Goal: Task Accomplishment & Management: Use online tool/utility

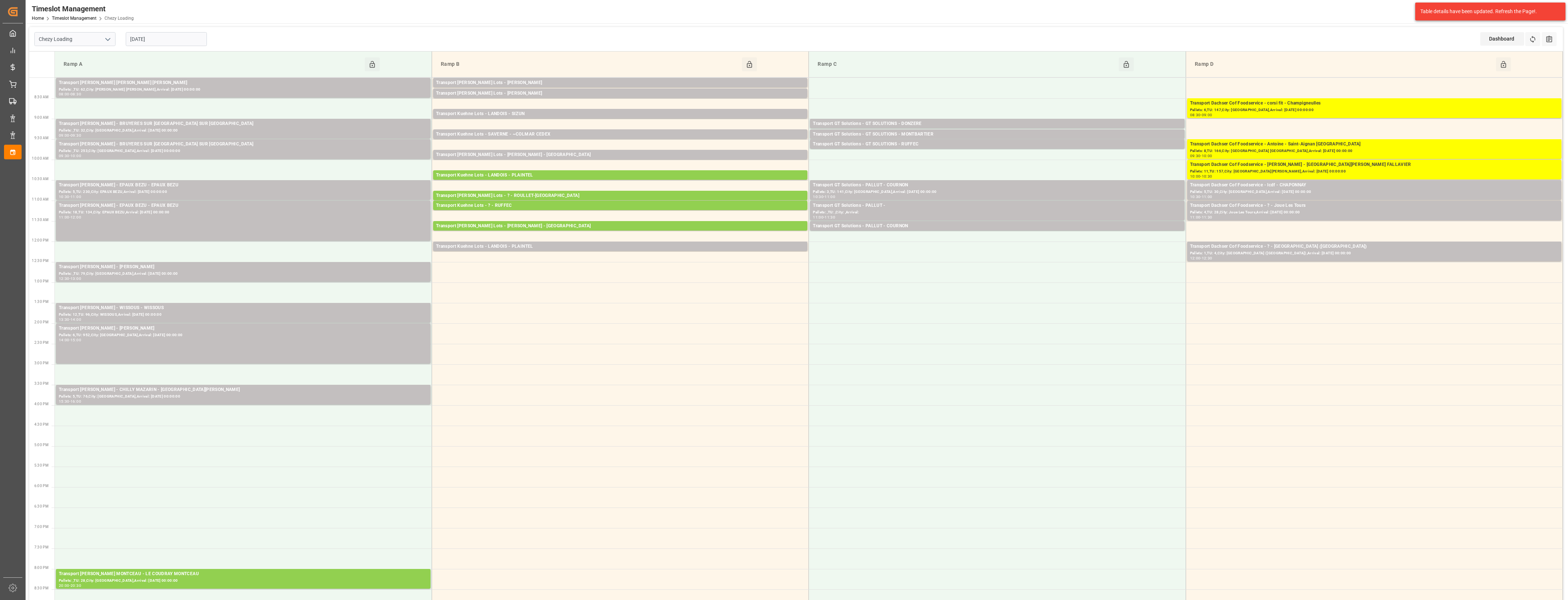
click at [169, 41] on input "[DATE]" at bounding box center [166, 39] width 81 height 14
click at [161, 111] on div "13" at bounding box center [164, 112] width 9 height 9
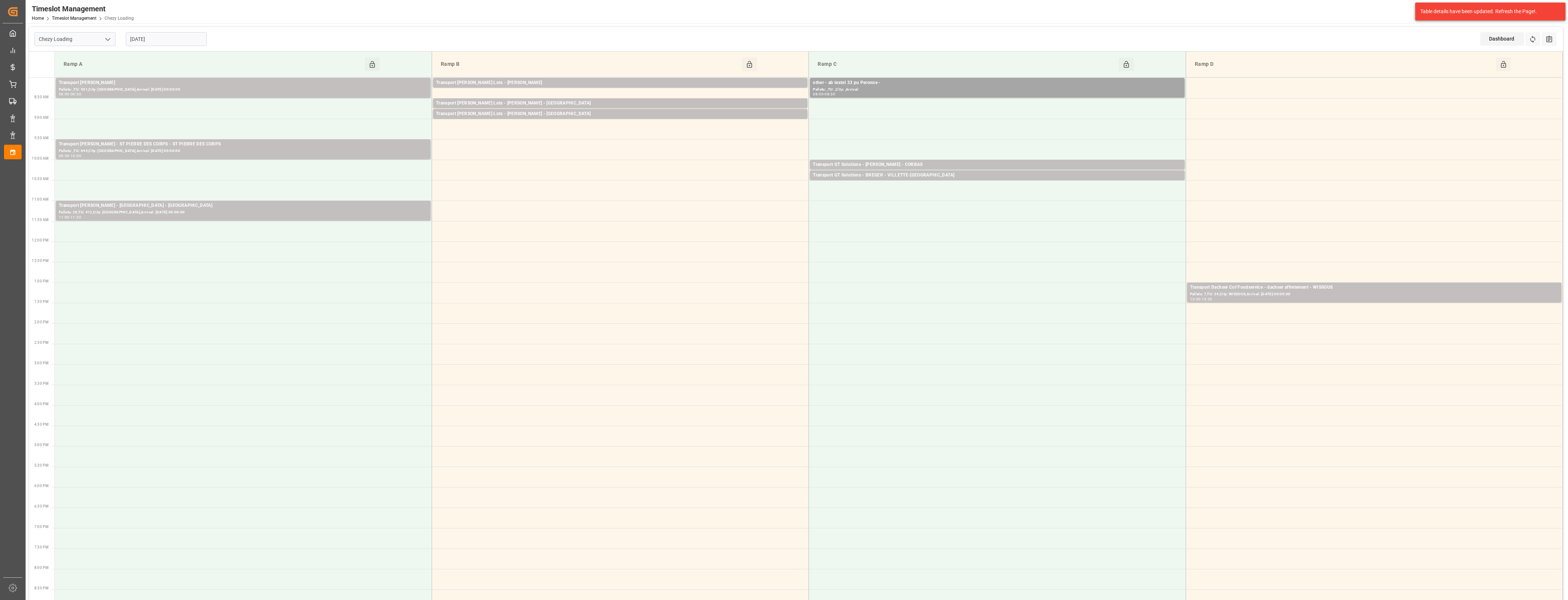
click at [172, 40] on input "[DATE]" at bounding box center [166, 39] width 81 height 14
click at [180, 111] on span "14" at bounding box center [178, 112] width 5 height 5
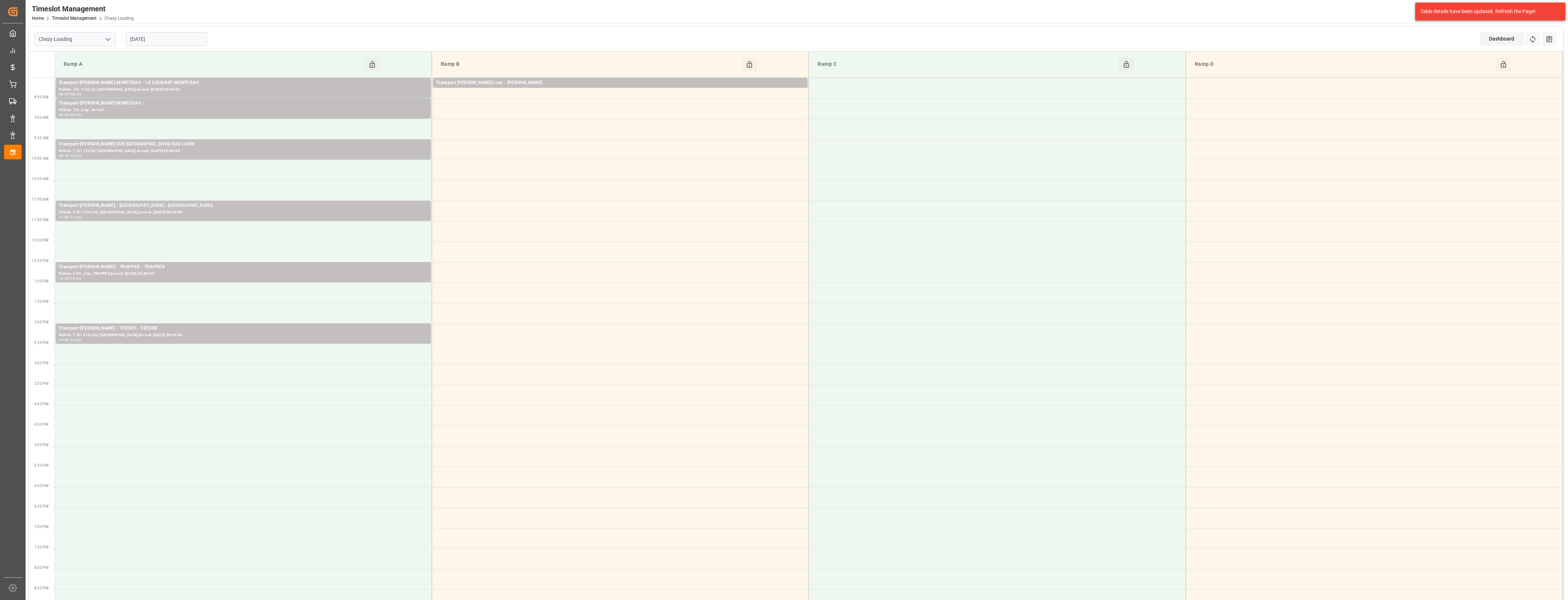
click at [166, 43] on input "[DATE]" at bounding box center [166, 39] width 81 height 14
click at [150, 114] on span "12" at bounding box center [149, 112] width 5 height 5
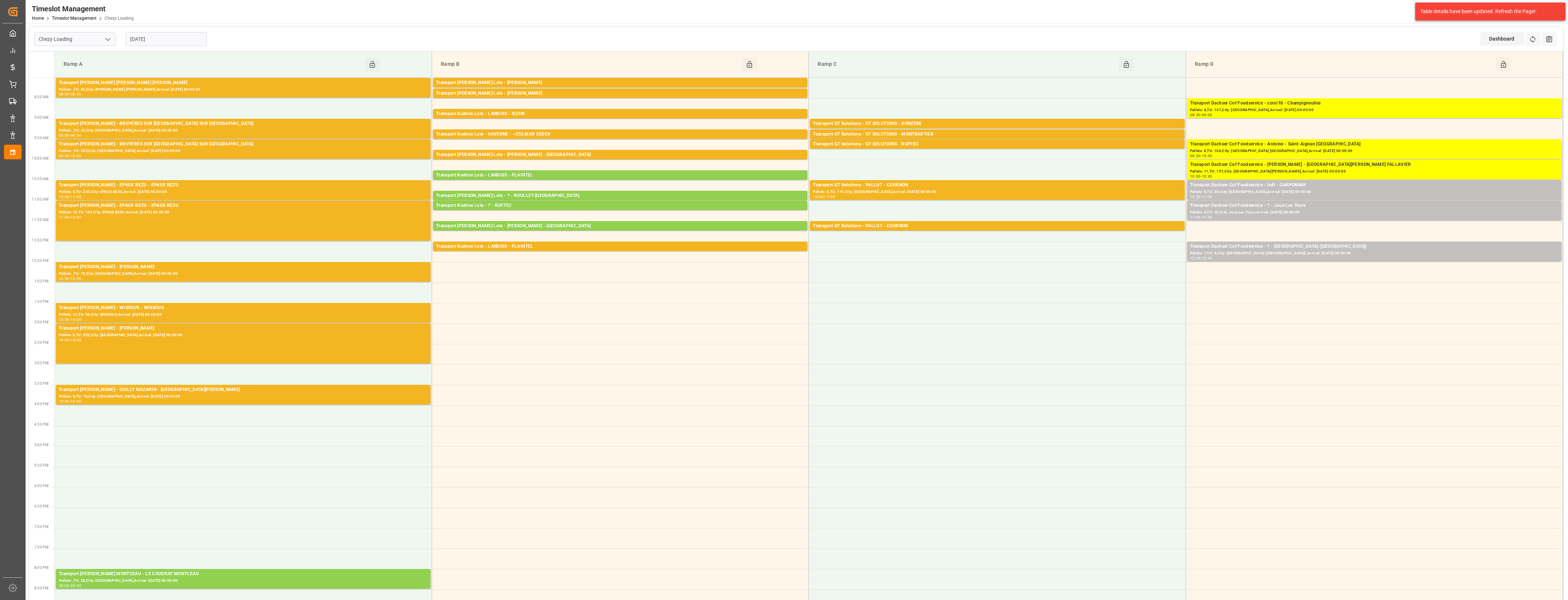
click at [169, 42] on input "[DATE]" at bounding box center [166, 39] width 81 height 14
click at [163, 111] on span "13" at bounding box center [164, 112] width 5 height 5
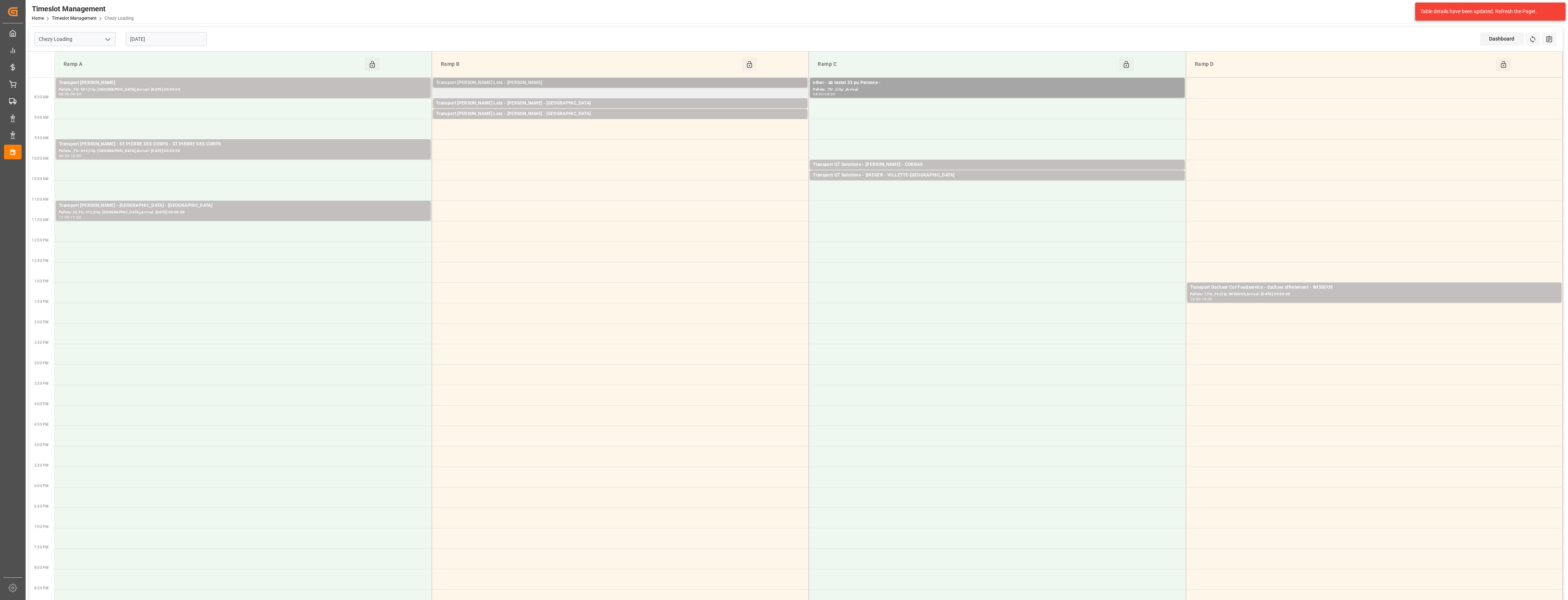
click at [542, 85] on div "Transport [PERSON_NAME] Lots - [PERSON_NAME]" at bounding box center [620, 83] width 368 height 7
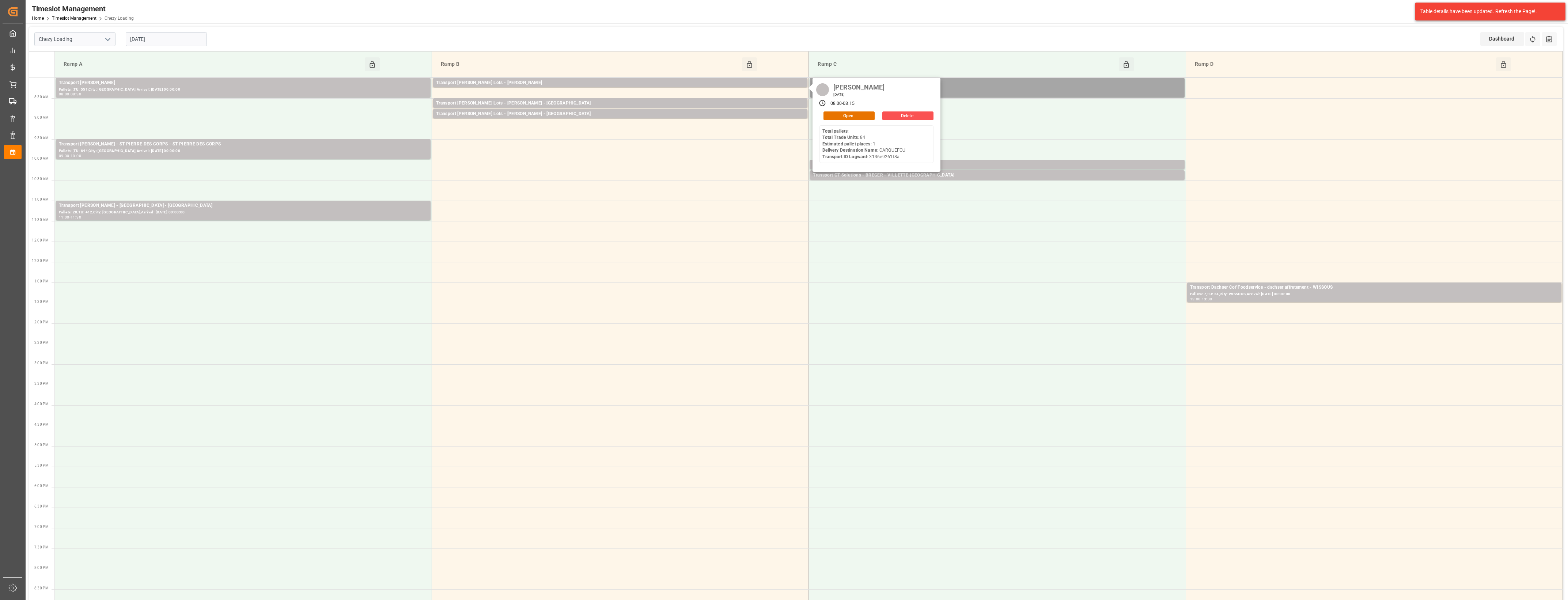
click at [165, 44] on input "[DATE]" at bounding box center [166, 39] width 81 height 14
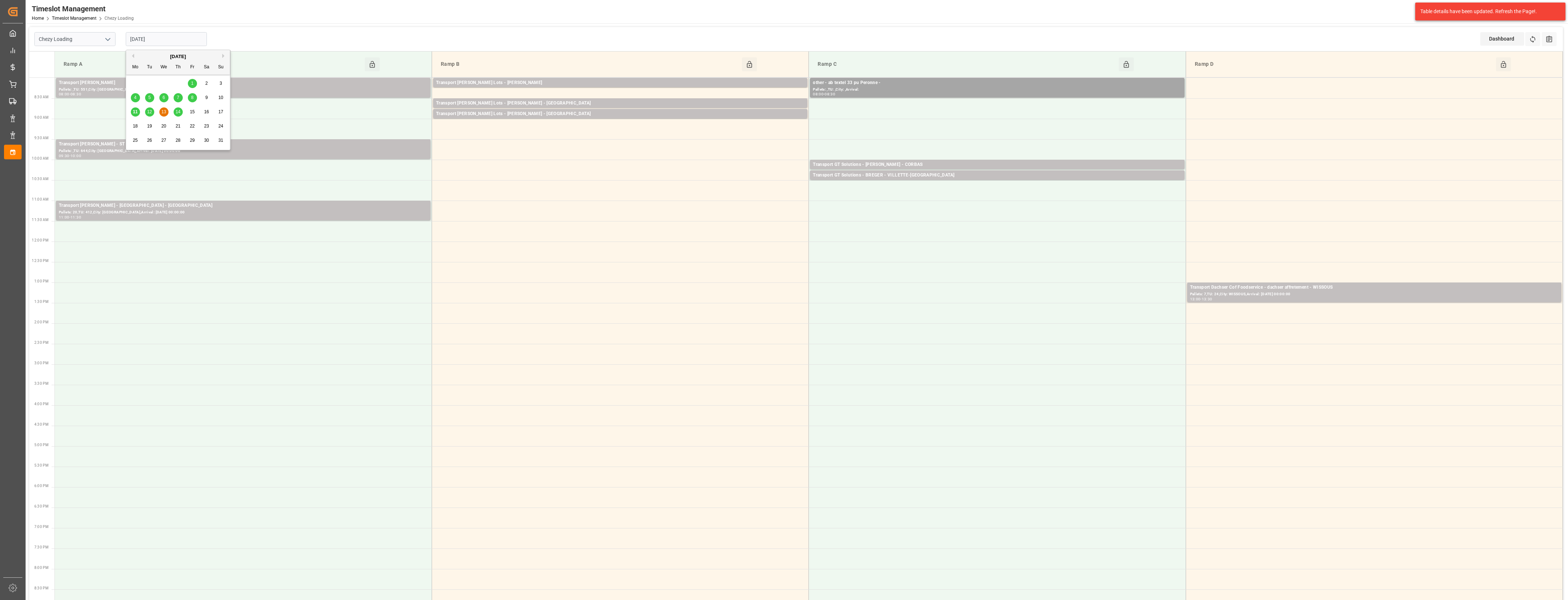
click at [152, 112] on span "12" at bounding box center [149, 112] width 5 height 5
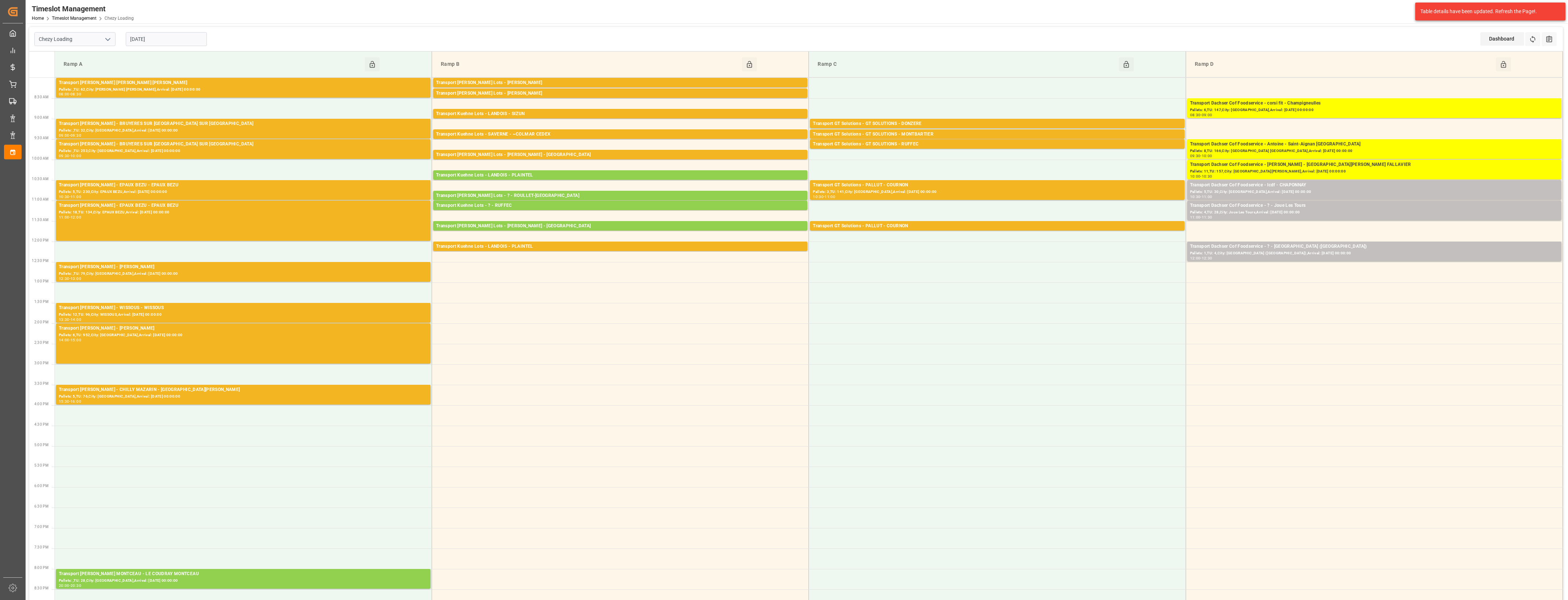
click at [180, 41] on input "[DATE]" at bounding box center [166, 39] width 81 height 14
click at [137, 111] on span "11" at bounding box center [135, 112] width 5 height 5
type input "[DATE]"
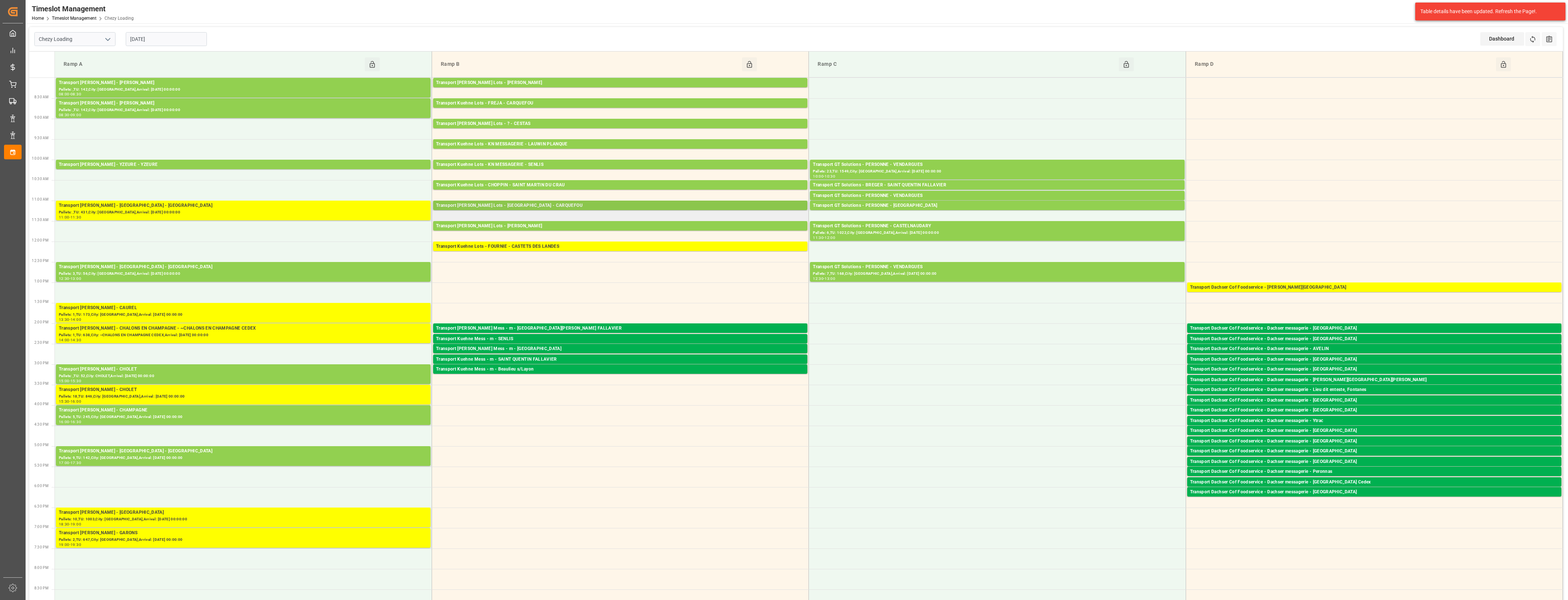
click at [510, 204] on div "Transport [PERSON_NAME] Lots - [GEOGRAPHIC_DATA] - CARQUEFOU" at bounding box center [620, 206] width 368 height 7
click at [851, 240] on button "Open" at bounding box center [849, 239] width 51 height 9
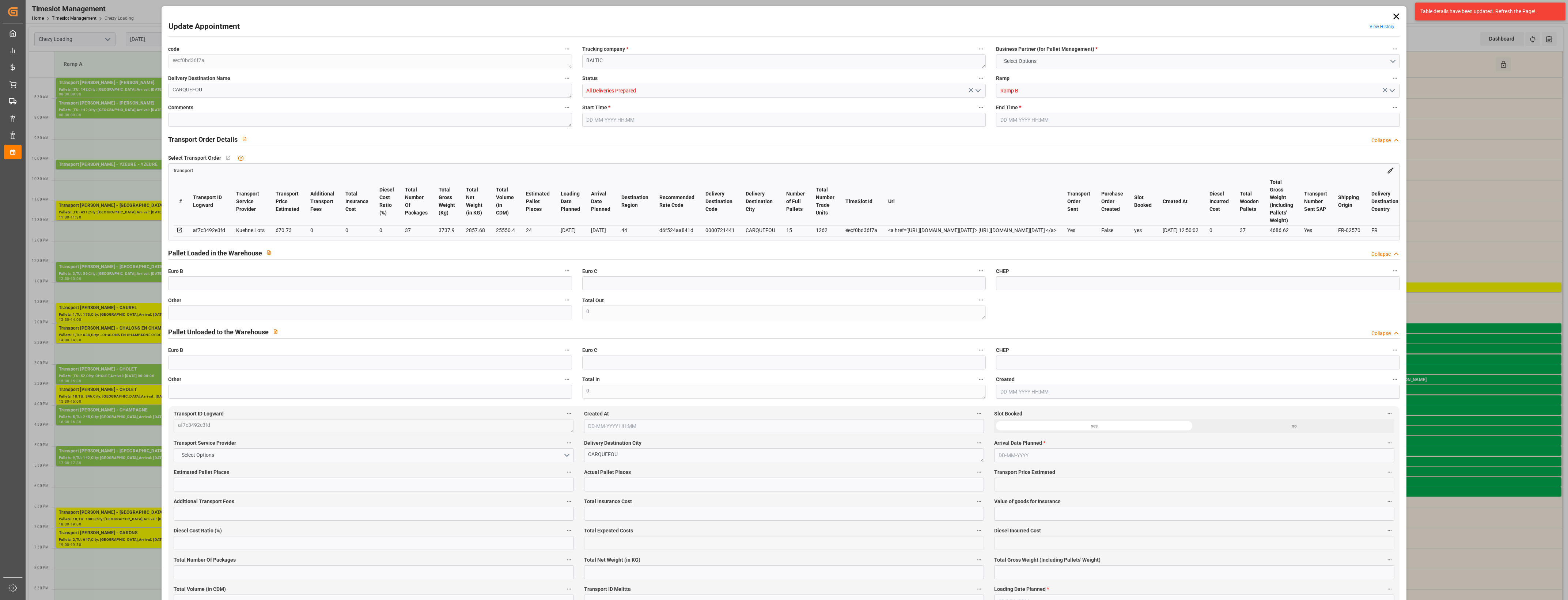
type input "24"
type input "670.73"
type input "0"
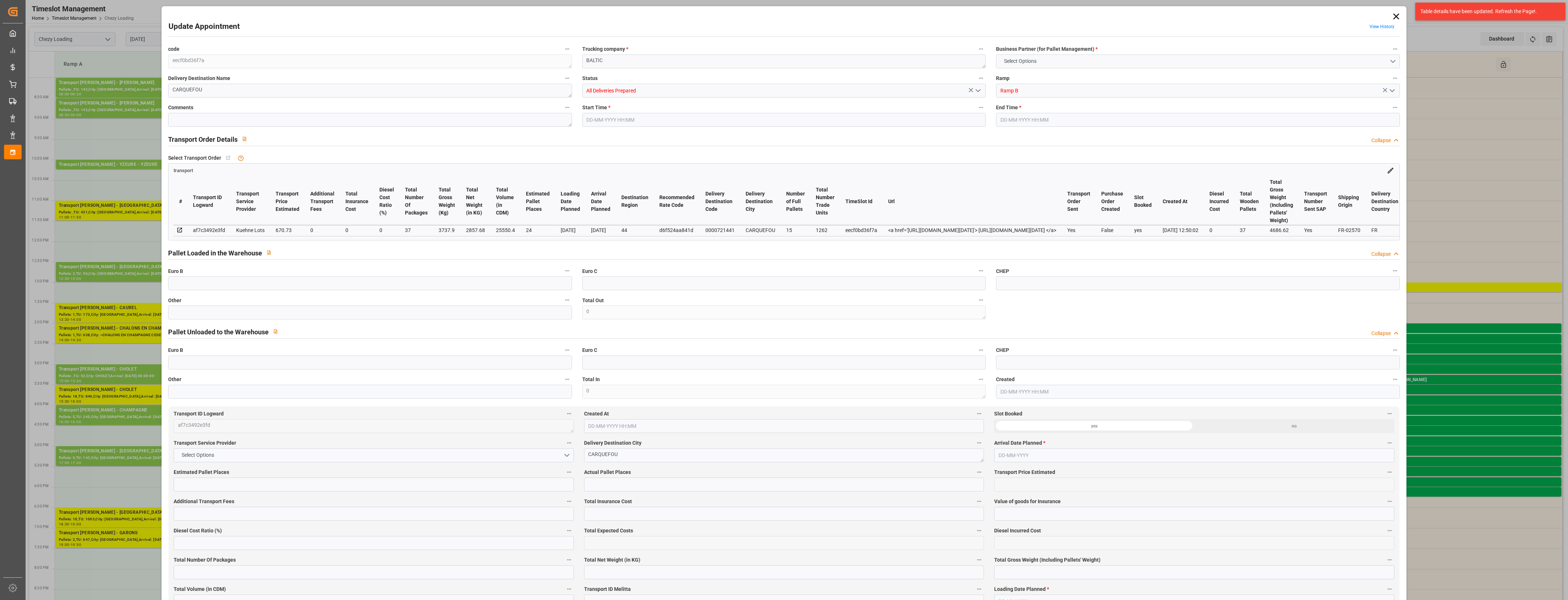
type input "670.73"
type input "0"
type input "37"
type input "2857.68"
type input "4686.62"
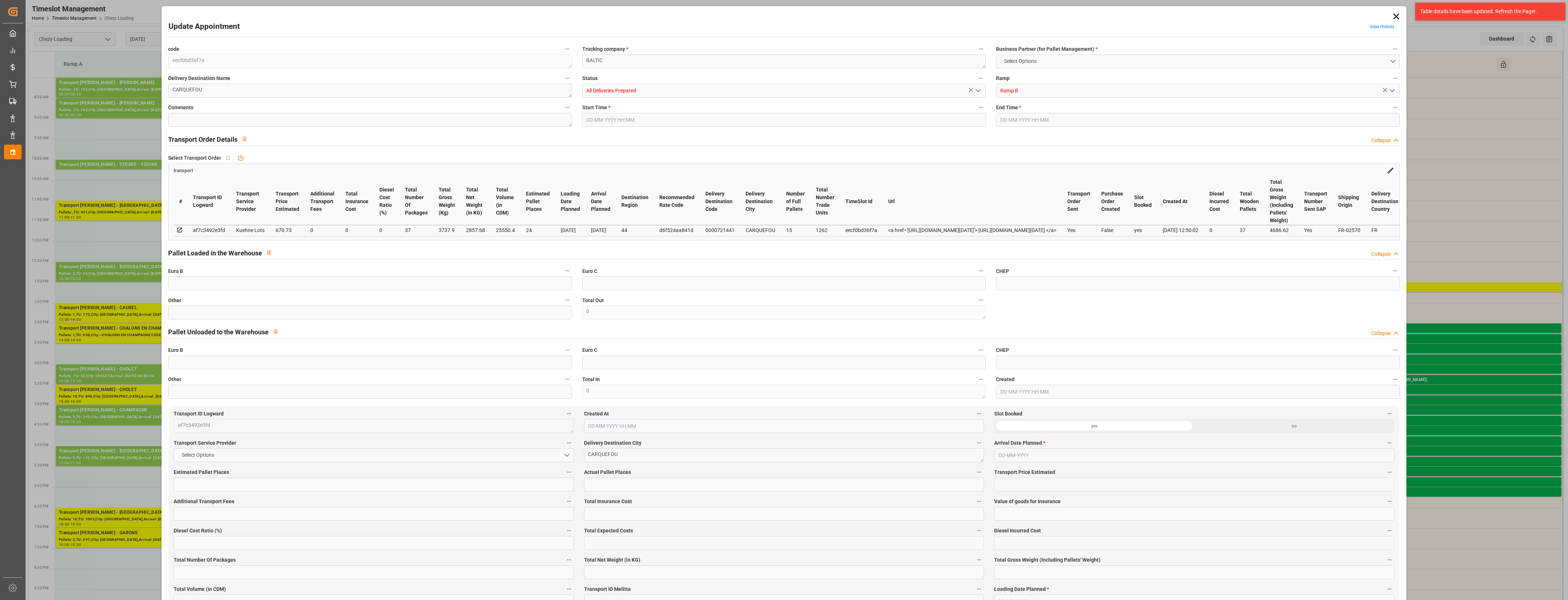
type input "25550.4"
type input "44"
type input "15"
type input "1262"
type input "37"
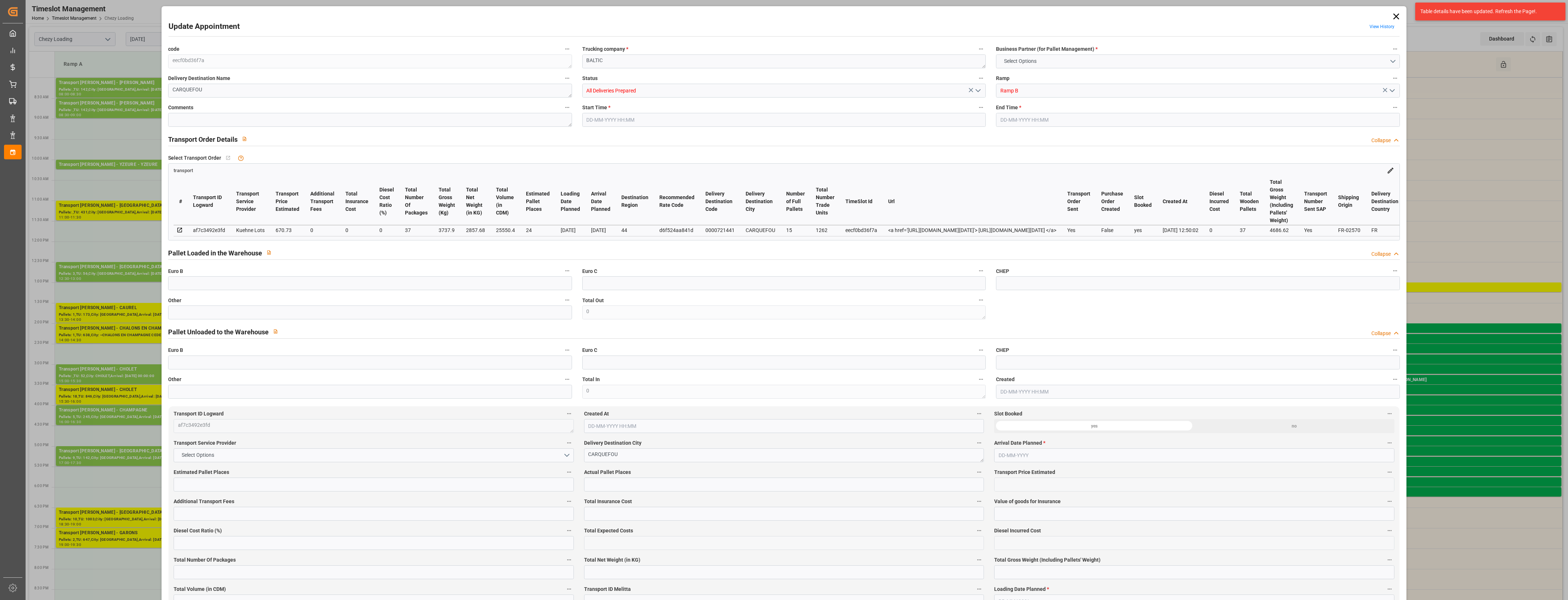
type input "101"
type input "3737.9"
type input "0"
type input "4710.8598"
type input "0"
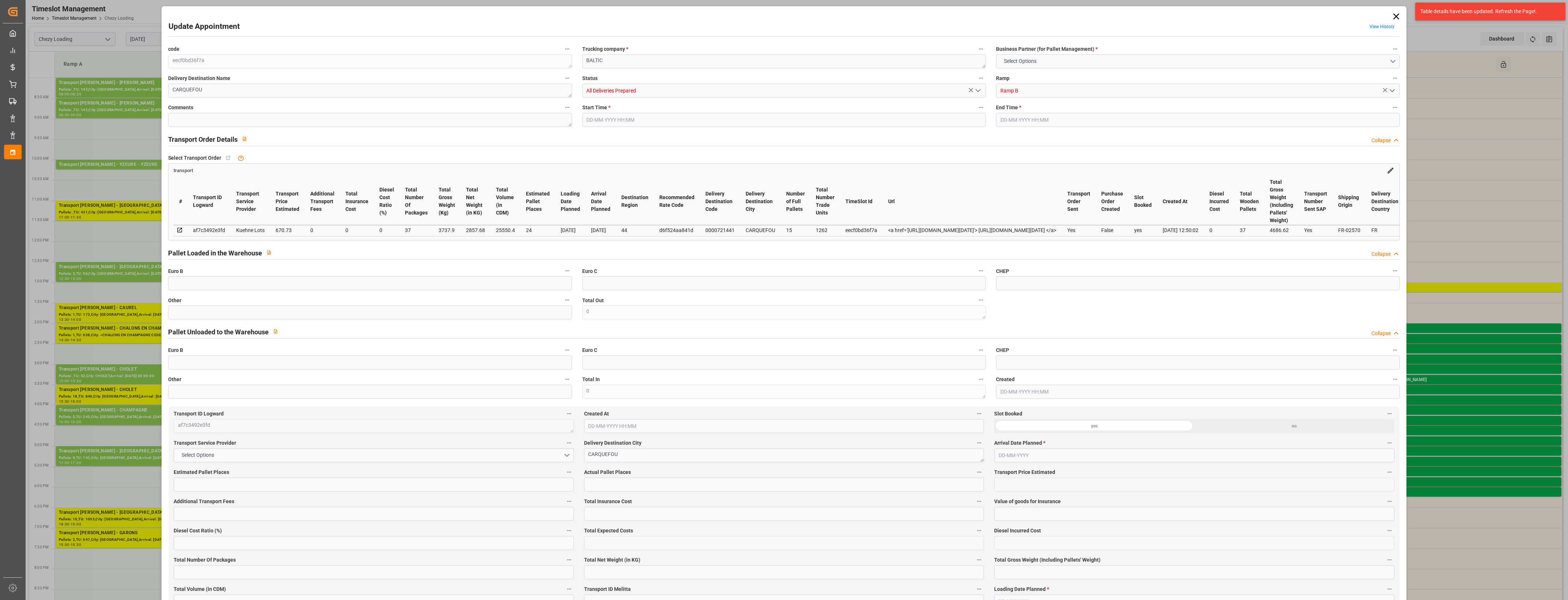
type input "0"
type input "21"
type input "35"
type input "[DATE] 11:00"
type input "[DATE] 11:15"
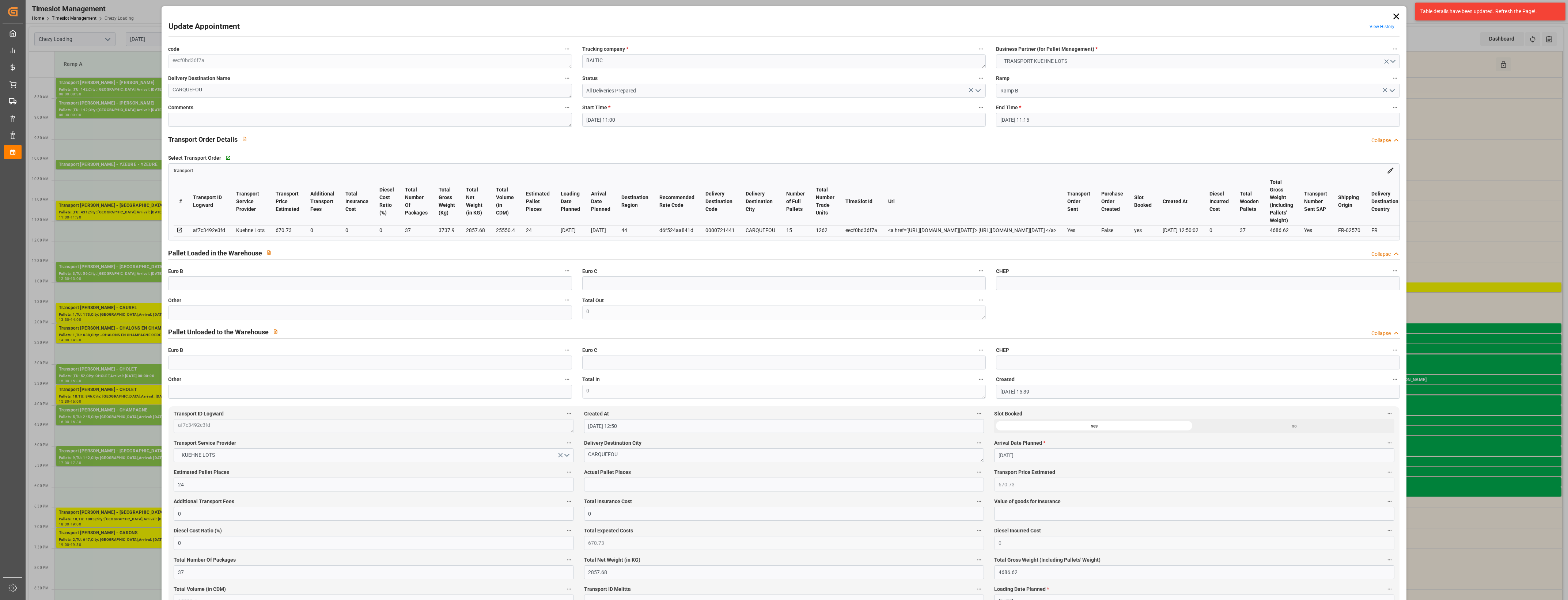
type input "[DATE] 15:39"
type input "[DATE] 12:50"
type input "[DATE]"
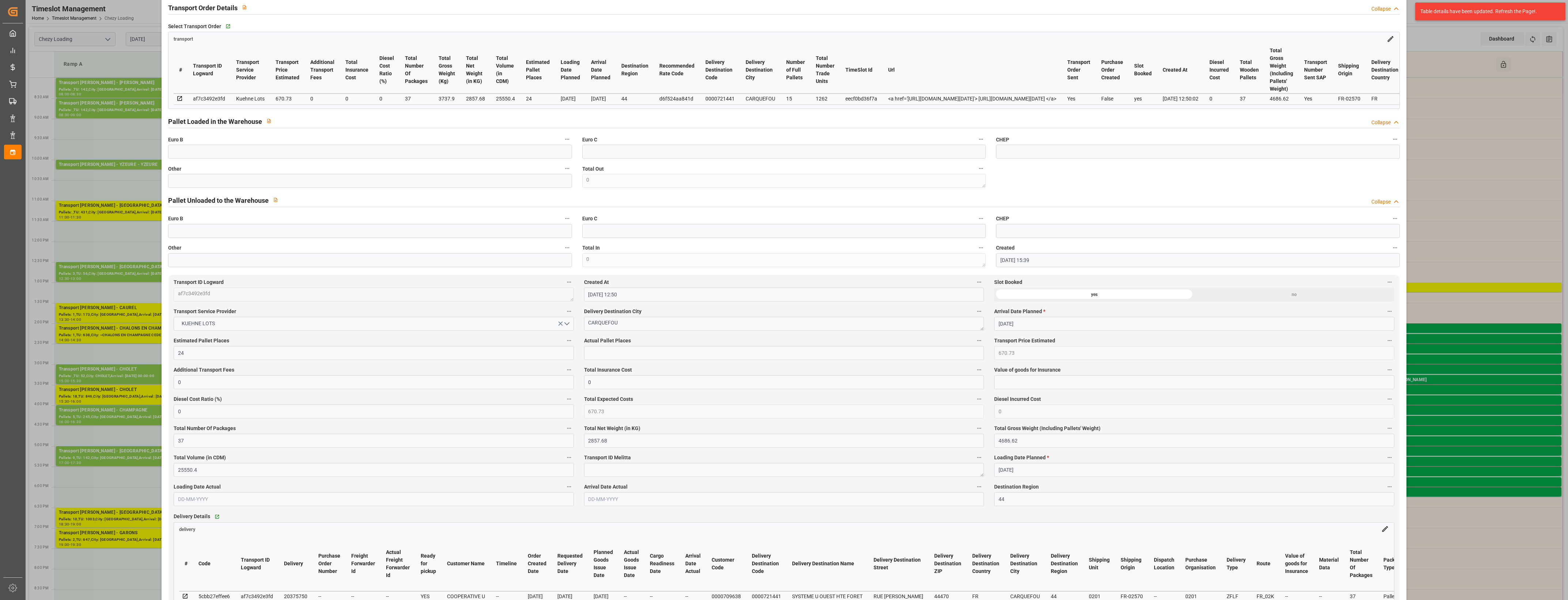
scroll to position [183, 0]
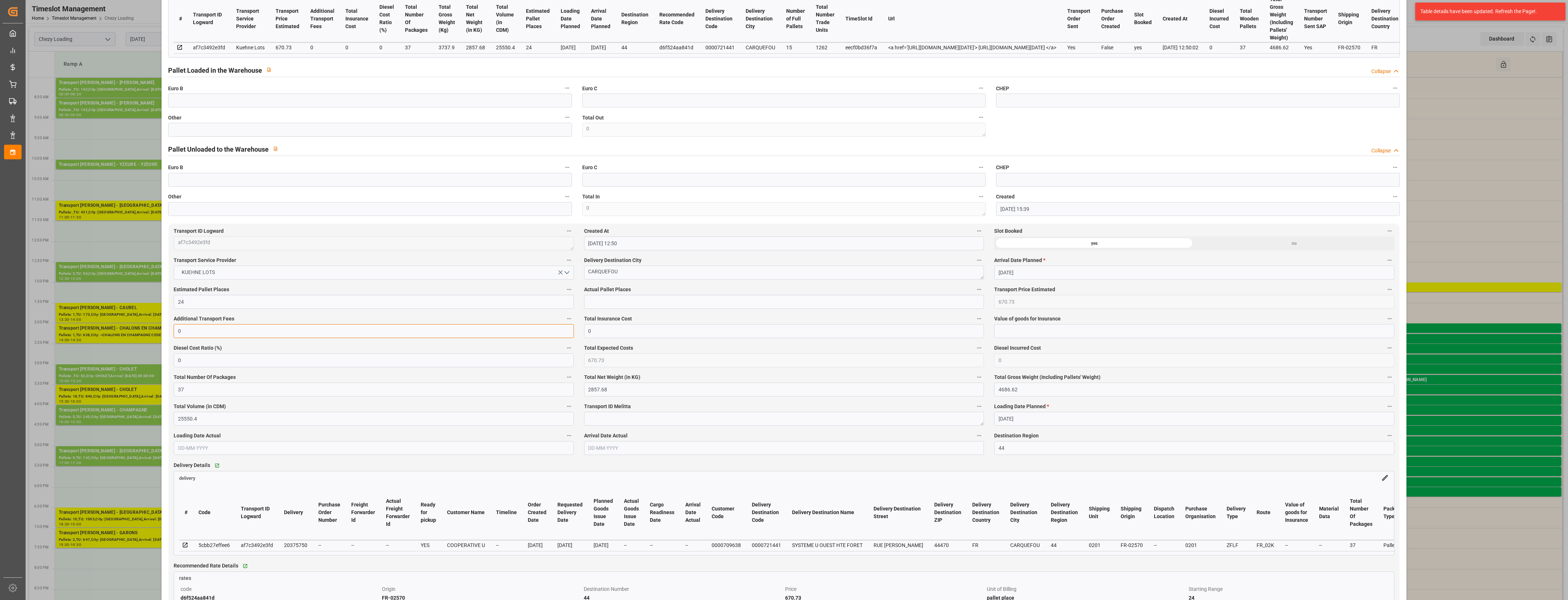
click at [209, 338] on input "0" at bounding box center [373, 331] width 400 height 14
type input "309.27"
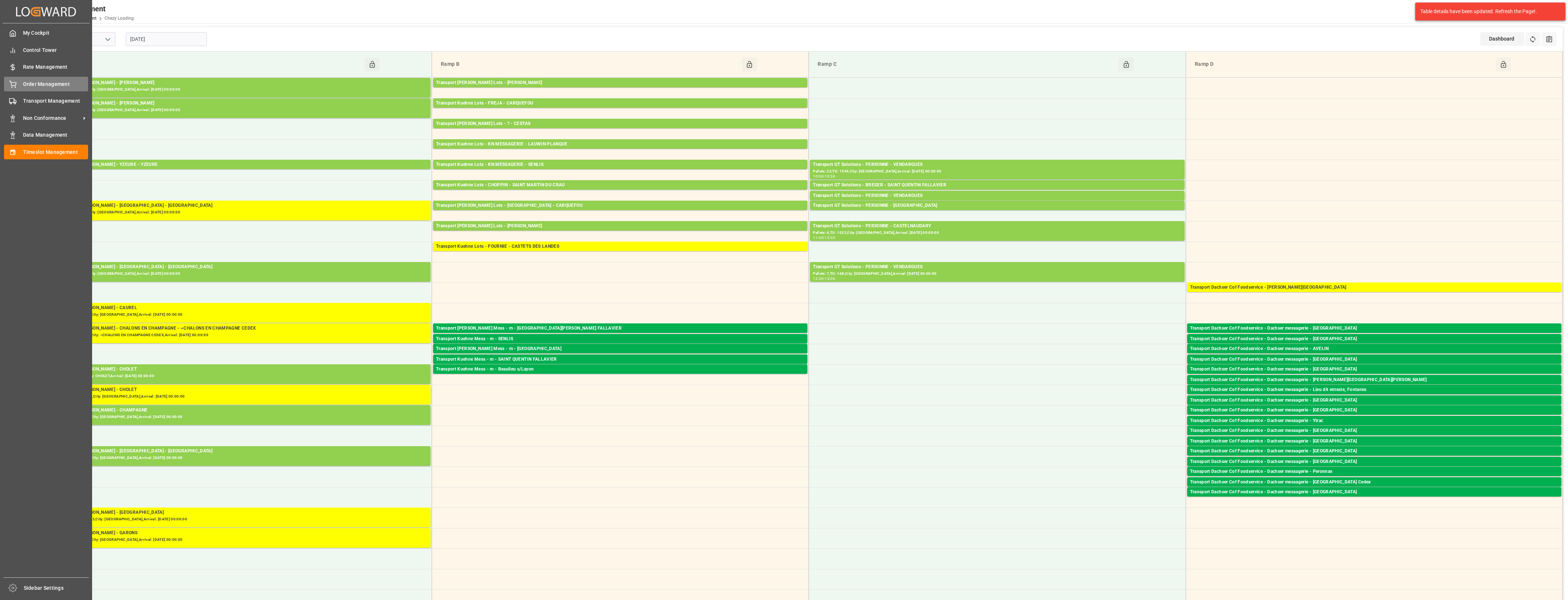
click at [12, 87] on circle at bounding box center [12, 87] width 1 height 1
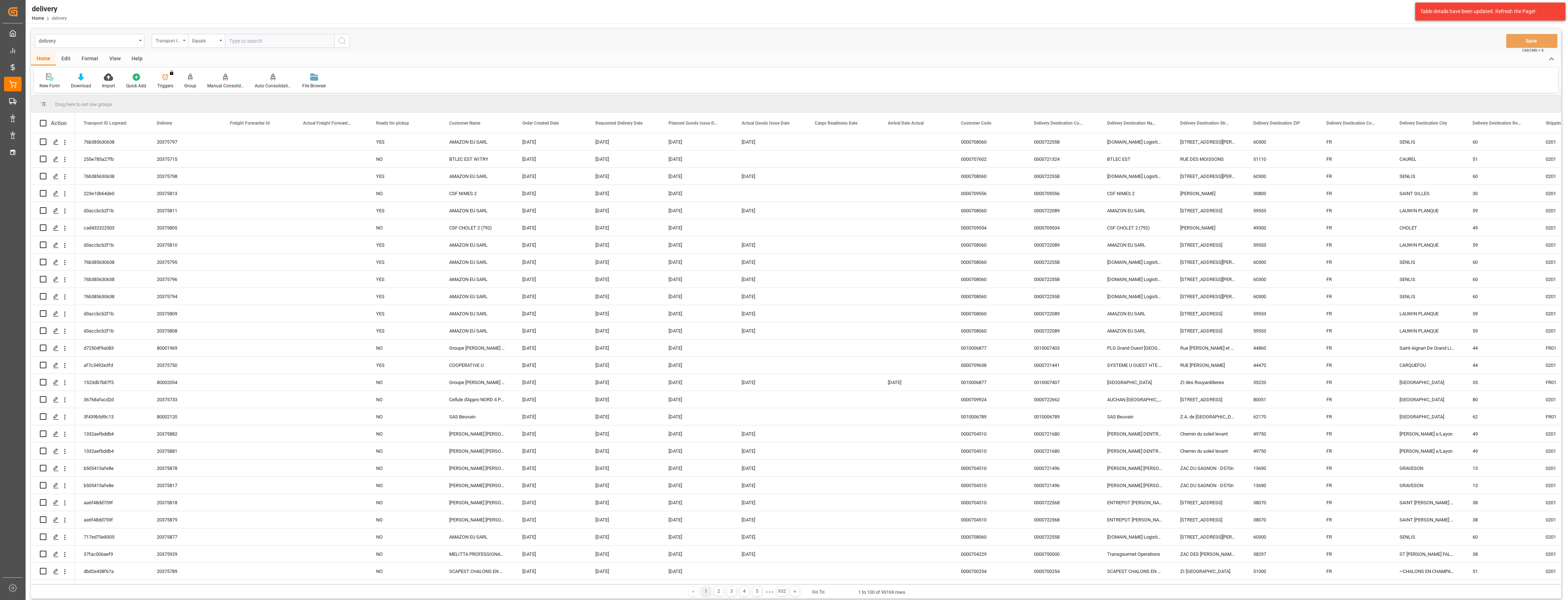
click at [185, 43] on div "Transport ID Logward" at bounding box center [170, 41] width 37 height 14
click at [180, 88] on div "Delivery" at bounding box center [206, 89] width 109 height 15
click at [246, 41] on input "text" at bounding box center [279, 41] width 110 height 14
type input "20375805"
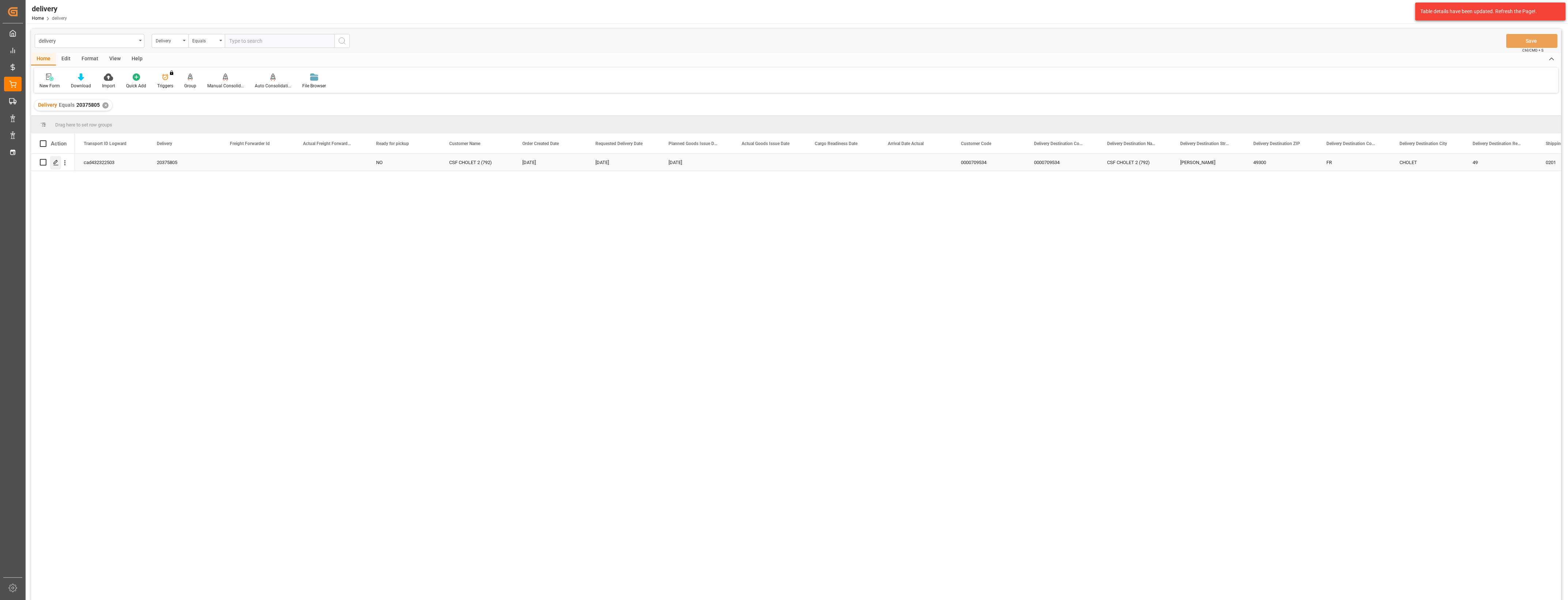
click at [57, 163] on icon "Press SPACE to select this row." at bounding box center [56, 162] width 6 height 6
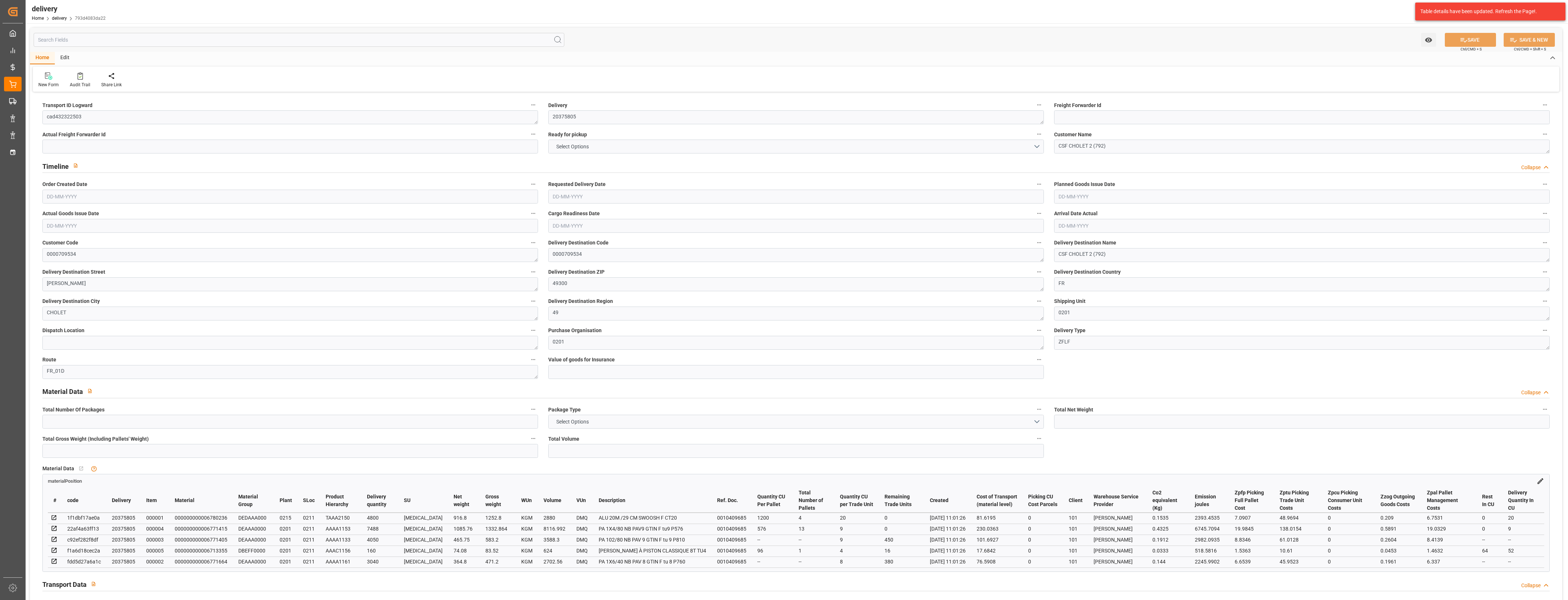
type input "28"
type input "2907.19"
type input "4527.408"
type input "17911.852"
type input "846"
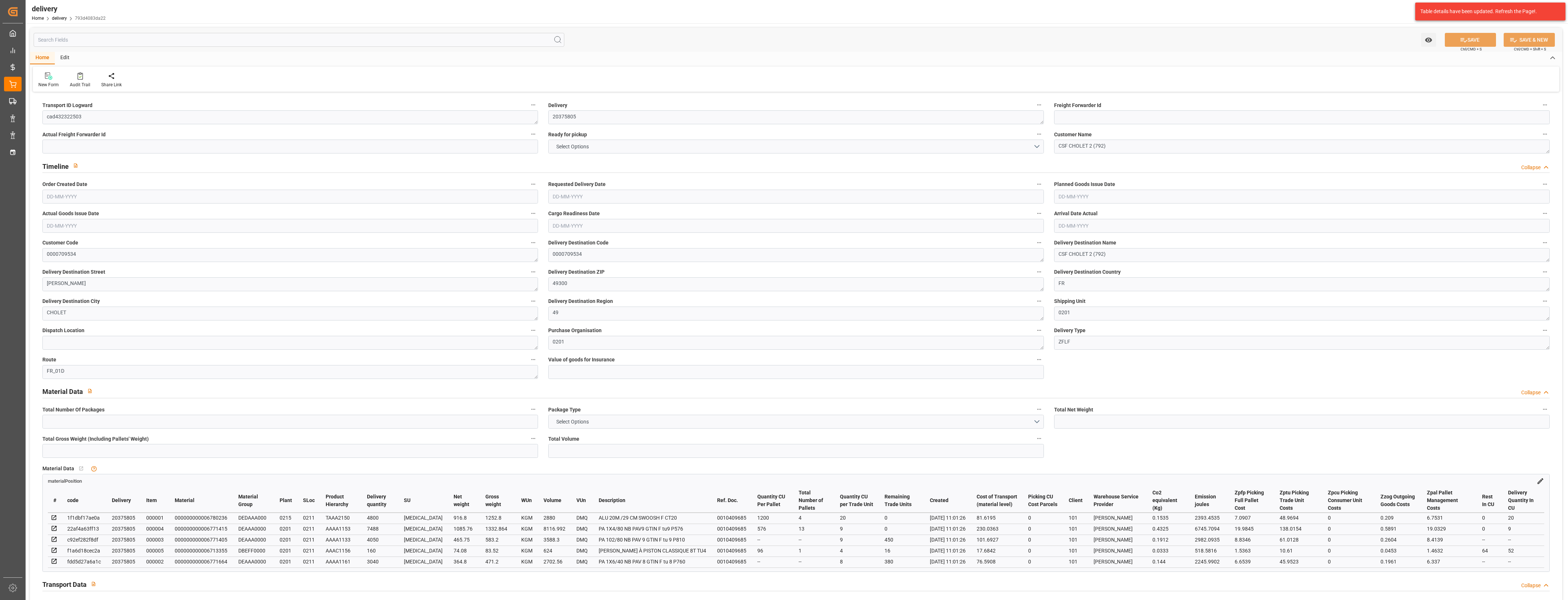
type input "28"
type input "18"
type input "15"
type input "0"
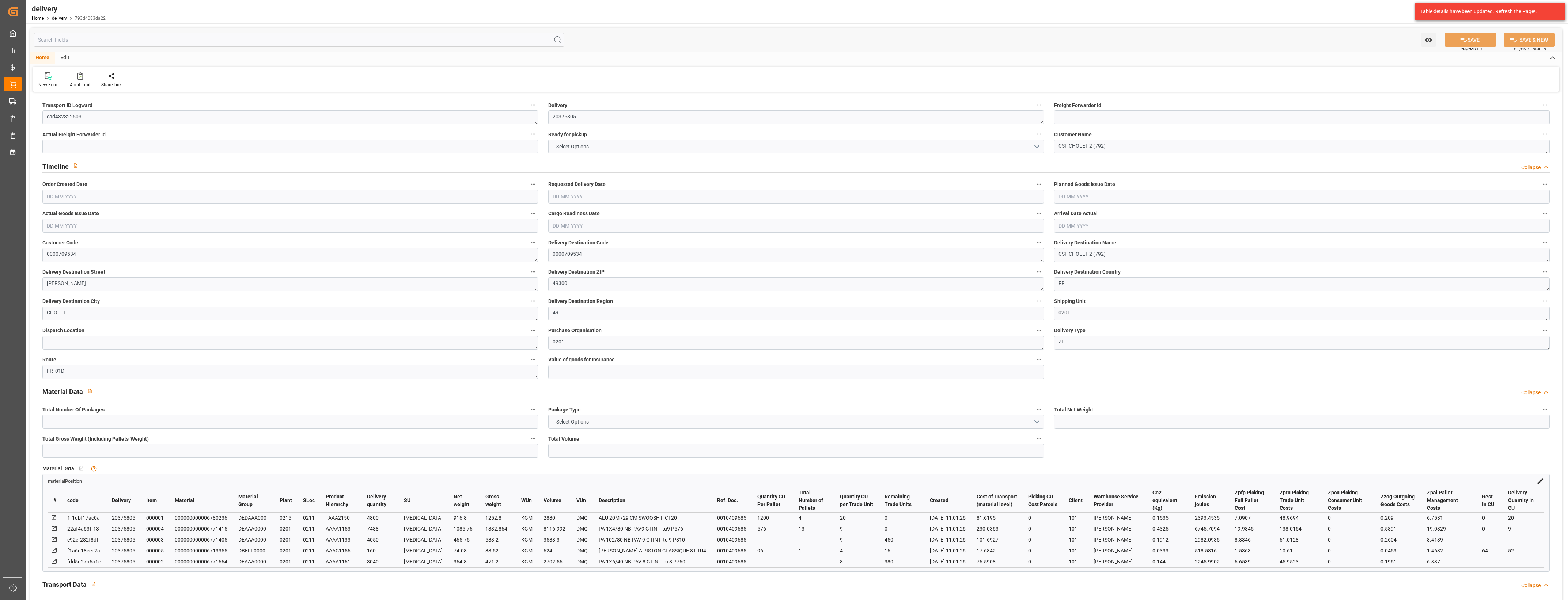
type input "-21.4265"
type input "529.05"
type input "507.6235"
type input "44.1"
type input "304.56"
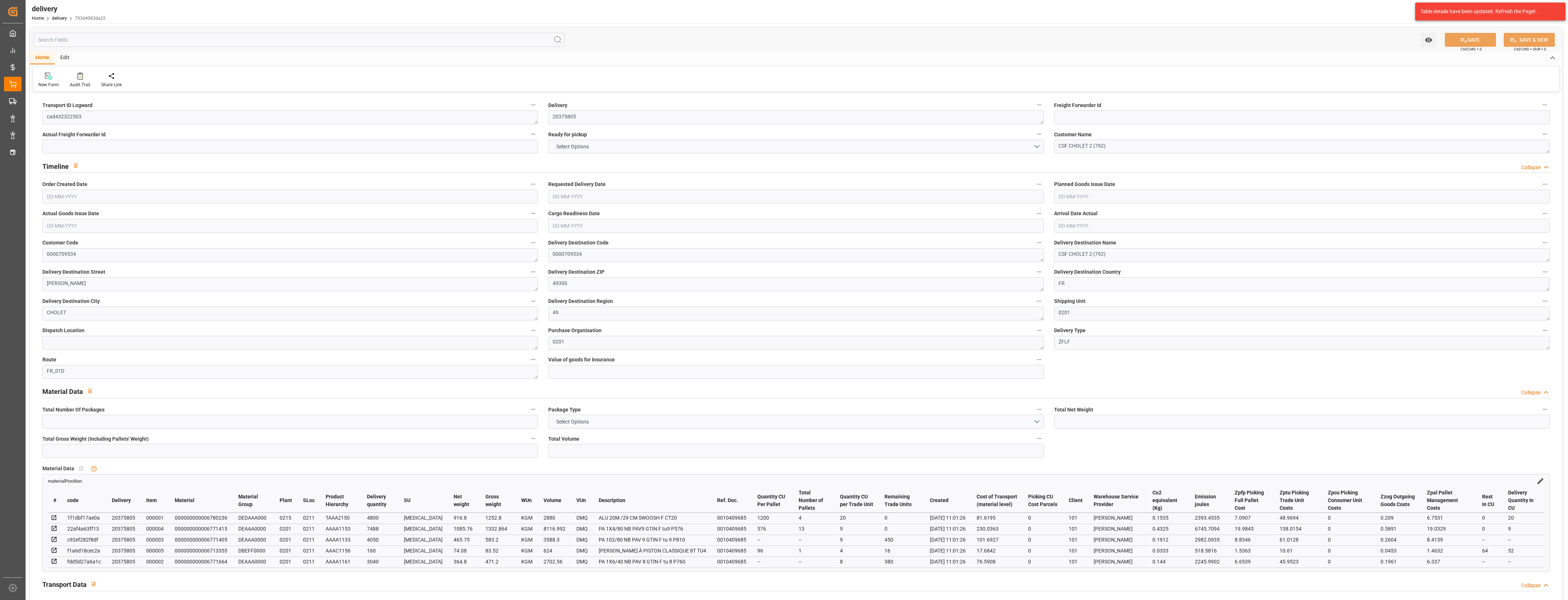
type input "1.5"
type input "1.3"
type input "0"
type input "42"
type input "3723.584"
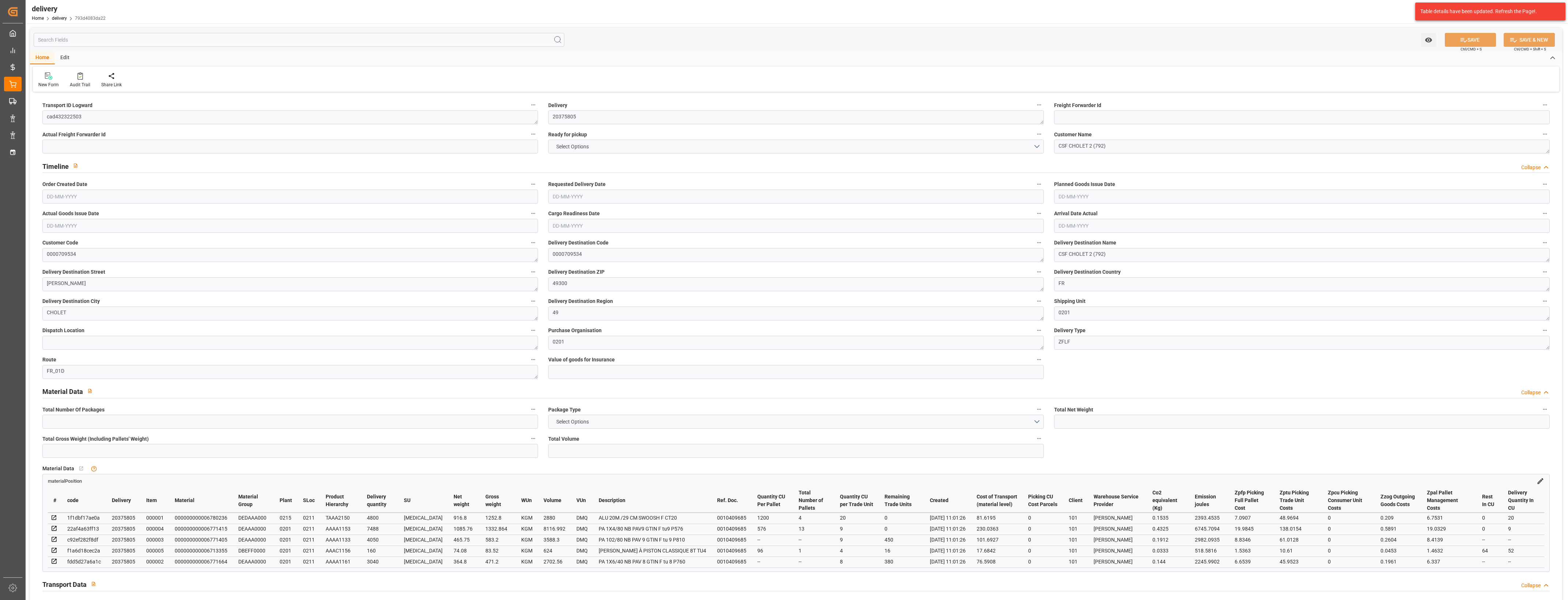
type input "101"
type input "14885.8283"
type input "0.9545"
type input "0"
type input "[DATE]"
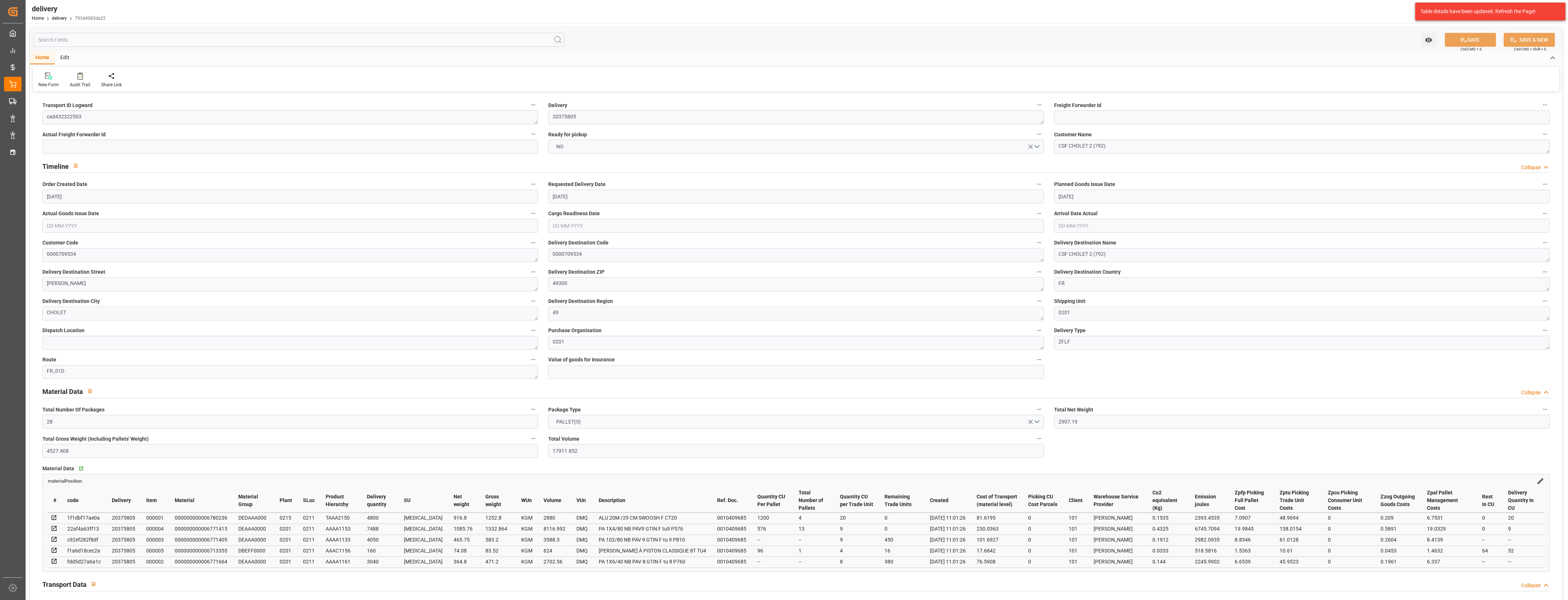
type input "[DATE]"
type input "[DATE] 11:01"
click at [1039, 145] on button "NO" at bounding box center [796, 146] width 495 height 14
click at [640, 148] on div "YES" at bounding box center [796, 148] width 495 height 15
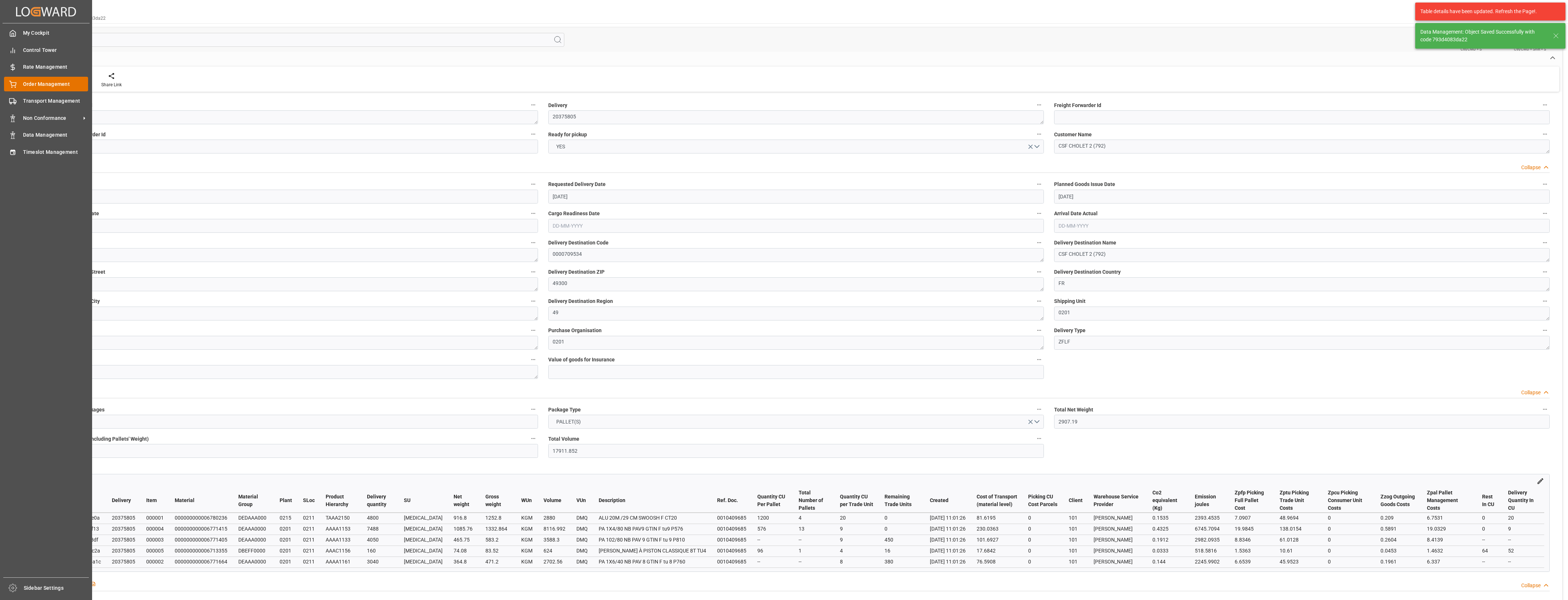
click at [19, 85] on div "Order Management Order Management" at bounding box center [46, 83] width 84 height 14
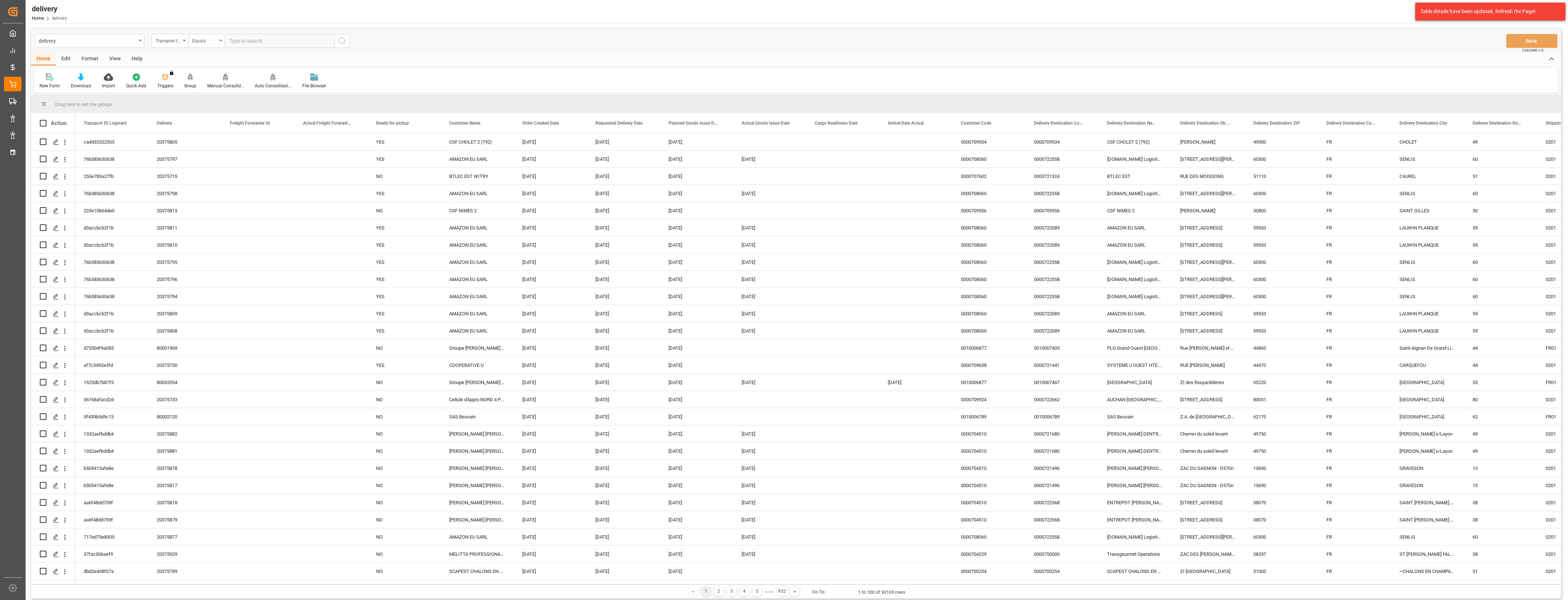
click at [220, 40] on icon "open menu" at bounding box center [220, 40] width 3 height 1
click at [242, 40] on input "text" at bounding box center [279, 41] width 110 height 14
click at [183, 43] on div "Transport ID Logward" at bounding box center [170, 41] width 37 height 14
click at [185, 94] on div "Delivery" at bounding box center [206, 89] width 109 height 15
click at [252, 43] on input "text" at bounding box center [279, 41] width 110 height 14
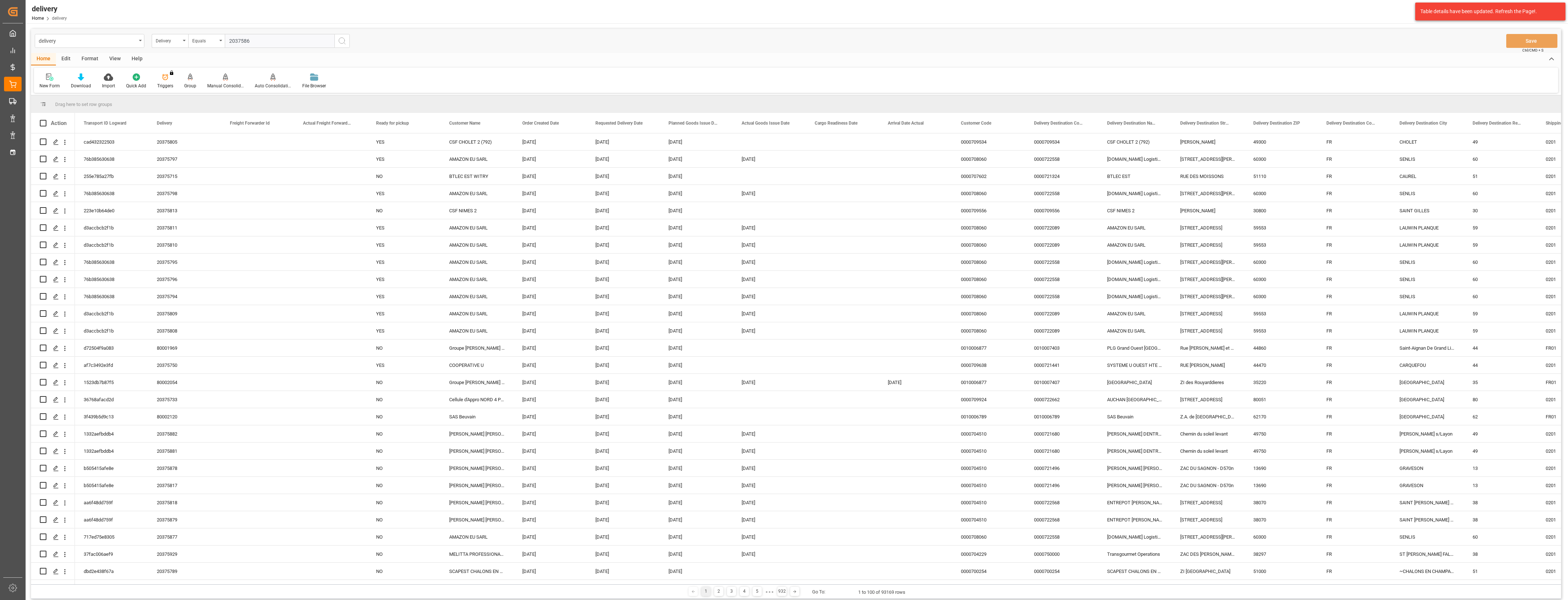
type input "20375861"
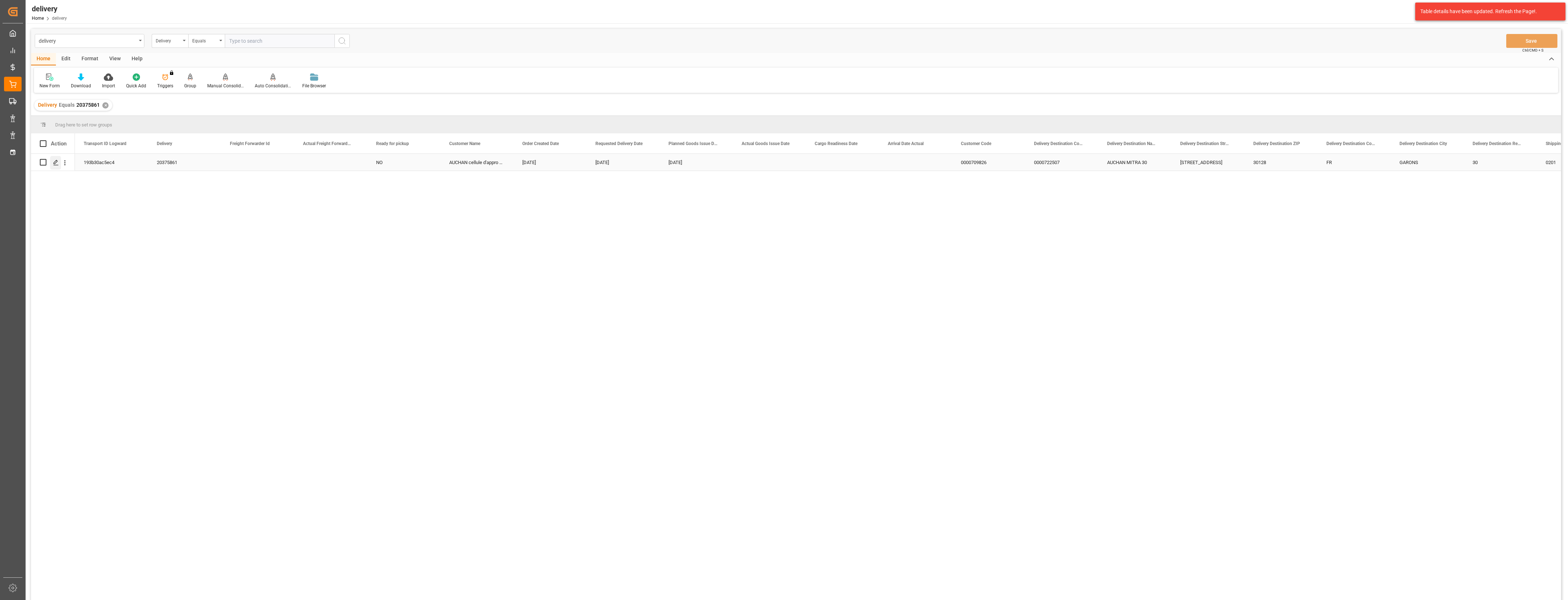
click at [55, 167] on div "Press SPACE to select this row." at bounding box center [55, 162] width 11 height 13
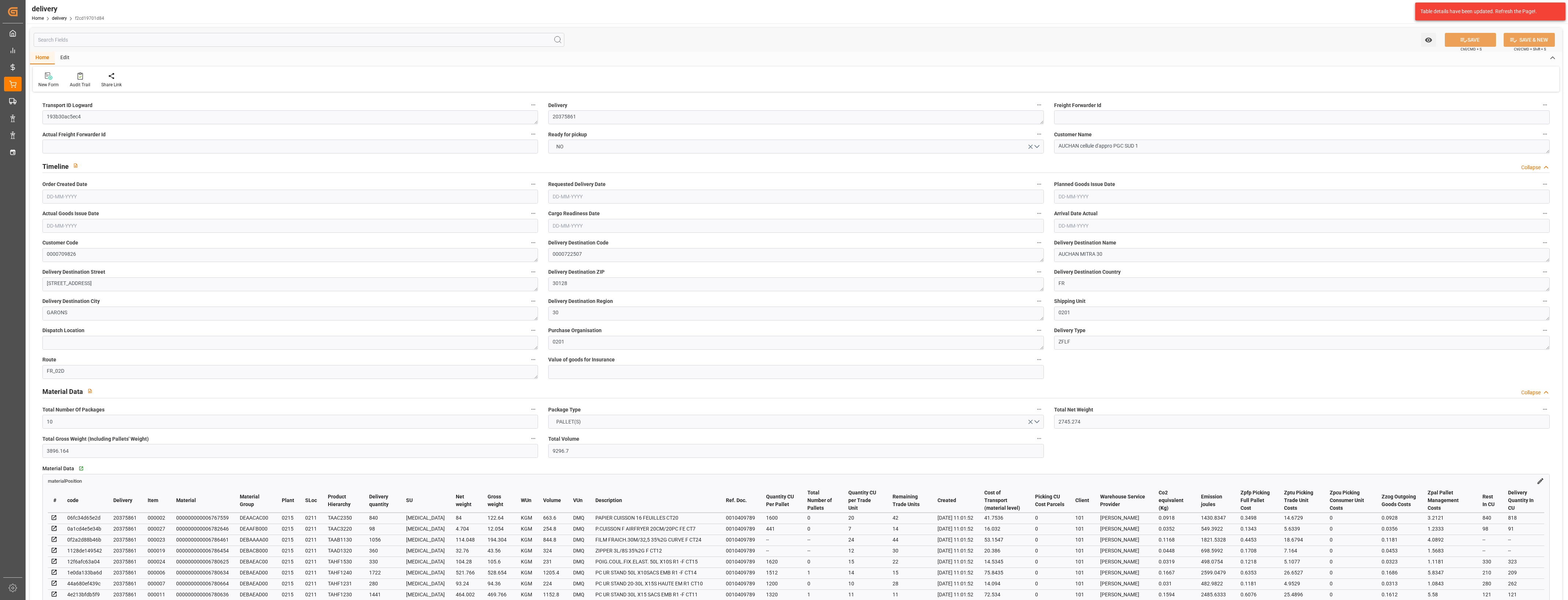
type input "[DATE]"
type input "[DATE] 11:02"
click at [1039, 144] on button "NO" at bounding box center [796, 146] width 495 height 14
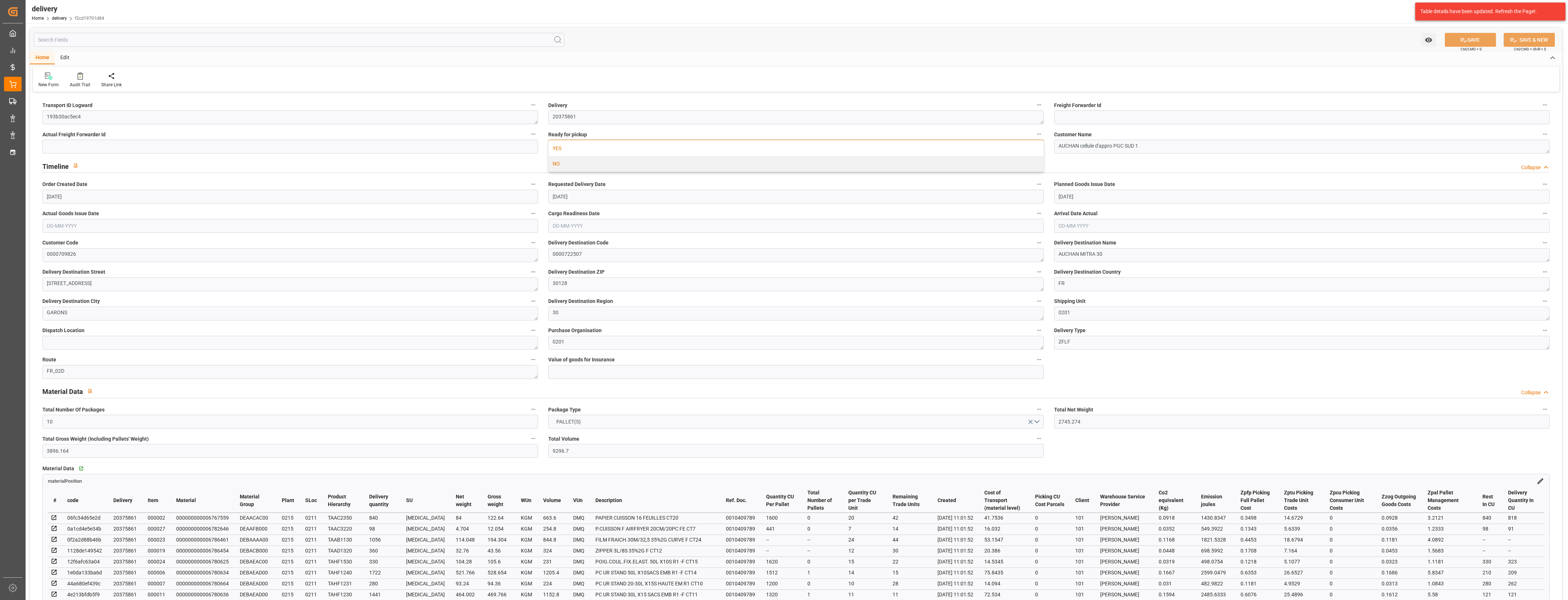
click at [645, 152] on div "YES" at bounding box center [796, 148] width 495 height 15
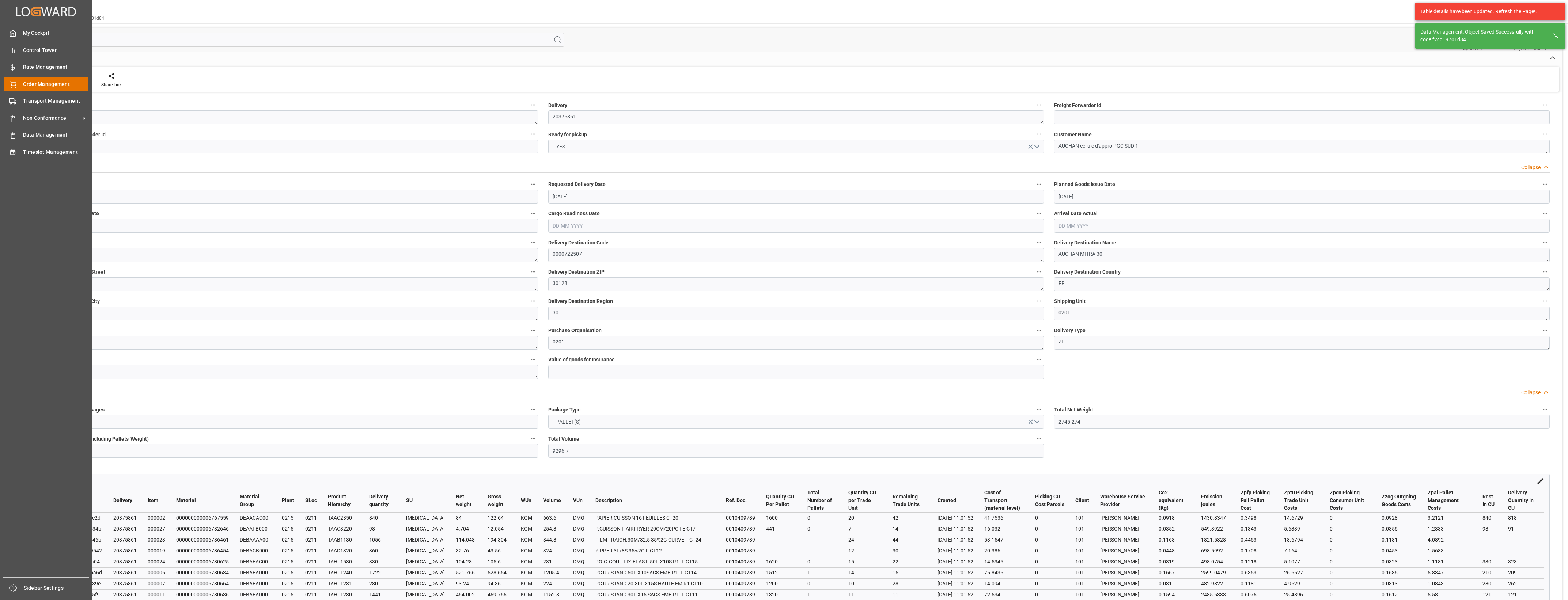
click at [19, 86] on div "Order Management Order Management" at bounding box center [46, 83] width 84 height 14
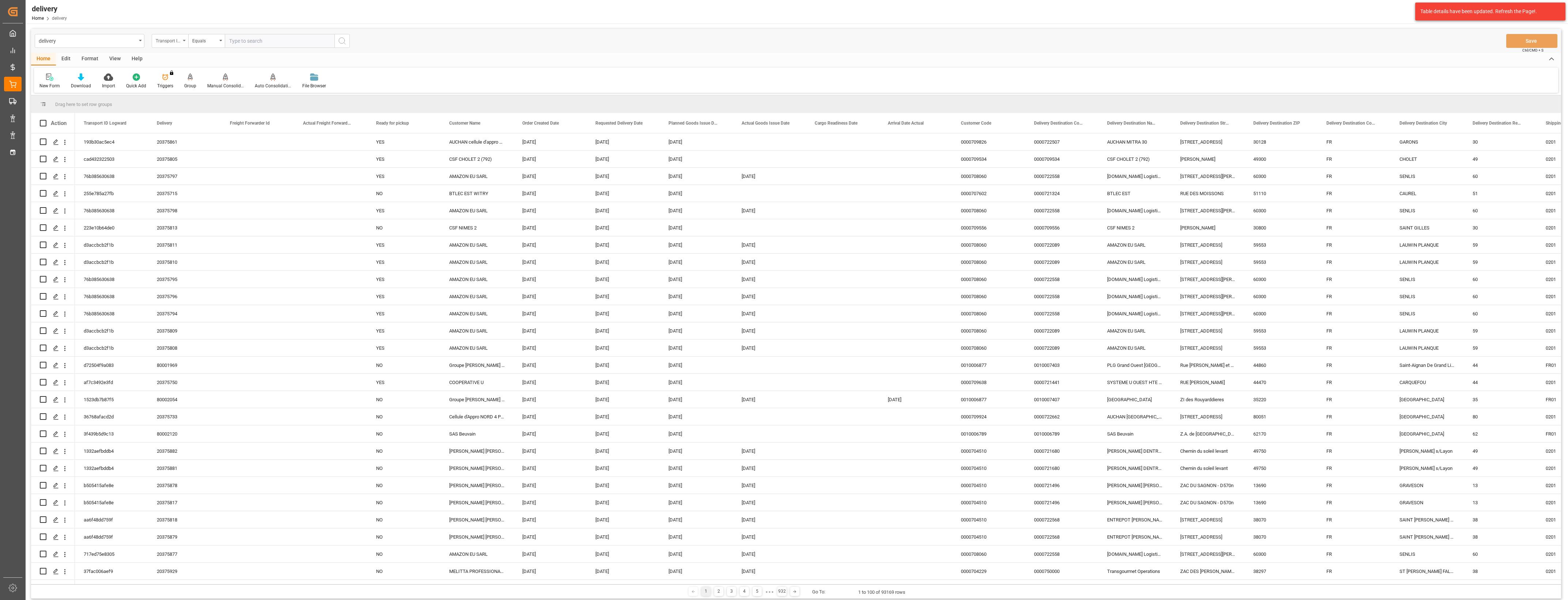
click at [183, 41] on div "Transport ID Logward" at bounding box center [170, 41] width 37 height 14
click at [179, 89] on div "Delivery" at bounding box center [206, 89] width 109 height 15
click at [247, 43] on input "text" at bounding box center [279, 41] width 110 height 14
type input "20375946"
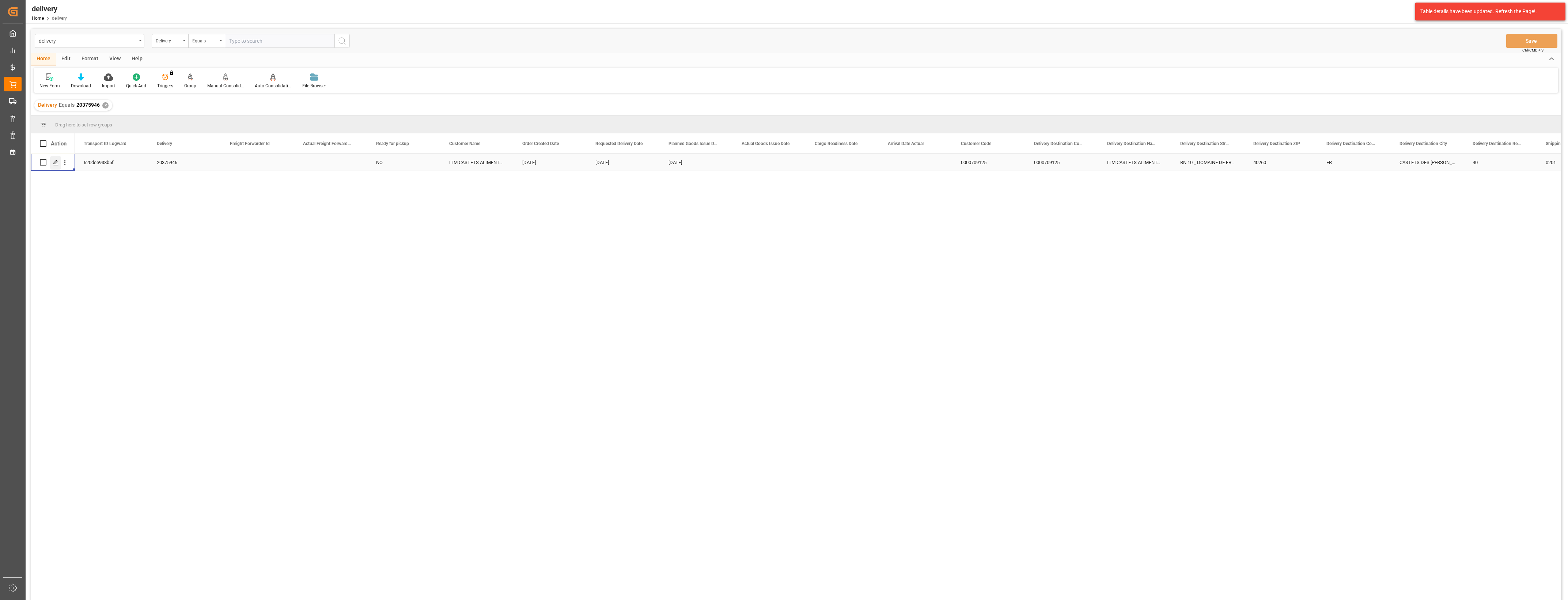
click at [55, 164] on icon "Press SPACE to select this row." at bounding box center [56, 162] width 6 height 6
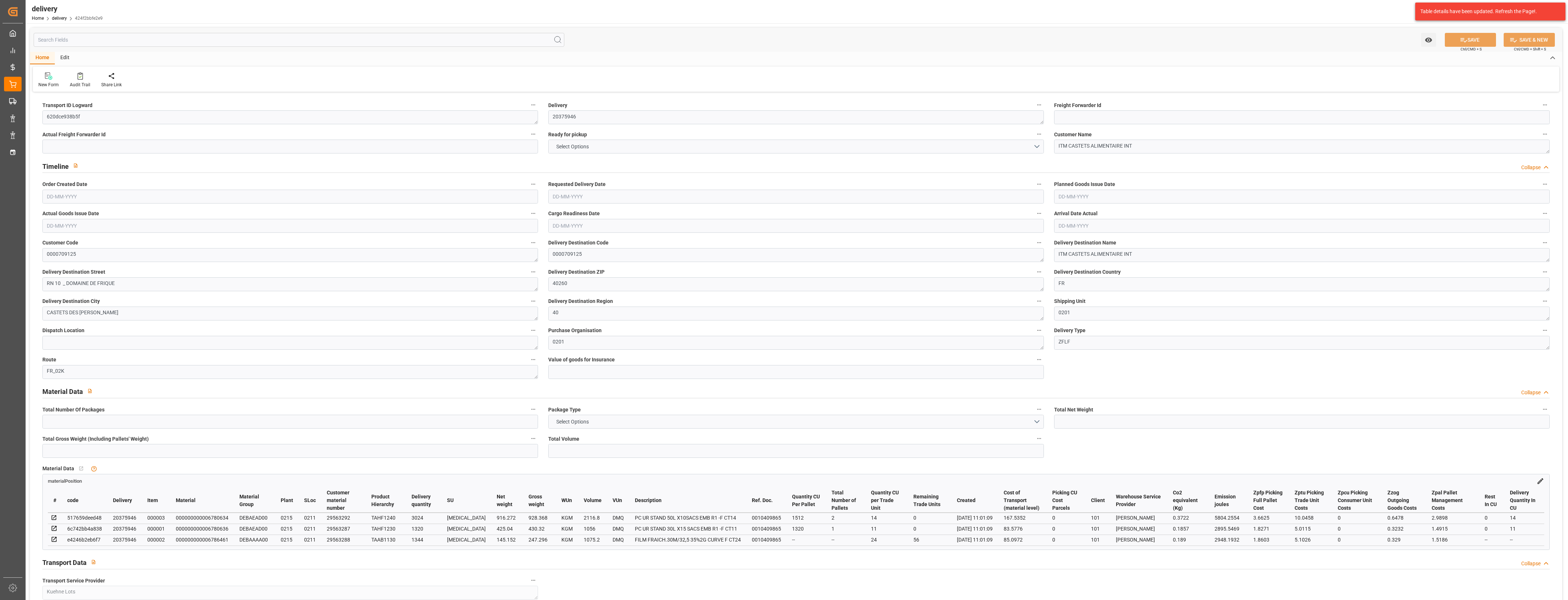
type input "1486.464"
type input "1791"
type input "4248"
type input "56"
type input "4"
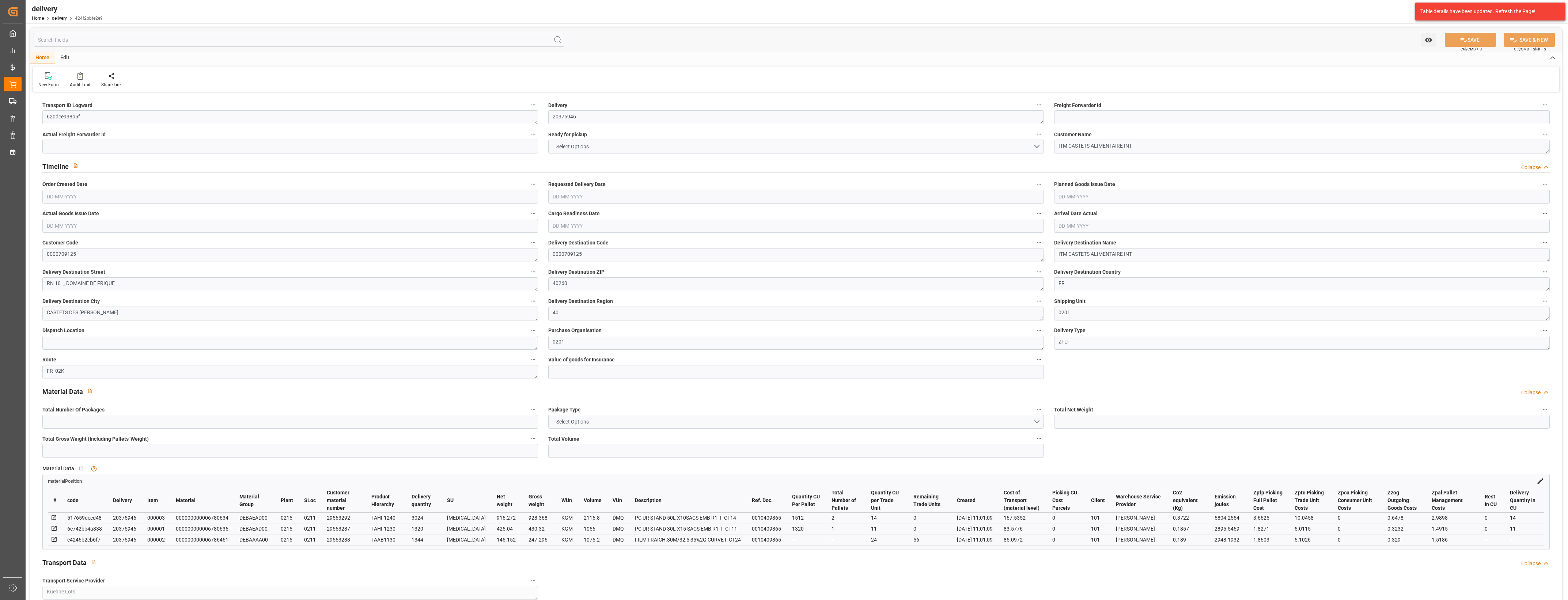
type input "3"
type input "4"
type input "0"
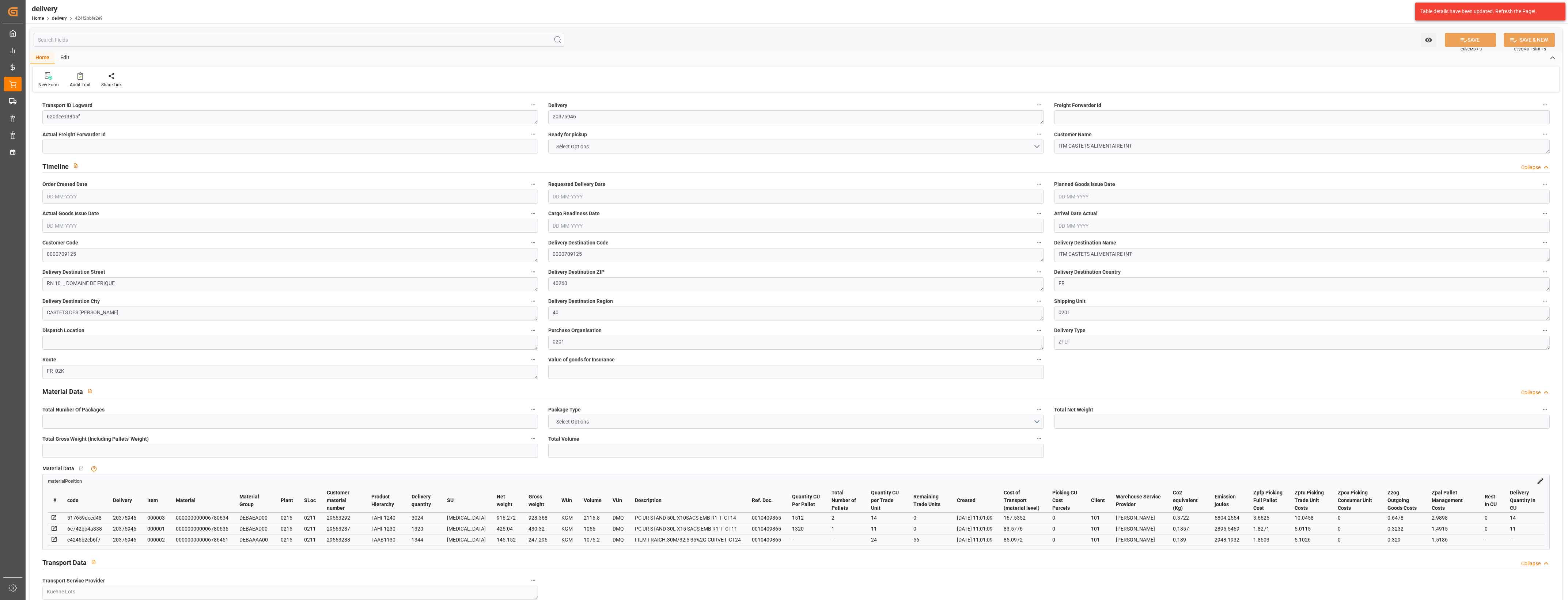
type input "336.21"
type input "7.35"
type input "20.16"
type input "1.5"
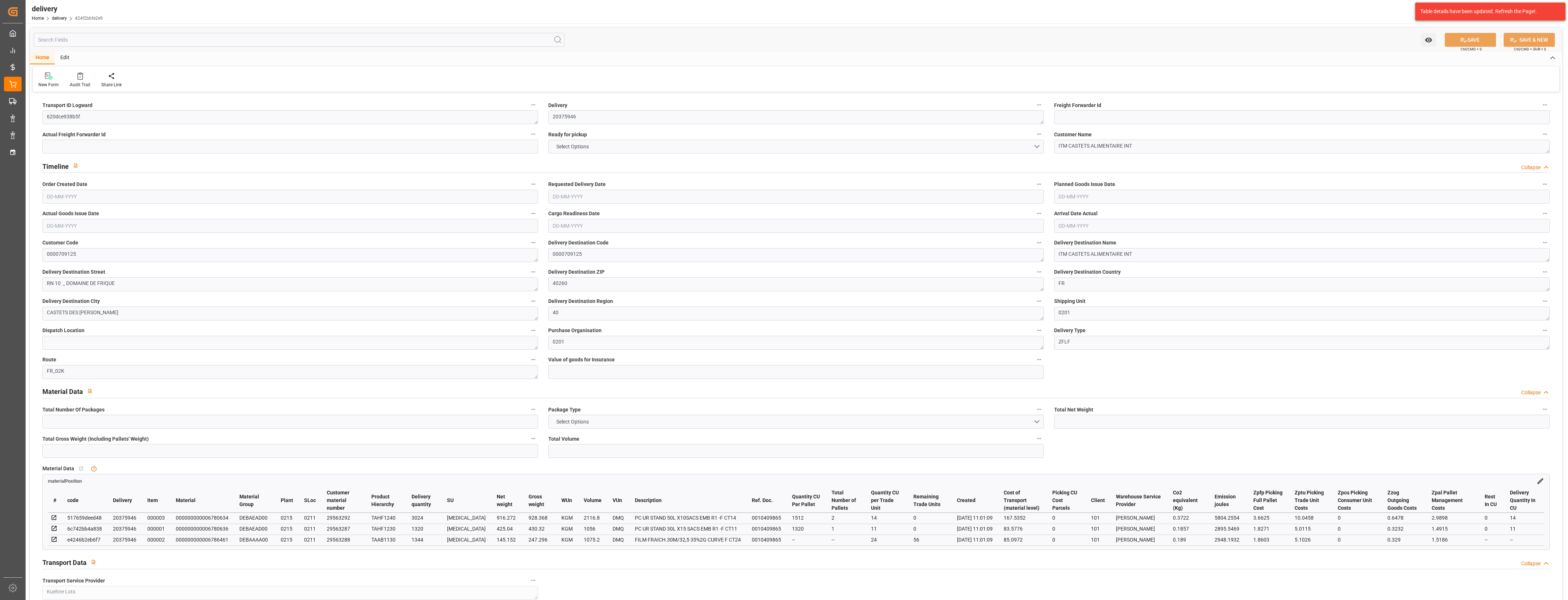
type input "1.3"
type input "0"
type input "6"
type input "1605.984"
type input "101"
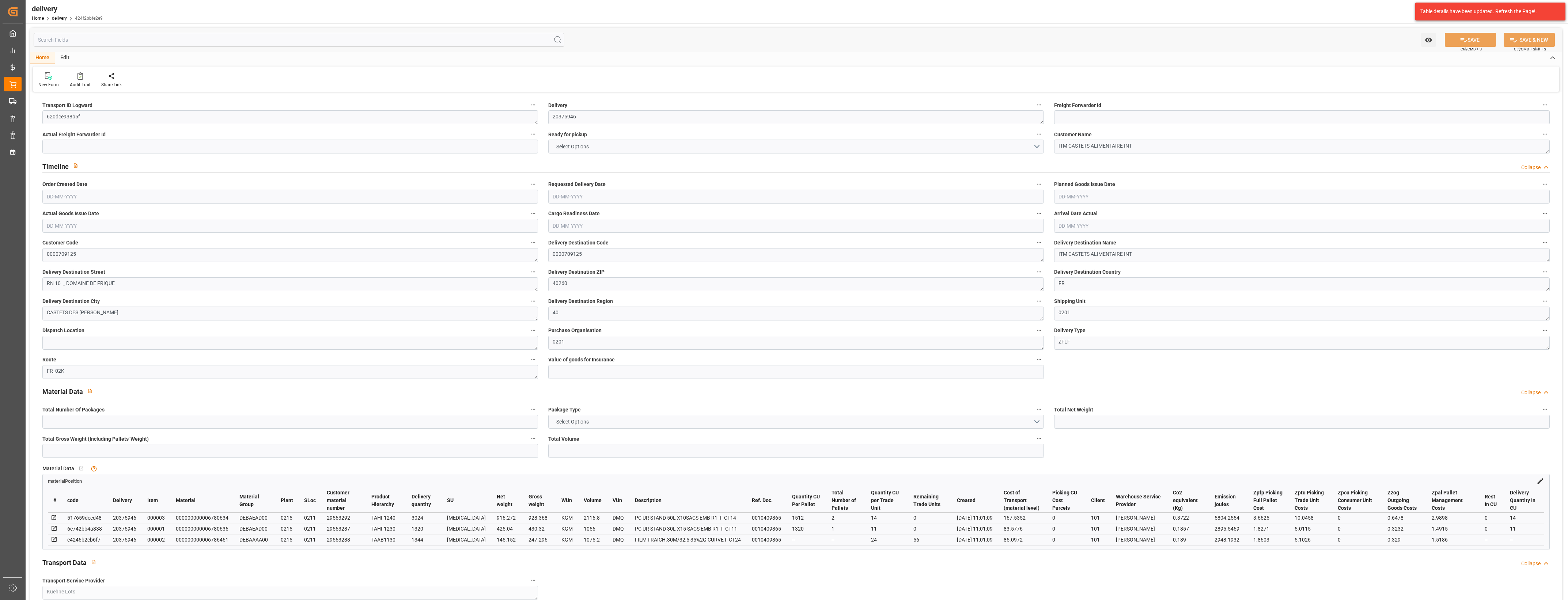
type input "11647.9956"
type input "0.7469"
type input "0"
type input "[DATE]"
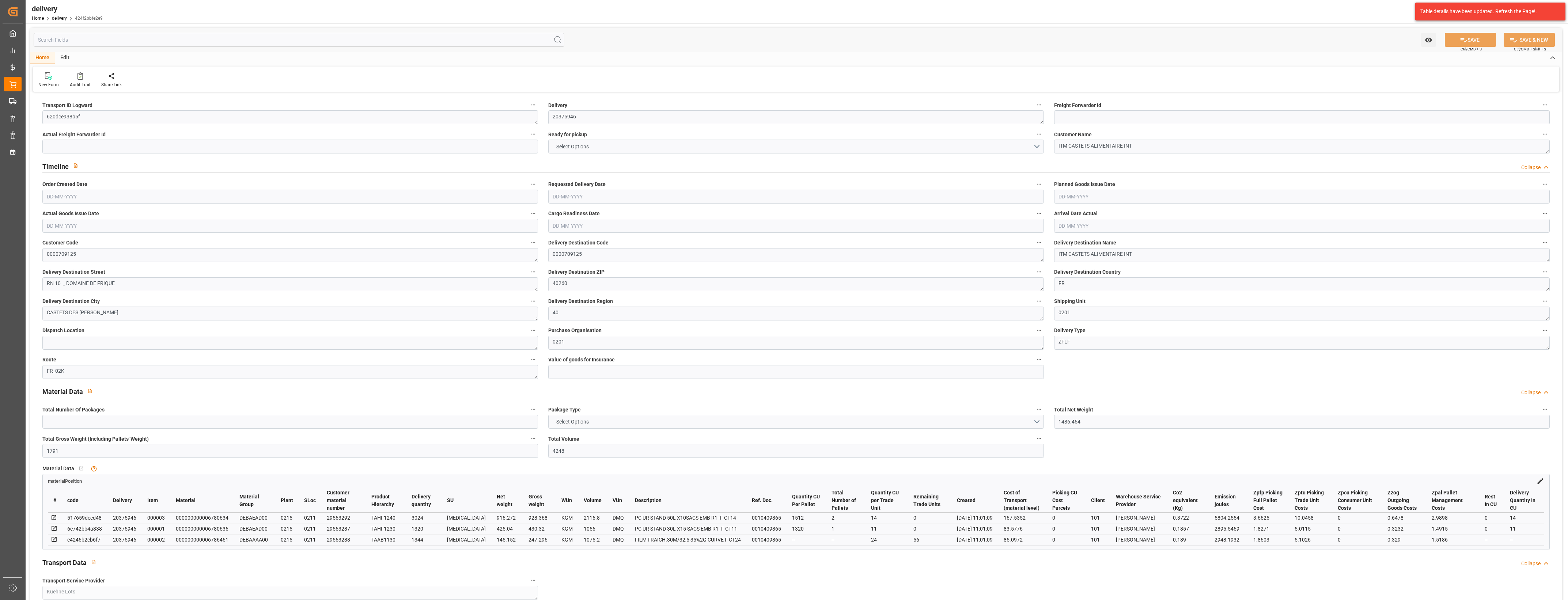
type input "[DATE]"
type input "[DATE] 11:01"
click at [1038, 147] on button "NO" at bounding box center [796, 146] width 495 height 14
drag, startPoint x: 603, startPoint y: 152, endPoint x: 593, endPoint y: 148, distance: 10.8
click at [603, 152] on div "YES" at bounding box center [796, 148] width 495 height 15
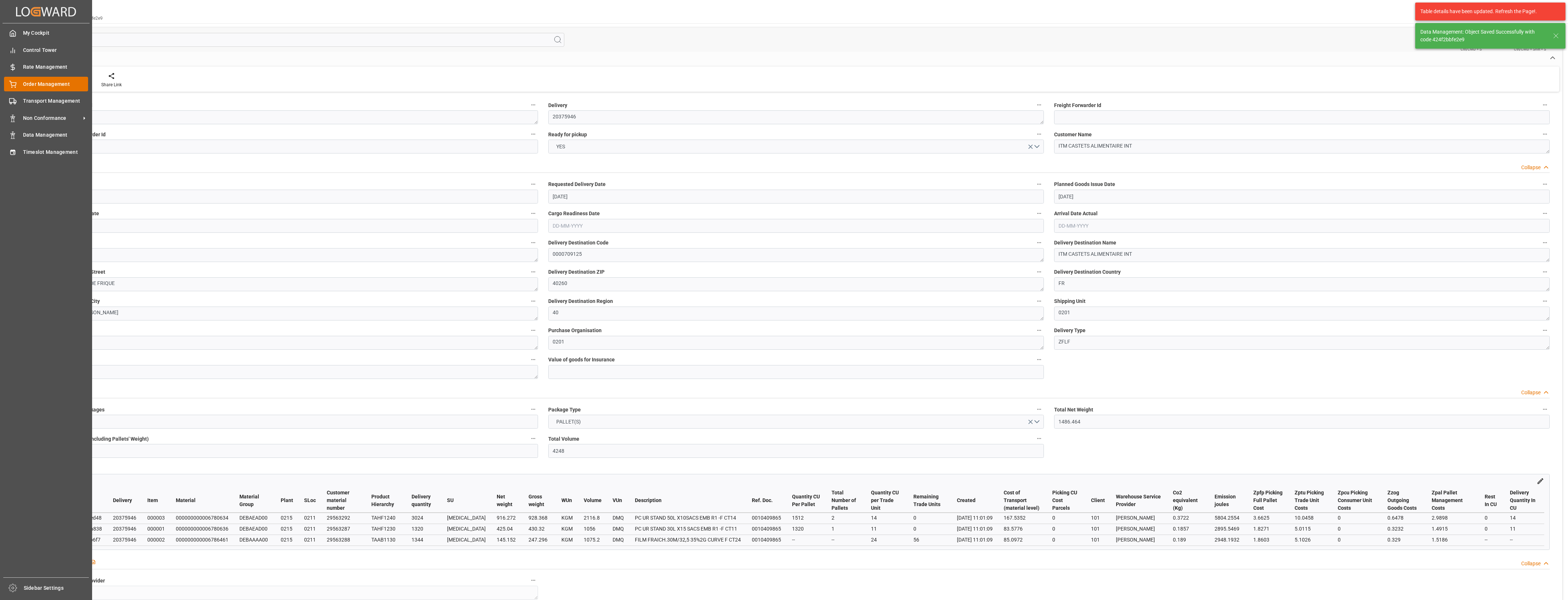
click at [12, 85] on icon at bounding box center [13, 85] width 7 height 7
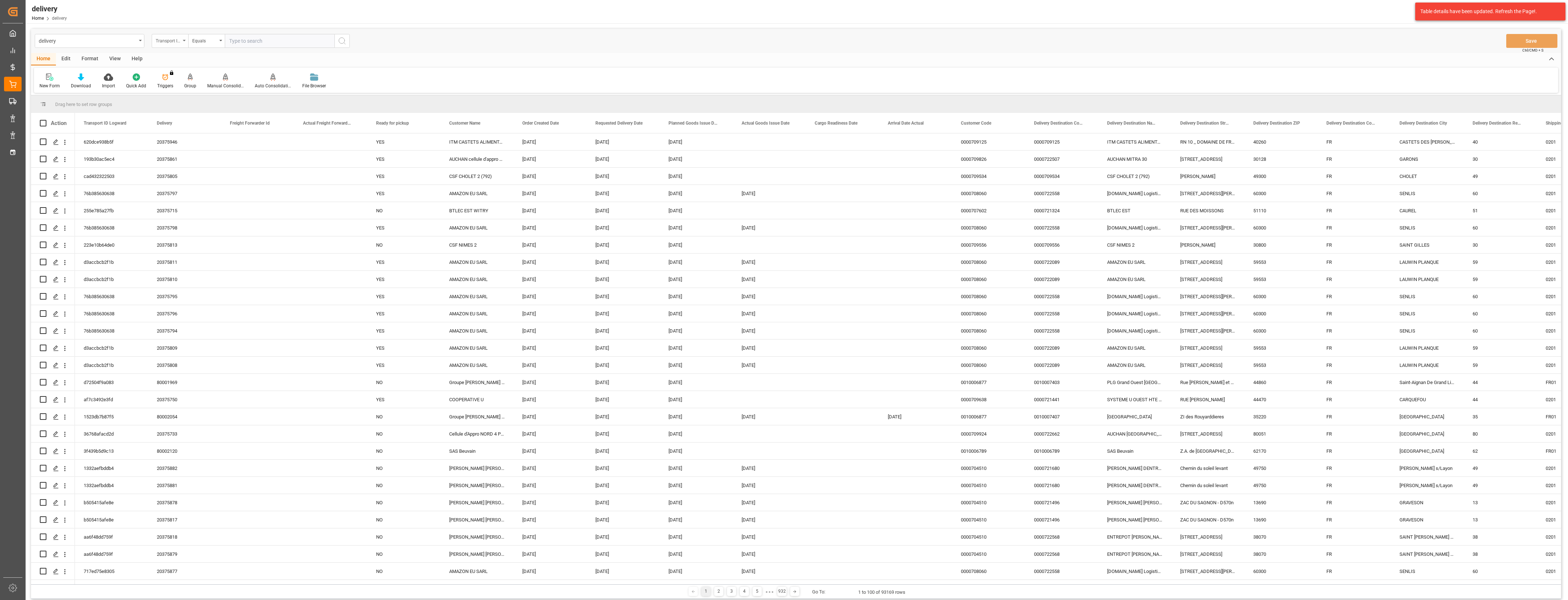
click at [184, 41] on icon "open menu" at bounding box center [184, 40] width 3 height 1
click at [183, 92] on div "Delivery" at bounding box center [206, 89] width 109 height 15
click at [246, 44] on input "text" at bounding box center [279, 41] width 110 height 14
type input "20375860"
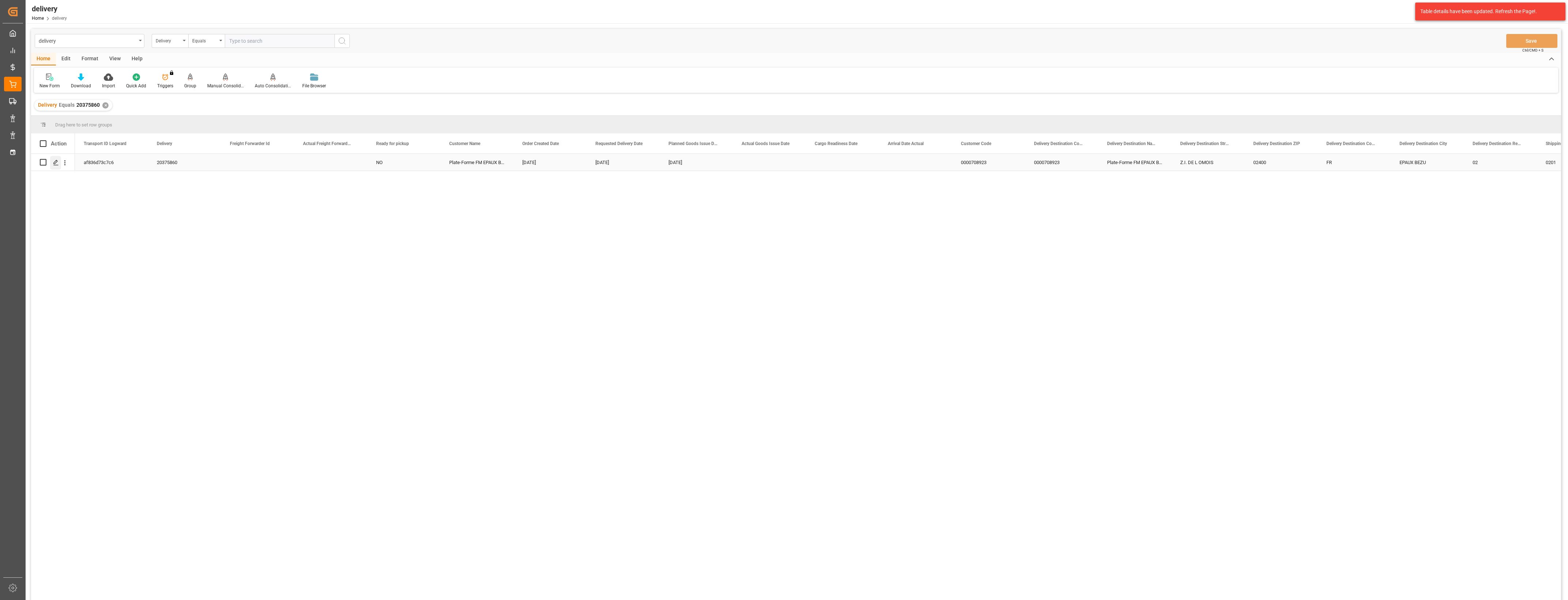
click at [58, 162] on icon "Press SPACE to select this row." at bounding box center [56, 162] width 6 height 6
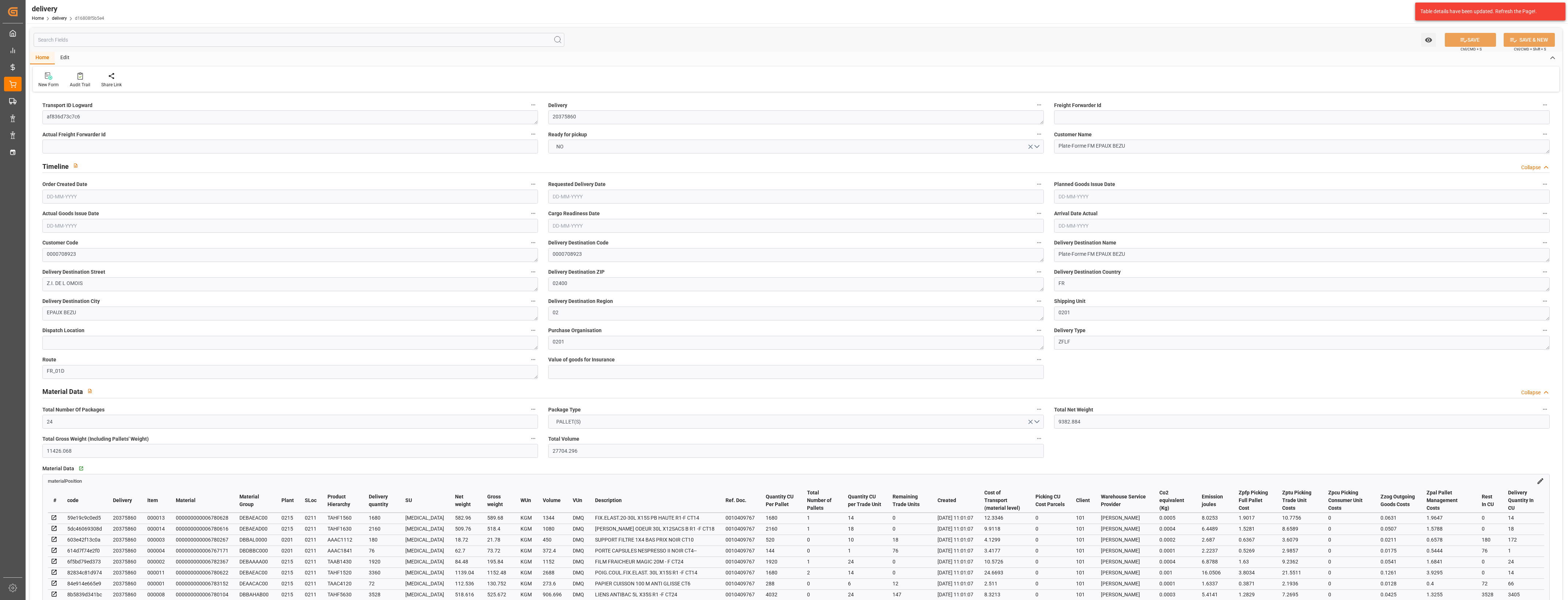
type input "[DATE]"
type input "[DATE] 11:01"
click at [1038, 147] on button "NO" at bounding box center [796, 146] width 495 height 14
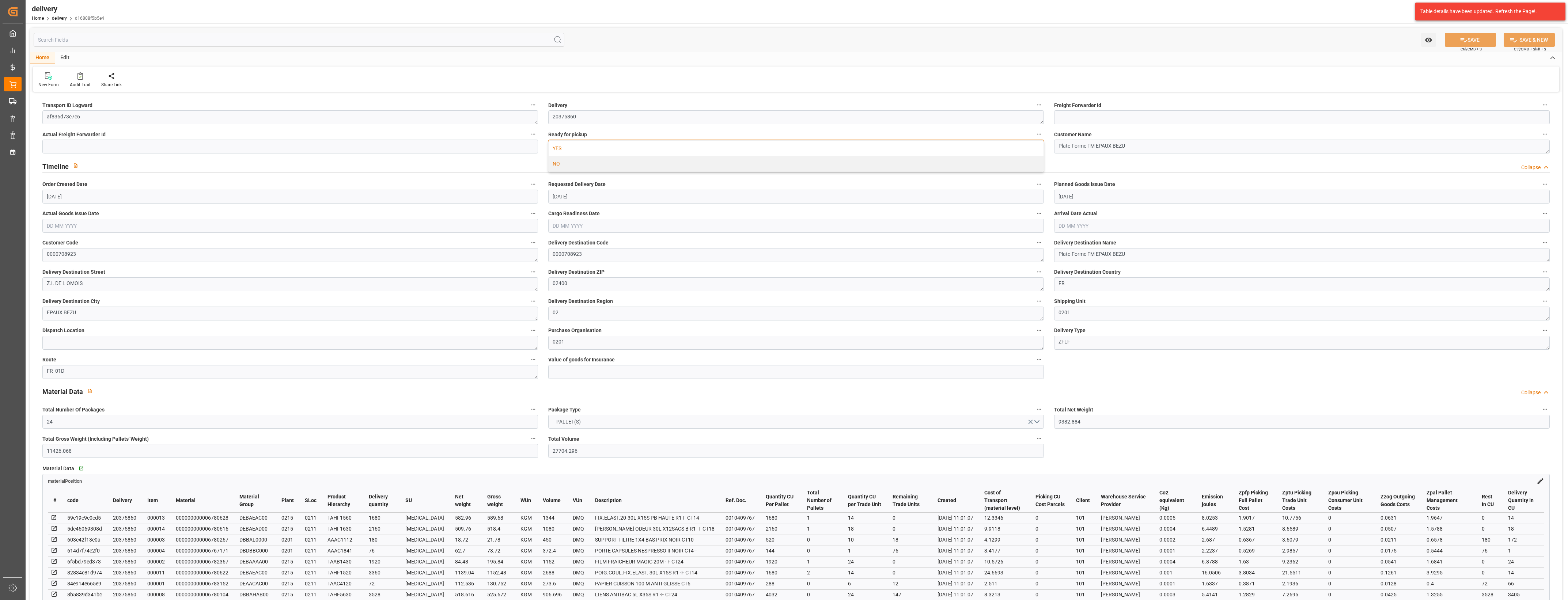
click at [569, 150] on div "YES" at bounding box center [796, 148] width 495 height 15
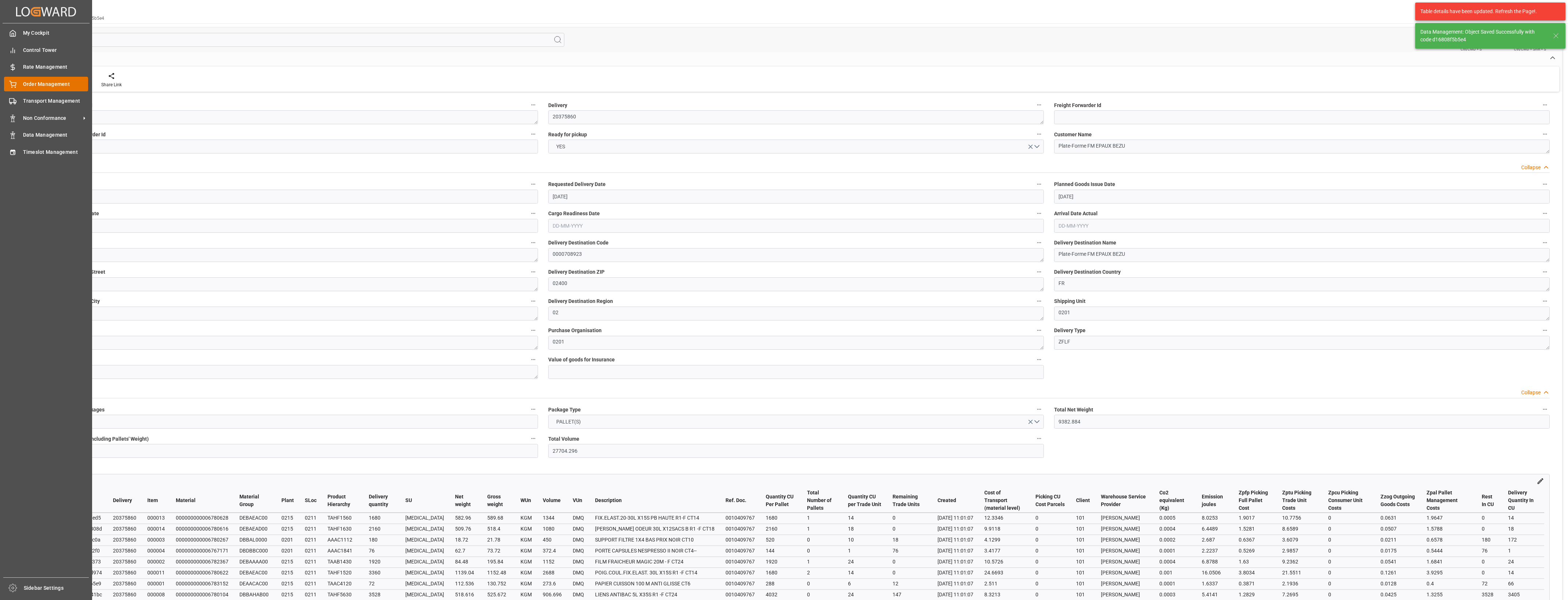
click at [15, 85] on icon at bounding box center [13, 85] width 7 height 7
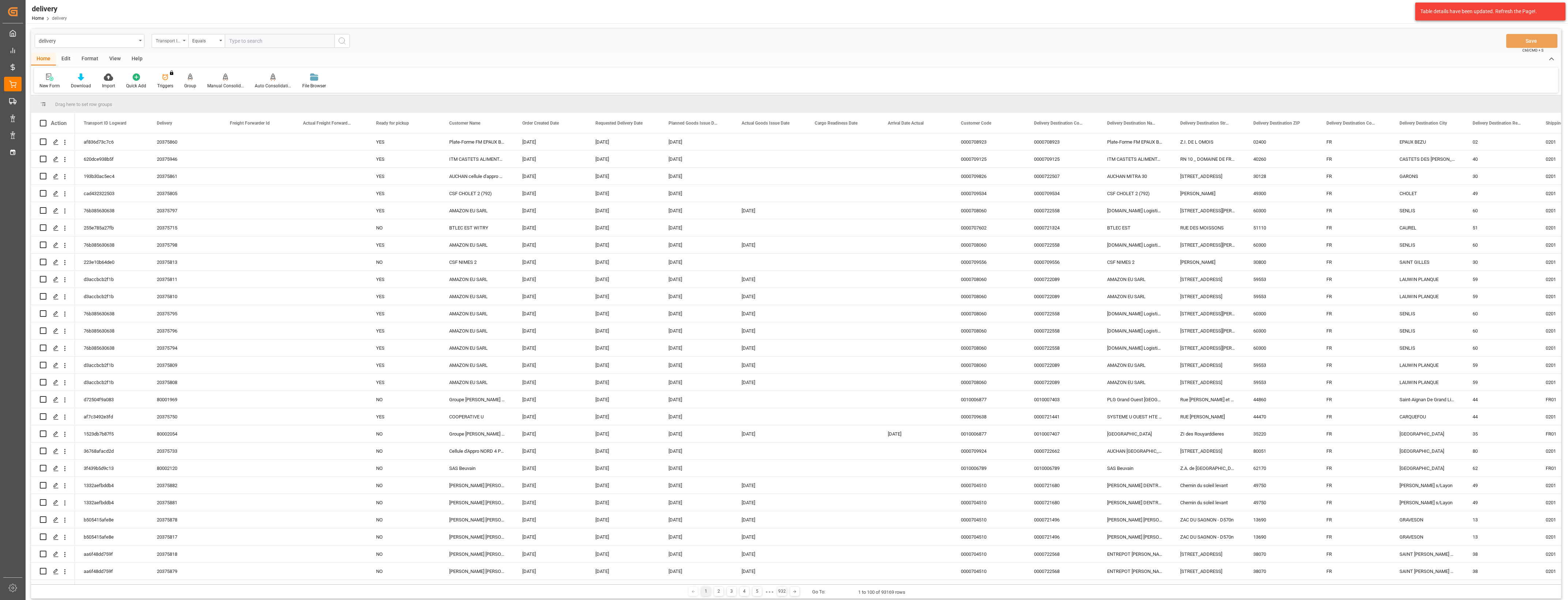
drag, startPoint x: 183, startPoint y: 41, endPoint x: 186, endPoint y: 46, distance: 5.8
click at [183, 41] on icon "open menu" at bounding box center [184, 40] width 3 height 1
click at [183, 88] on div "Delivery" at bounding box center [206, 89] width 109 height 15
click at [240, 42] on input "text" at bounding box center [279, 41] width 110 height 14
type input "20375813"
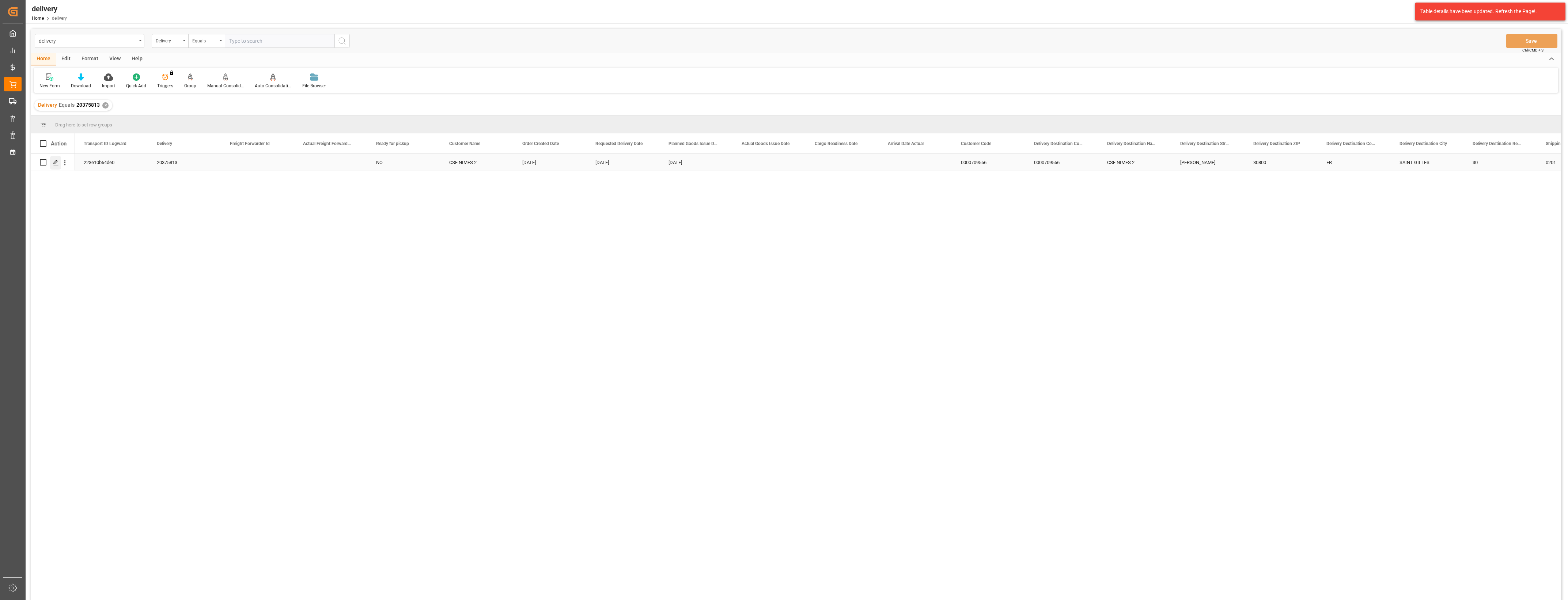
click at [57, 162] on icon "Press SPACE to select this row." at bounding box center [56, 162] width 6 height 6
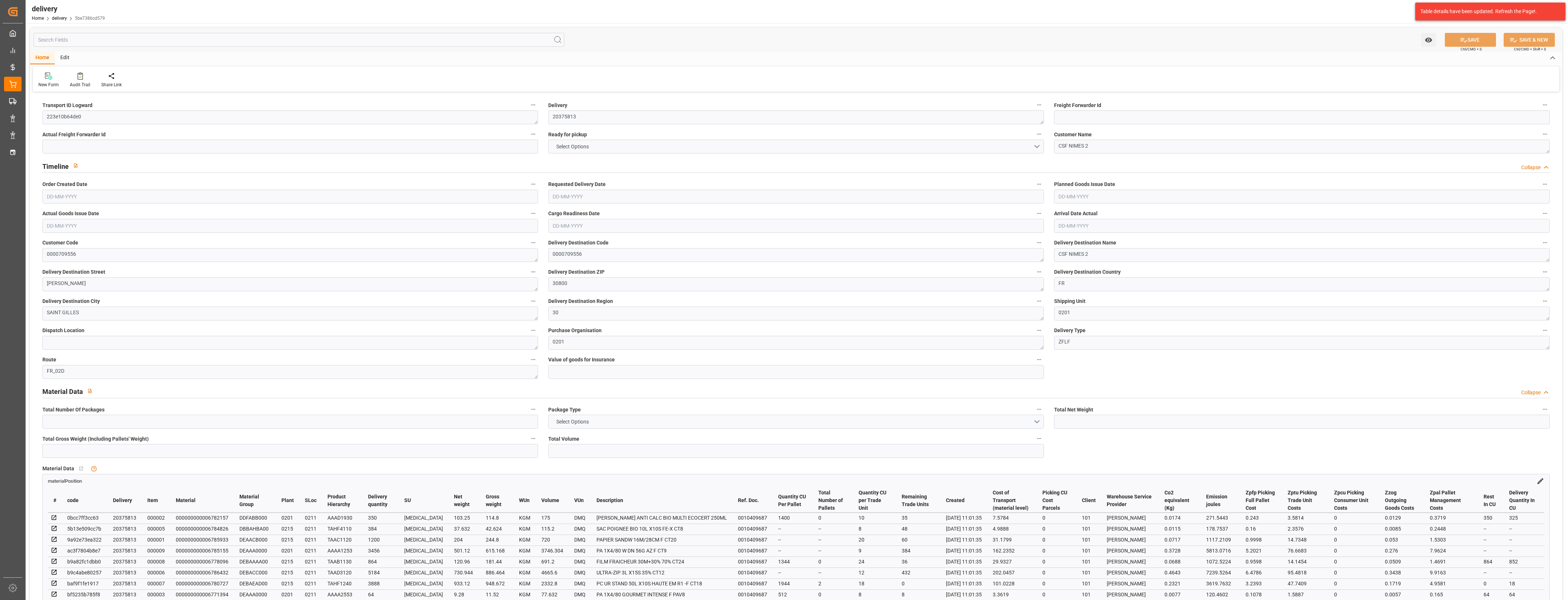
type input "25"
type input "3408.306"
type input "4925.88"
type input "17643.736"
type input "1003"
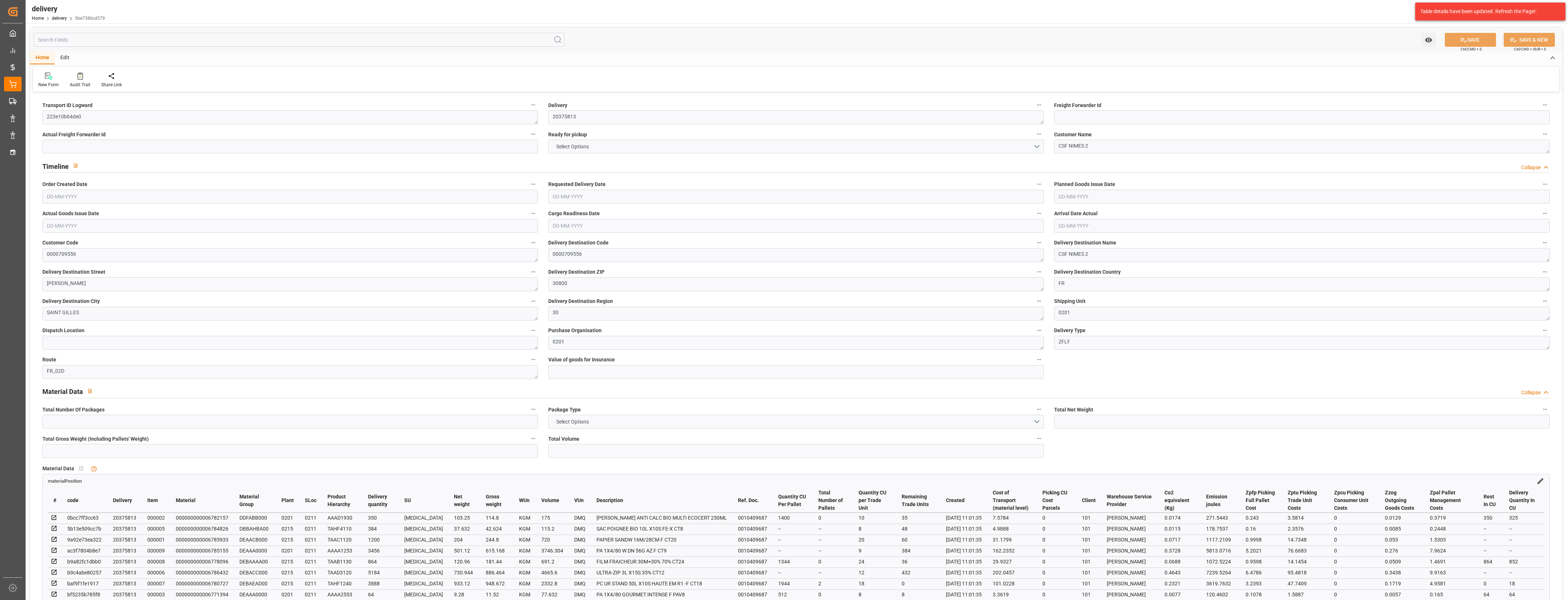
type input "25"
type input "10"
type input "15"
type input "0"
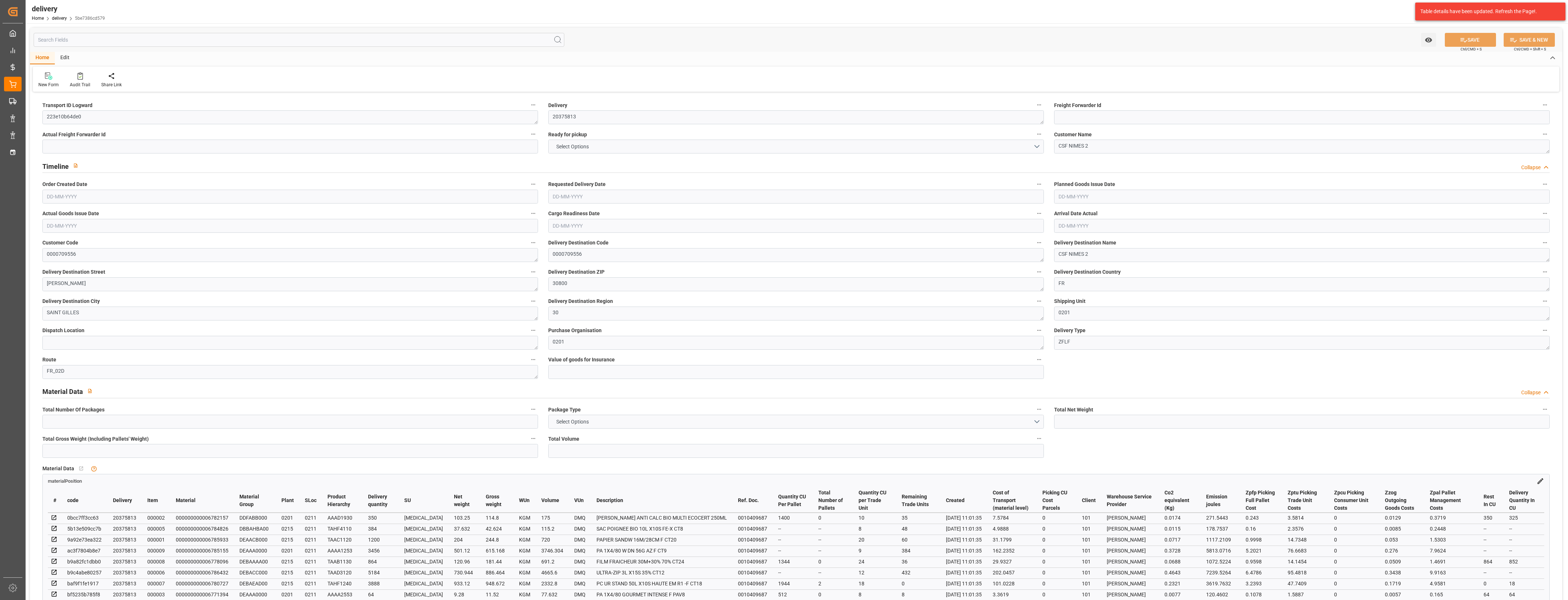
type input "-32.251"
type input "796.32"
type input "764.069"
type input "24.5"
type input "361.08"
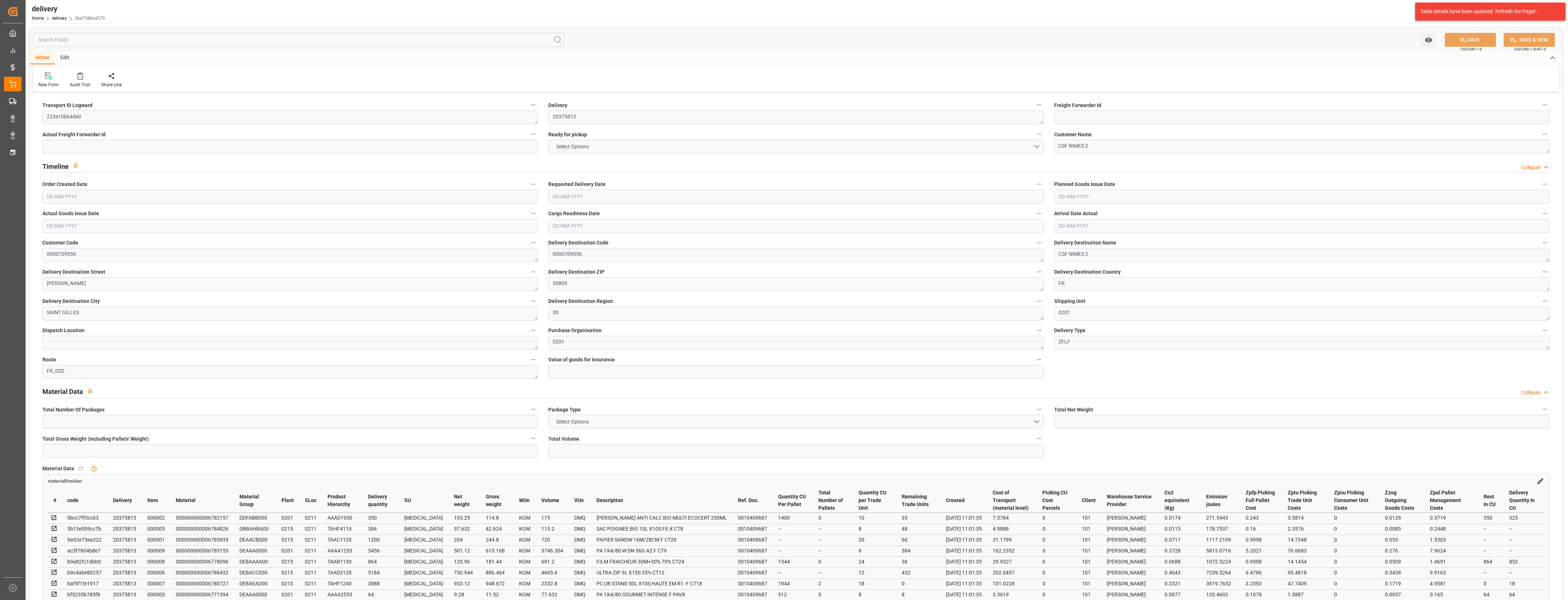
type input "1.5"
type input "1.3"
type input "0"
type input "37.5"
type input "4120.688"
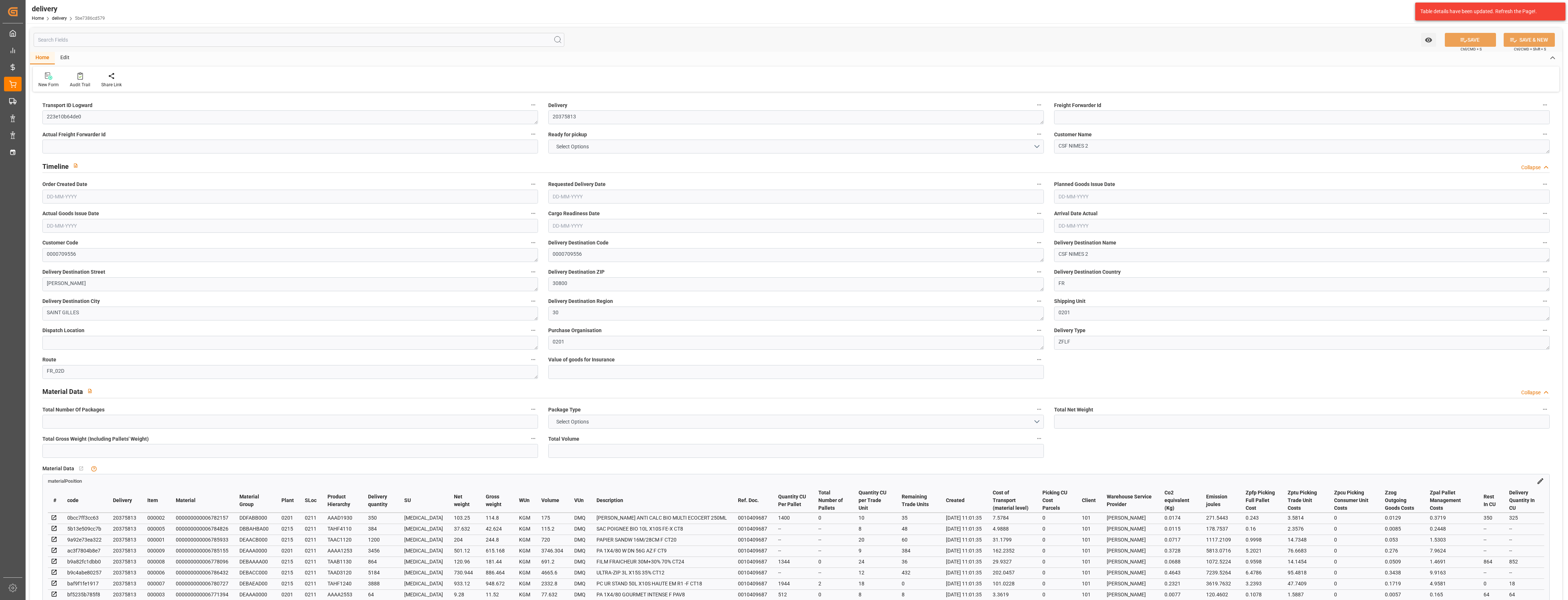
type input "101"
type input "27377.4634"
type input "1.7558"
type input "0"
type input "[DATE]"
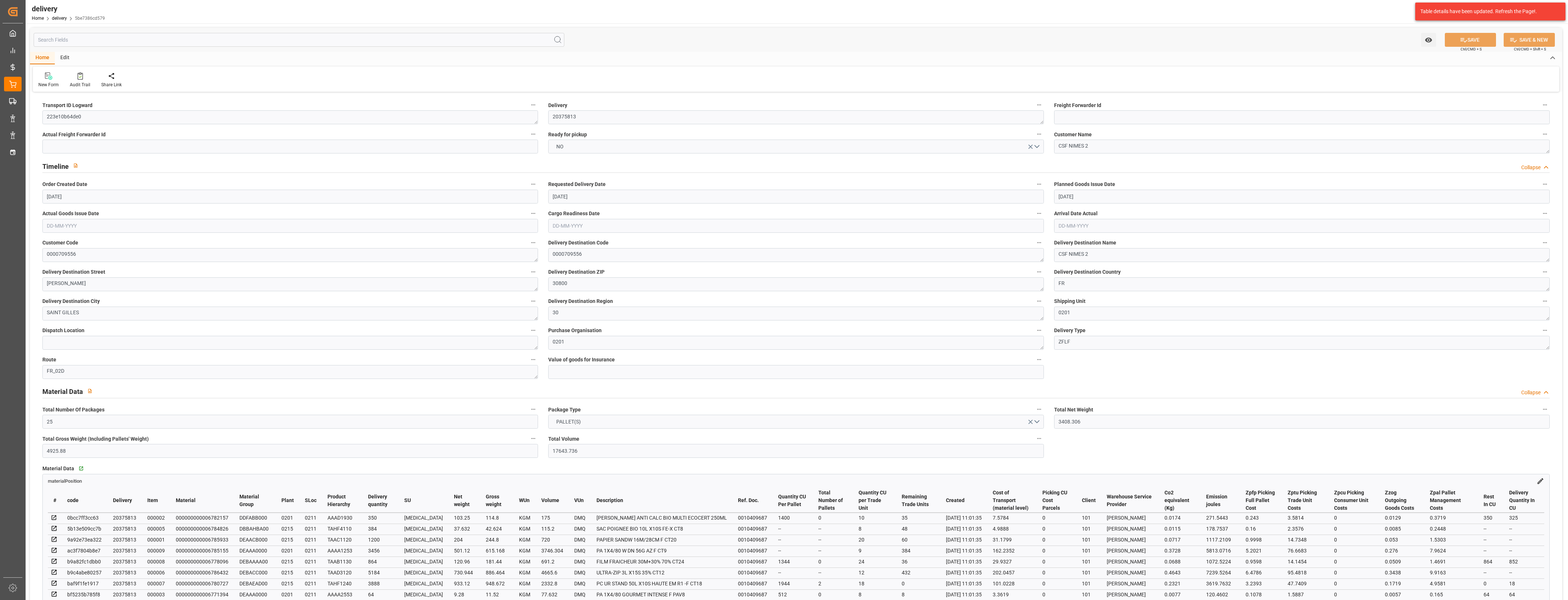
type input "[DATE]"
type input "[DATE] 11:01"
click at [1037, 147] on button "NO" at bounding box center [796, 146] width 495 height 14
click at [577, 150] on div "YES" at bounding box center [796, 148] width 495 height 15
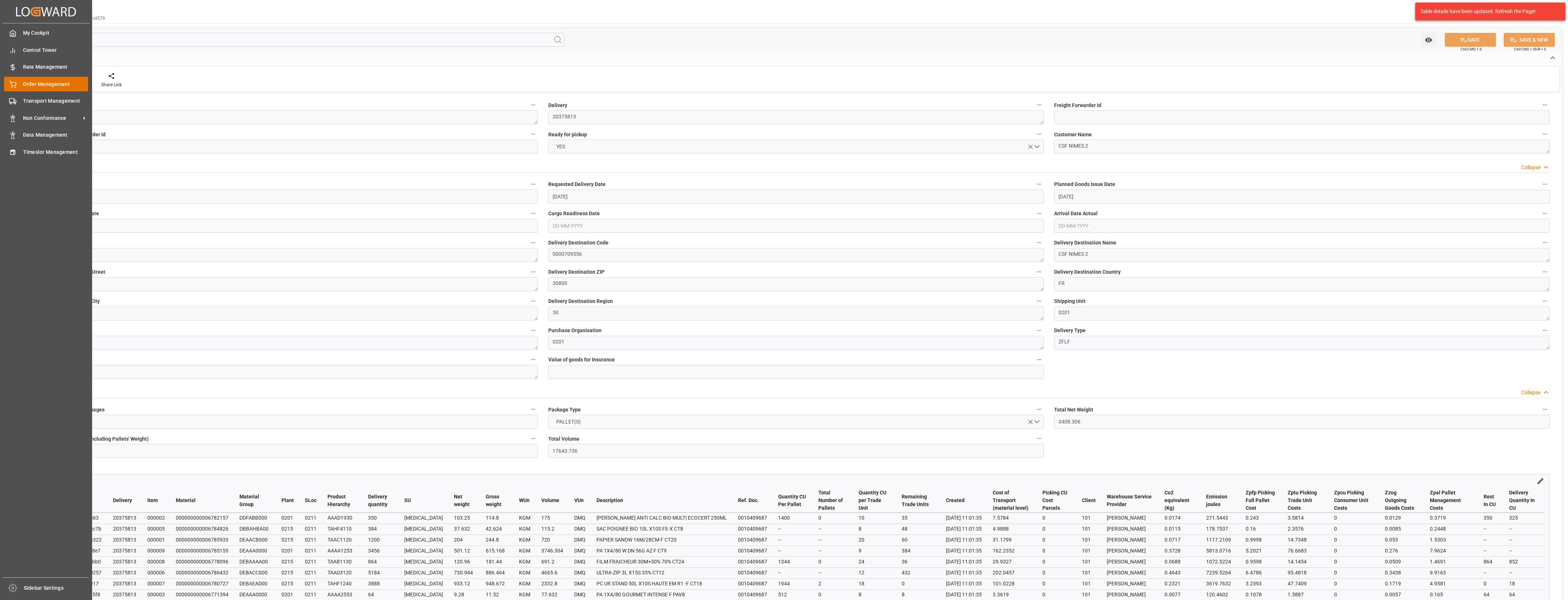
click at [15, 82] on icon at bounding box center [13, 85] width 7 height 7
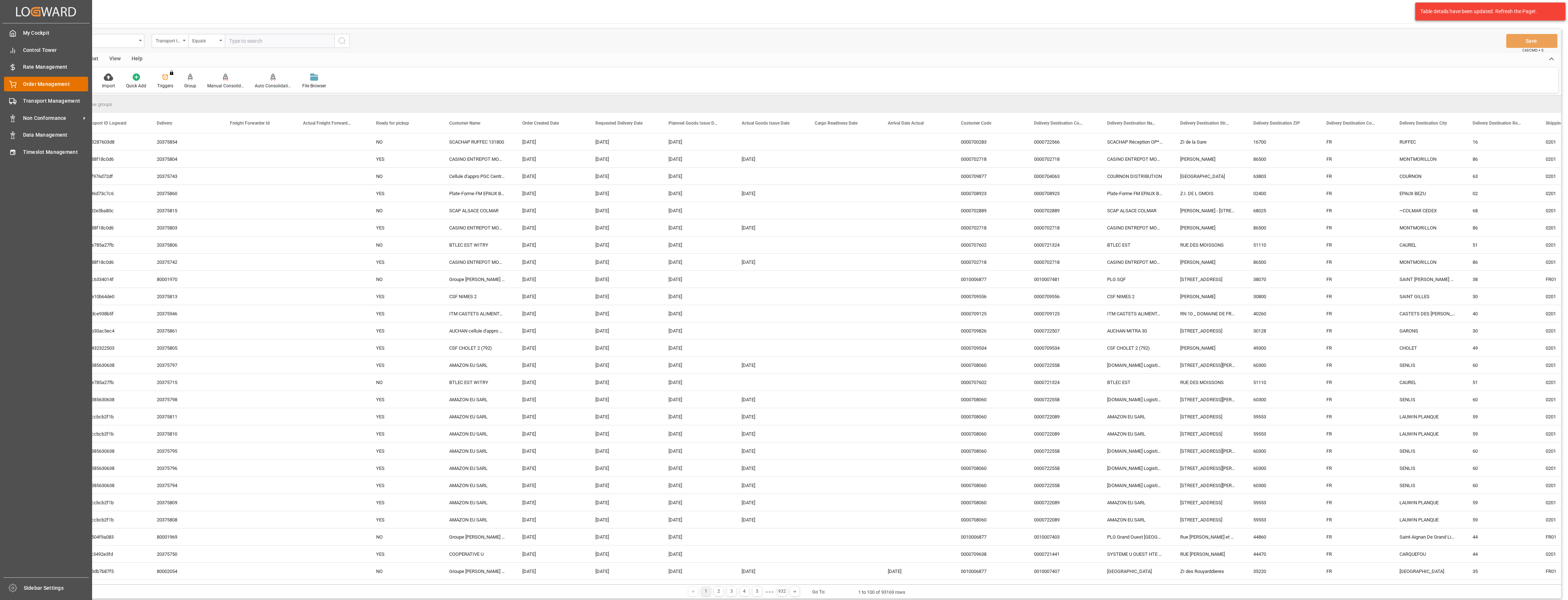
drag, startPoint x: 13, startPoint y: 83, endPoint x: 52, endPoint y: 77, distance: 39.5
click at [13, 83] on icon at bounding box center [13, 83] width 7 height 5
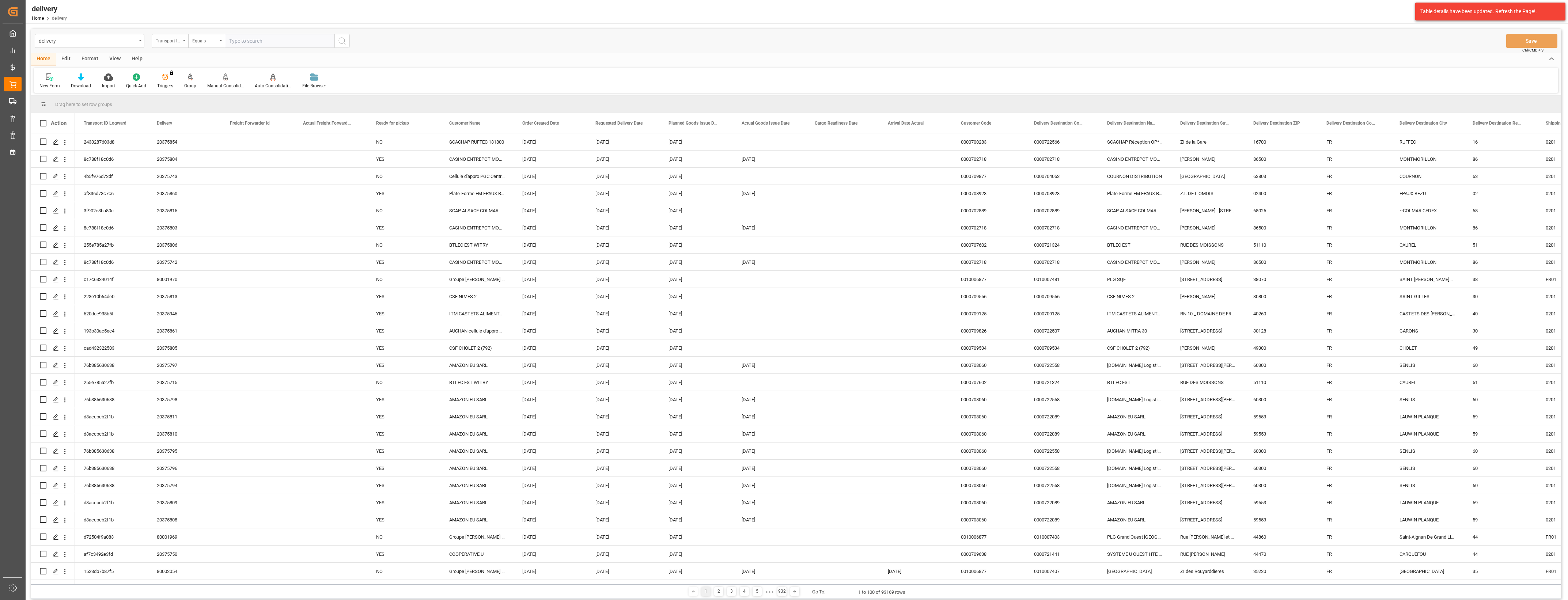
click at [184, 39] on div "Transport ID Logward" at bounding box center [170, 41] width 37 height 14
drag, startPoint x: 181, startPoint y: 90, endPoint x: 201, endPoint y: 76, distance: 24.4
click at [181, 91] on div "Delivery" at bounding box center [206, 89] width 109 height 15
click at [238, 43] on input "text" at bounding box center [279, 41] width 110 height 14
type input "20375715"
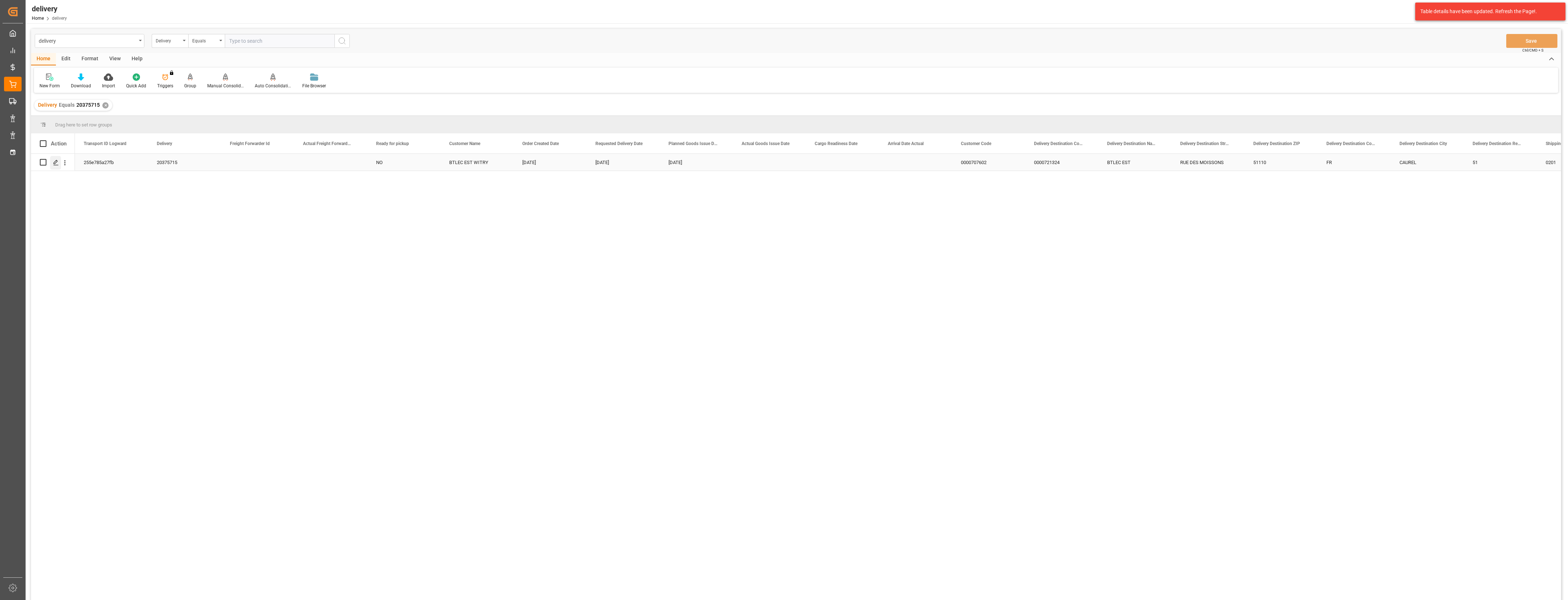
click at [55, 160] on icon "Press SPACE to select this row." at bounding box center [56, 162] width 6 height 6
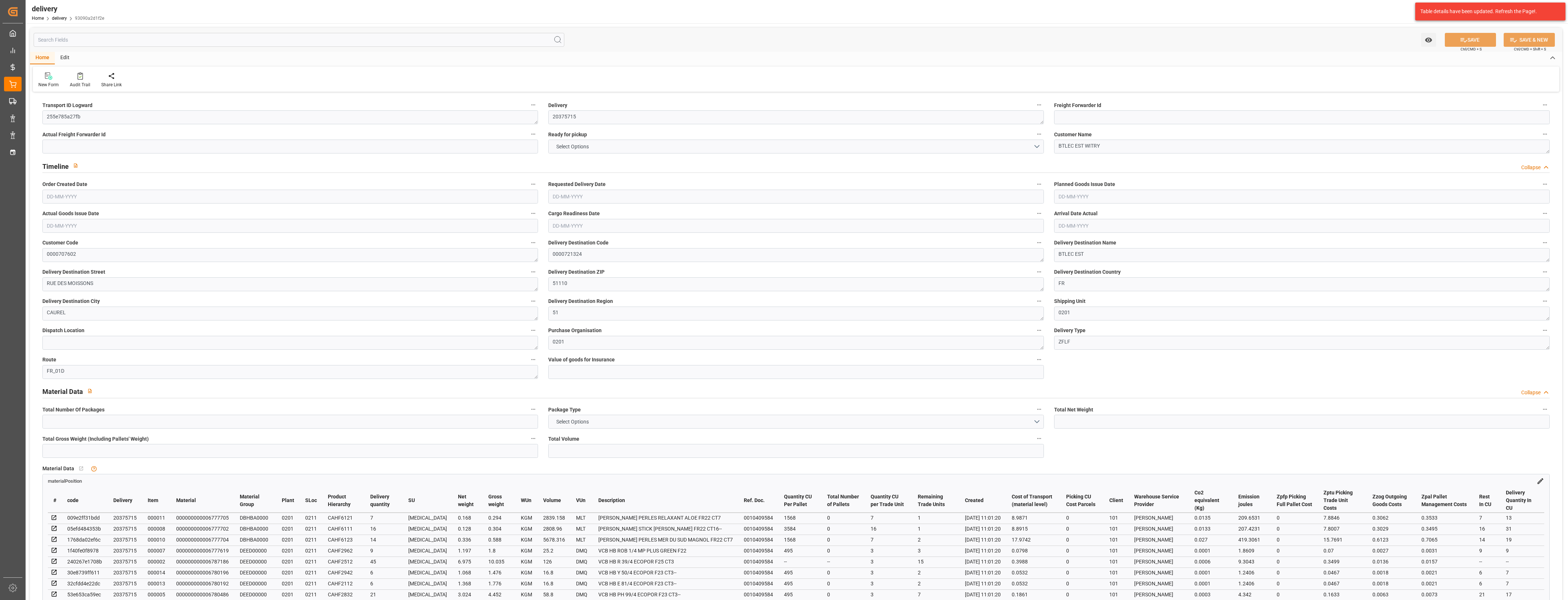
type input "1"
type input "44.215"
type input "84.98"
type input "740.726"
type input "93"
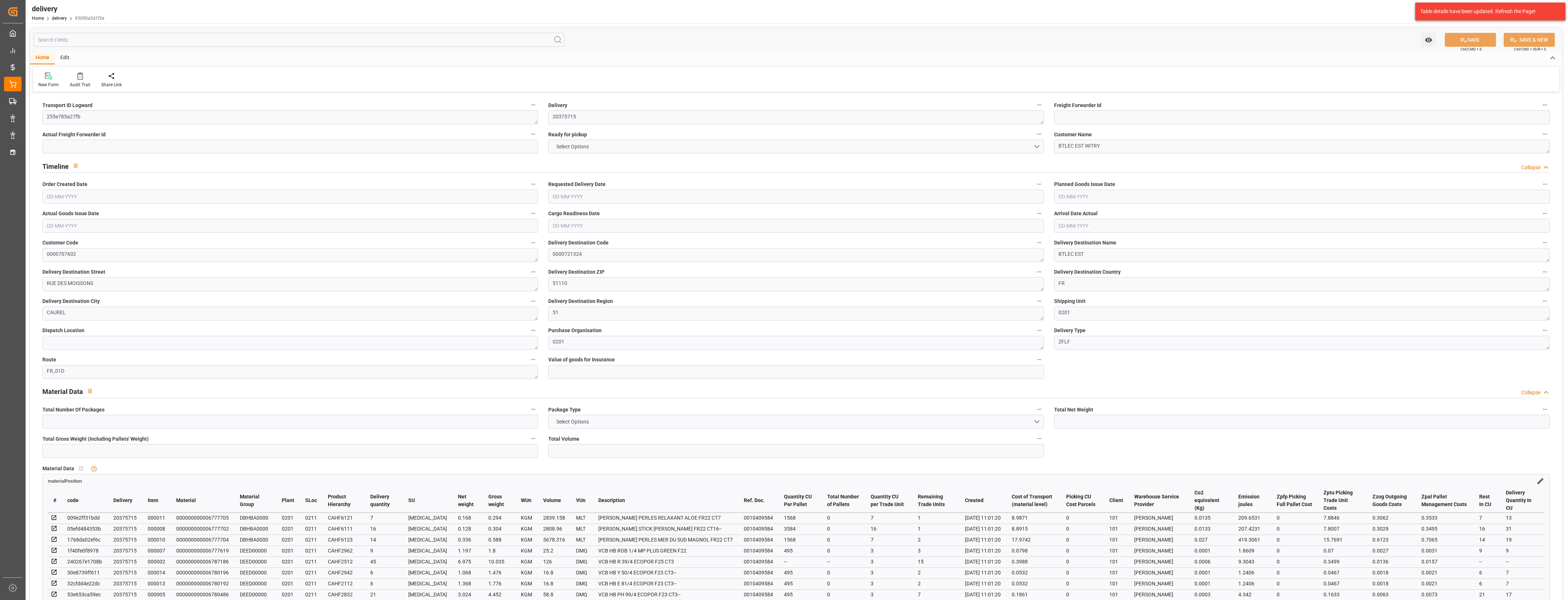
type input "1"
type input "0"
type input "1"
type input "0"
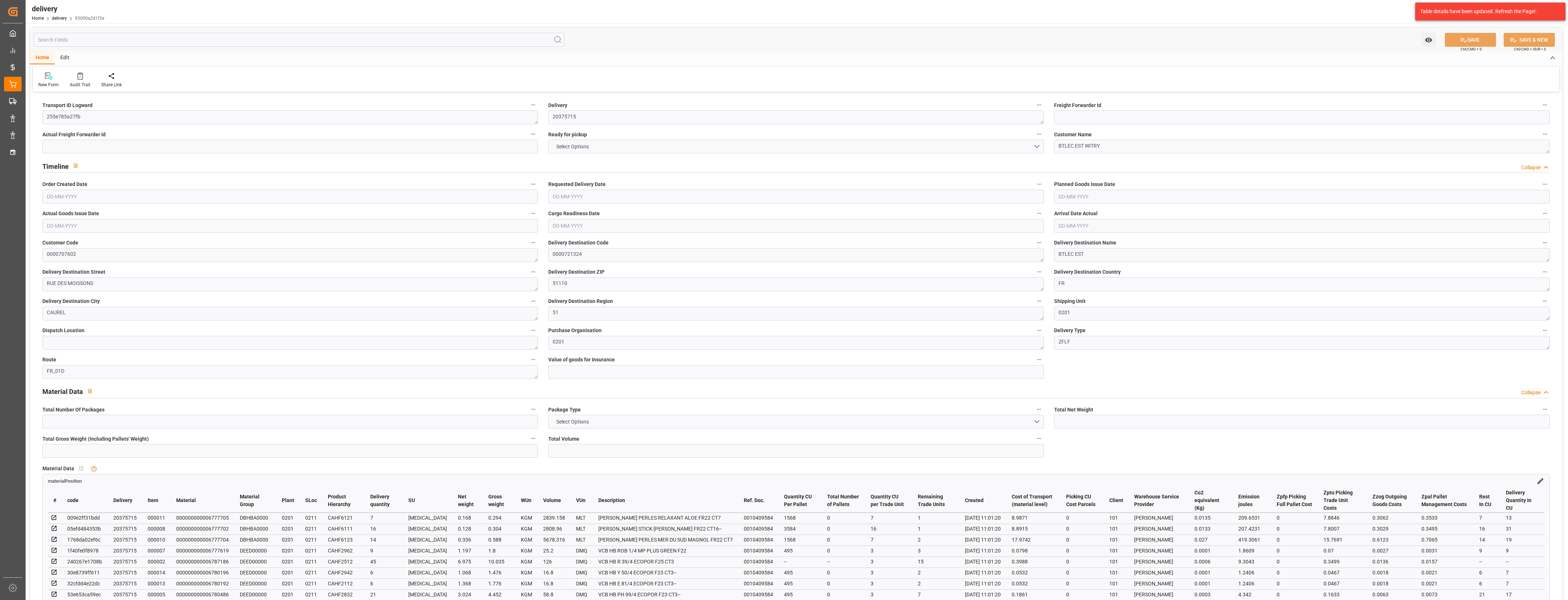
type input "-1.6108"
type input "39.7725"
type input "38.1617"
type input "0"
type input "33.48"
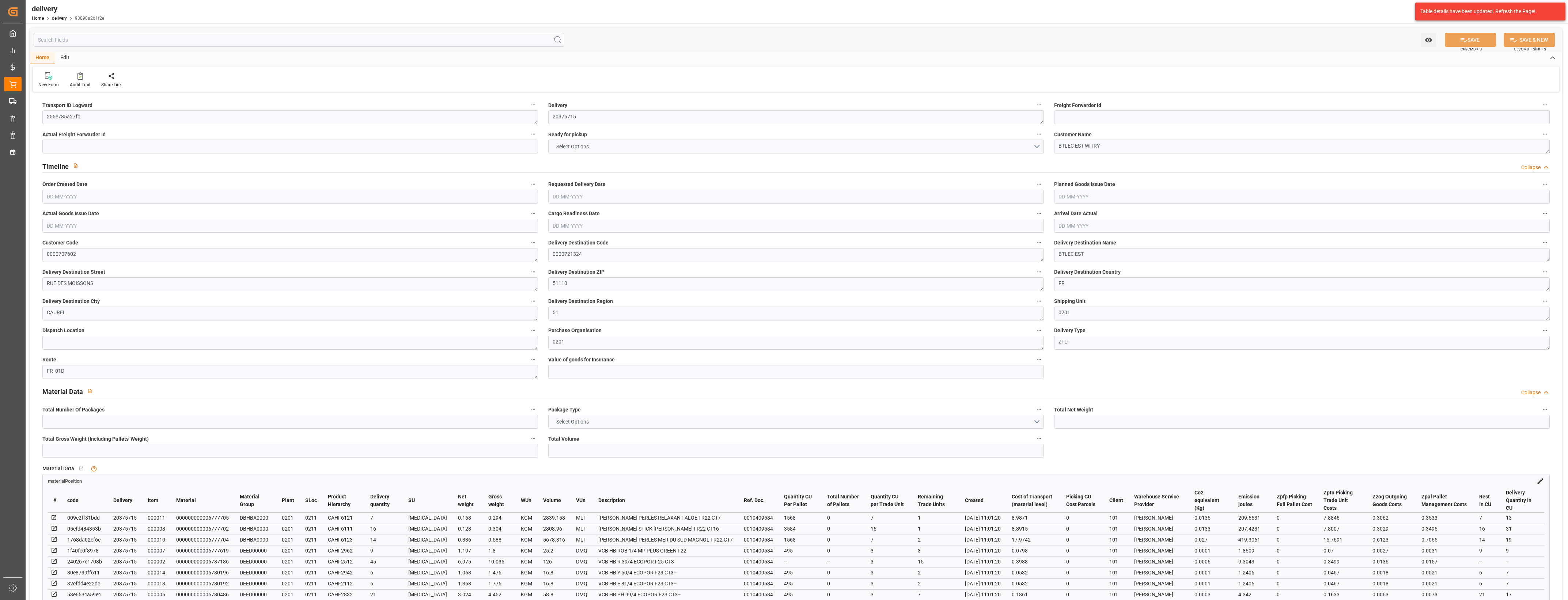
type input "1.5"
type input "1.3"
type input "0"
type input "1.5"
type input "61.98"
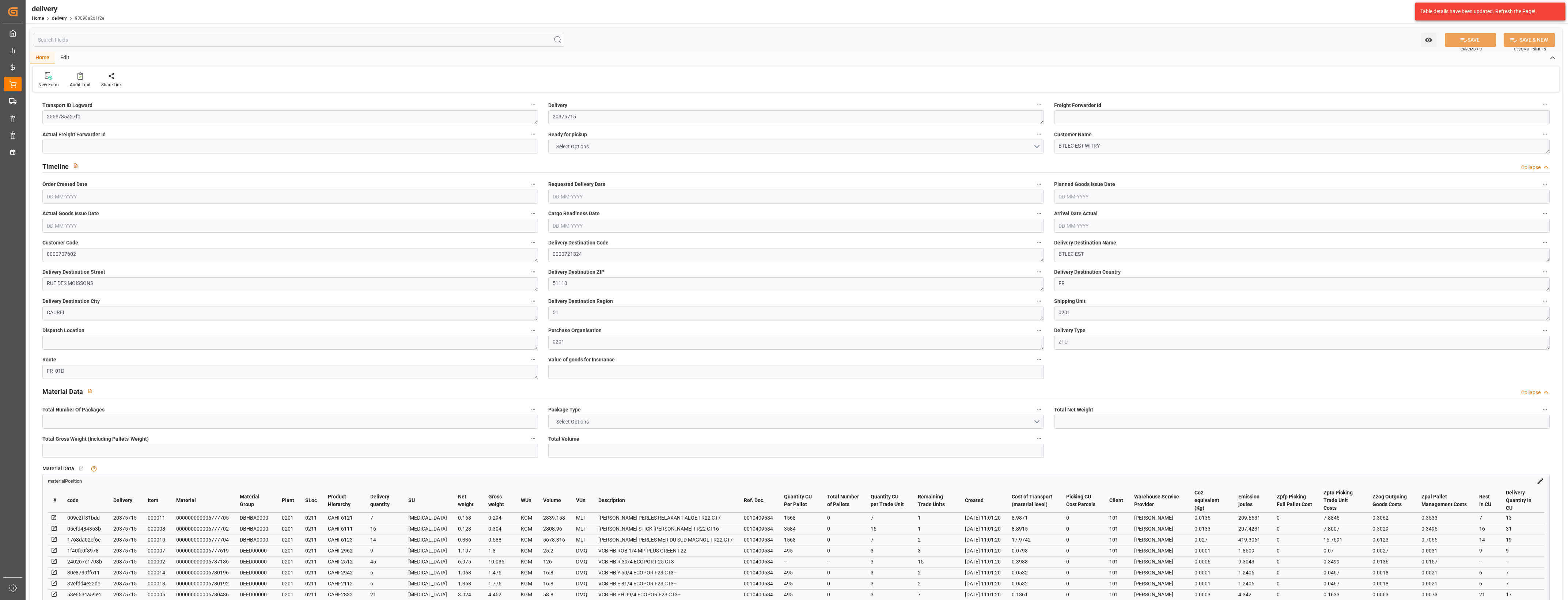
type input "101"
type input "54.6977"
type input "0.0035"
type input "0"
type input "[DATE]"
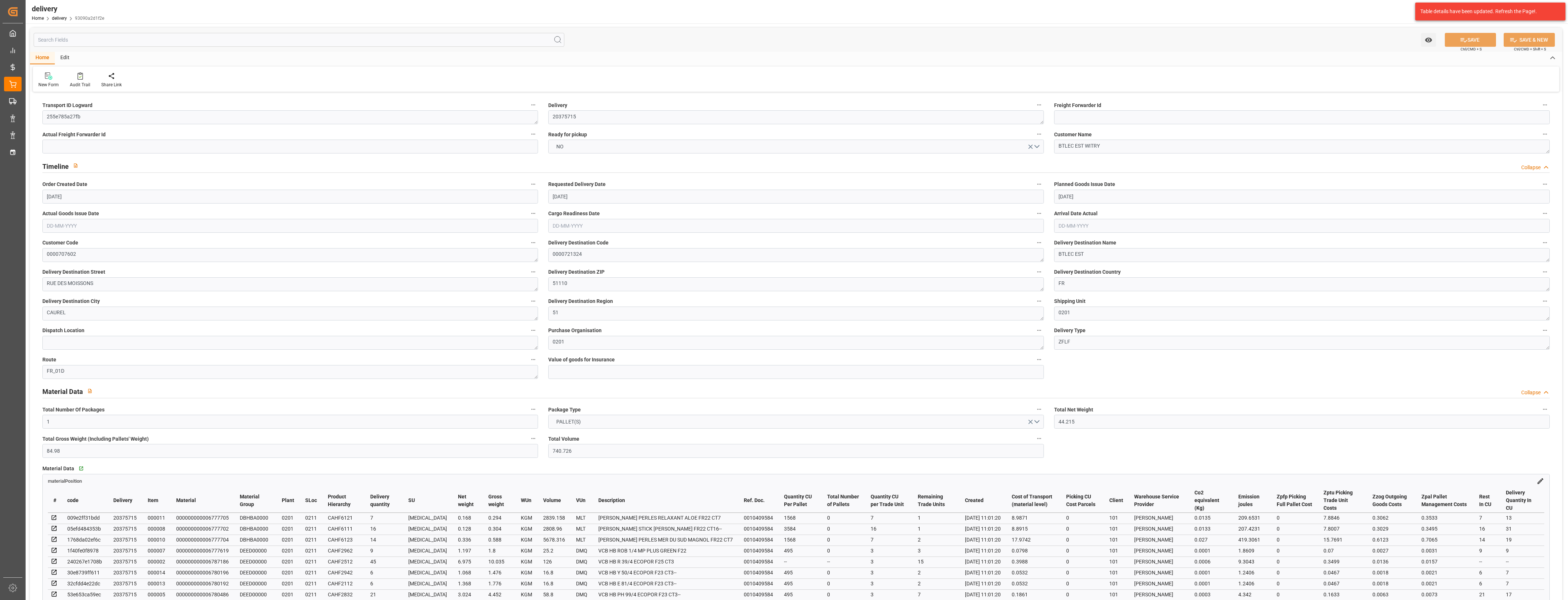
type input "[DATE]"
type input "[DATE] 11:01"
click at [1038, 147] on button "NO" at bounding box center [796, 146] width 495 height 14
click at [576, 152] on div "YES" at bounding box center [796, 148] width 495 height 15
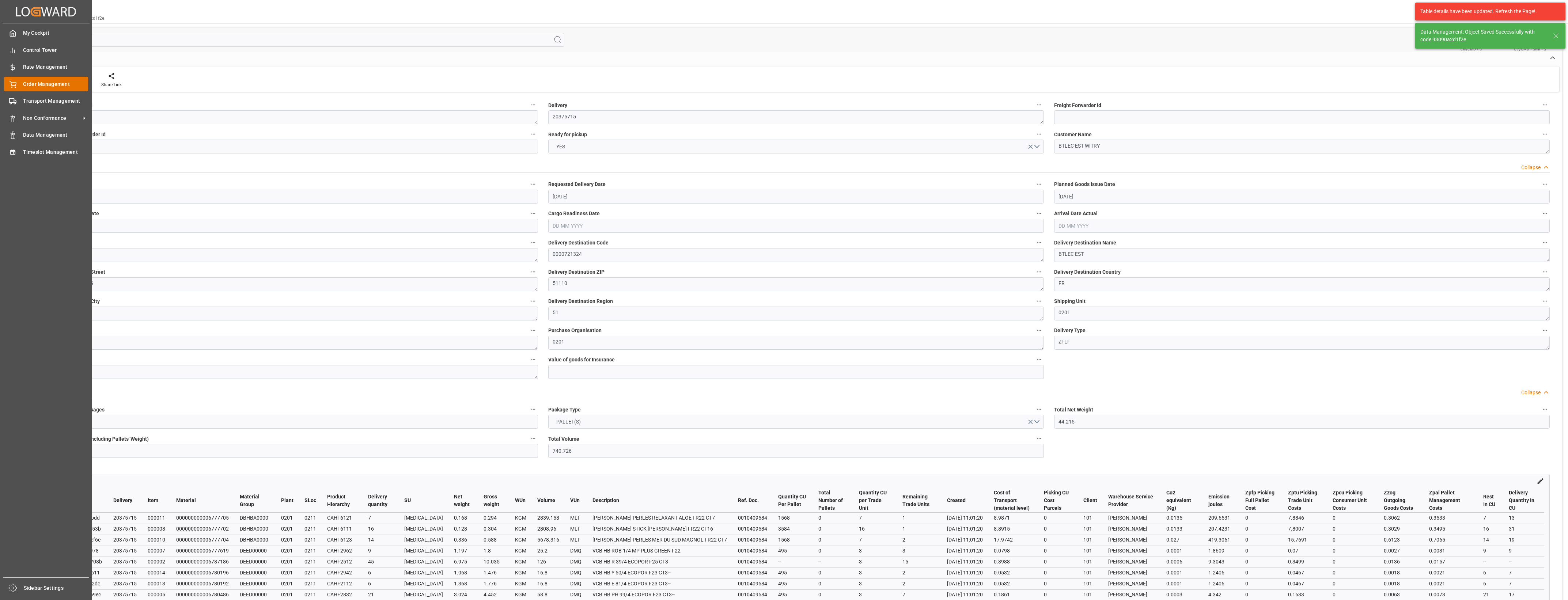
click at [15, 85] on icon at bounding box center [13, 83] width 7 height 5
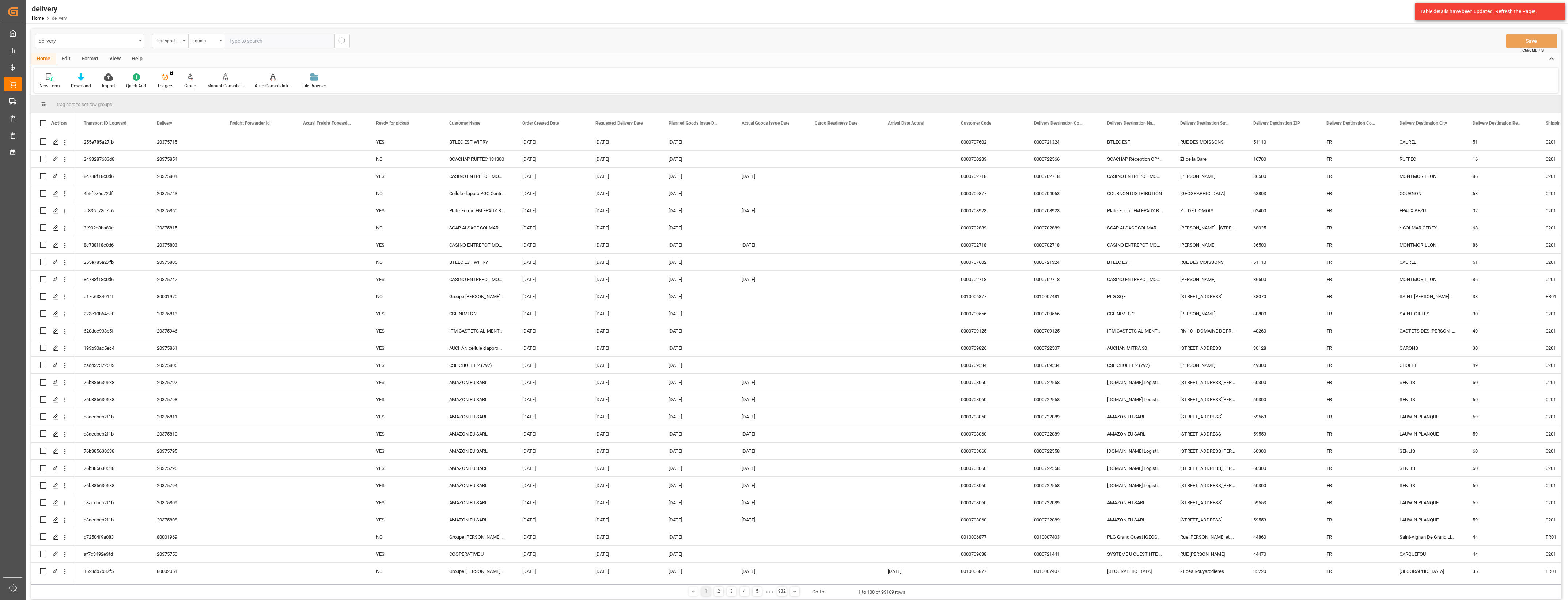
click at [184, 42] on div "Transport ID Logward" at bounding box center [170, 41] width 37 height 14
click at [169, 91] on div "Delivery" at bounding box center [206, 89] width 109 height 15
click at [236, 40] on input "text" at bounding box center [279, 41] width 110 height 14
type input "20375806"
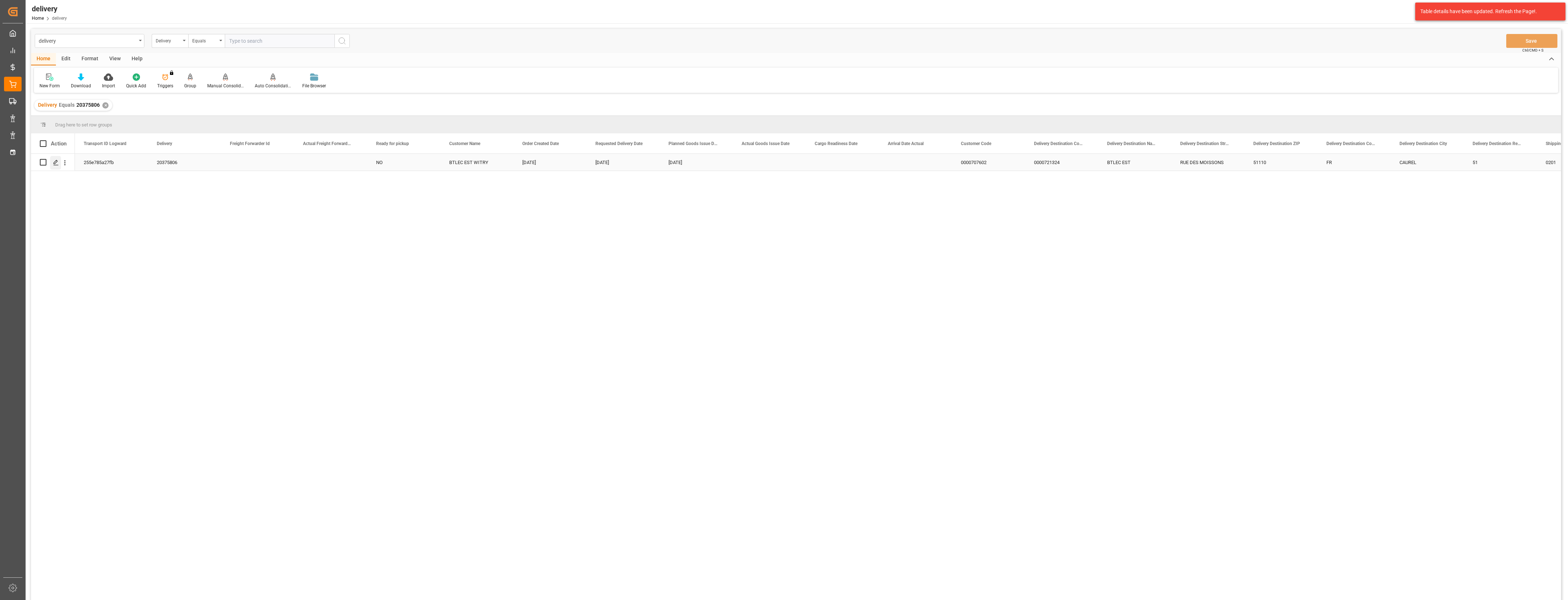
click at [55, 159] on icon "Press SPACE to select this row." at bounding box center [56, 162] width 6 height 6
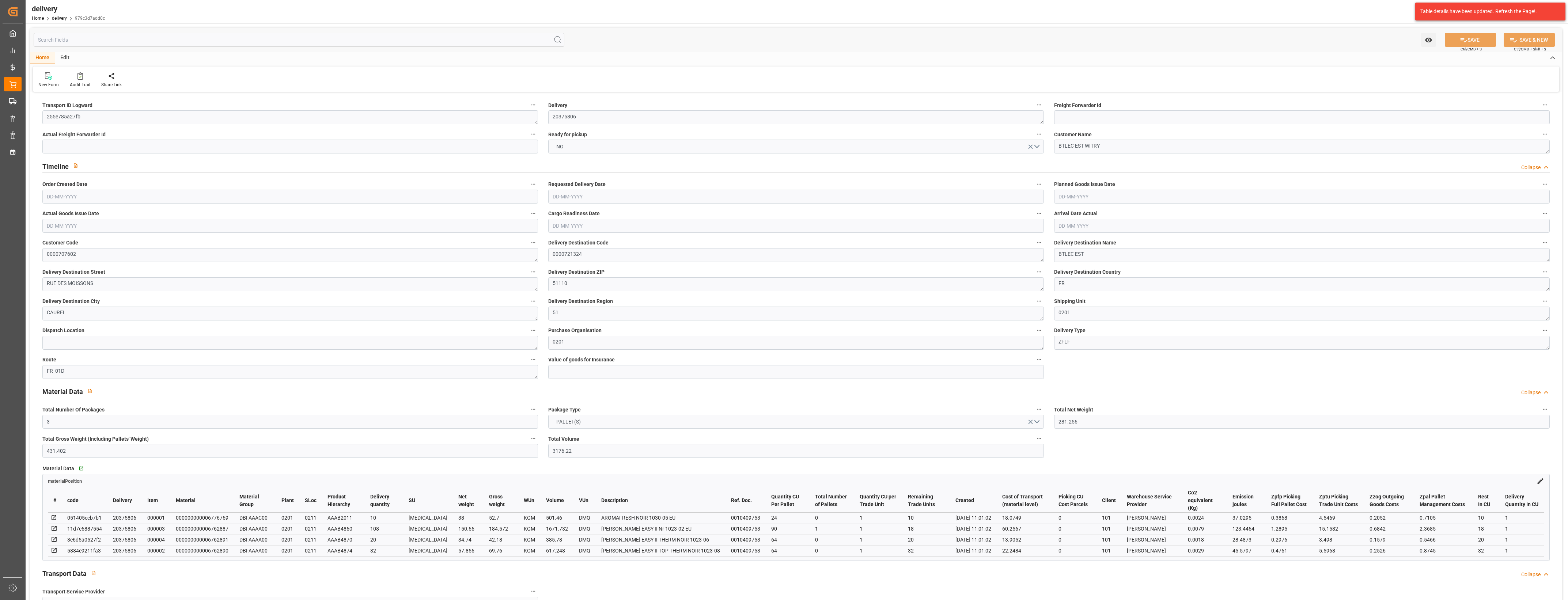
type input "[DATE]"
type input "[DATE] 11:00"
click at [1039, 145] on button "NO" at bounding box center [796, 146] width 495 height 14
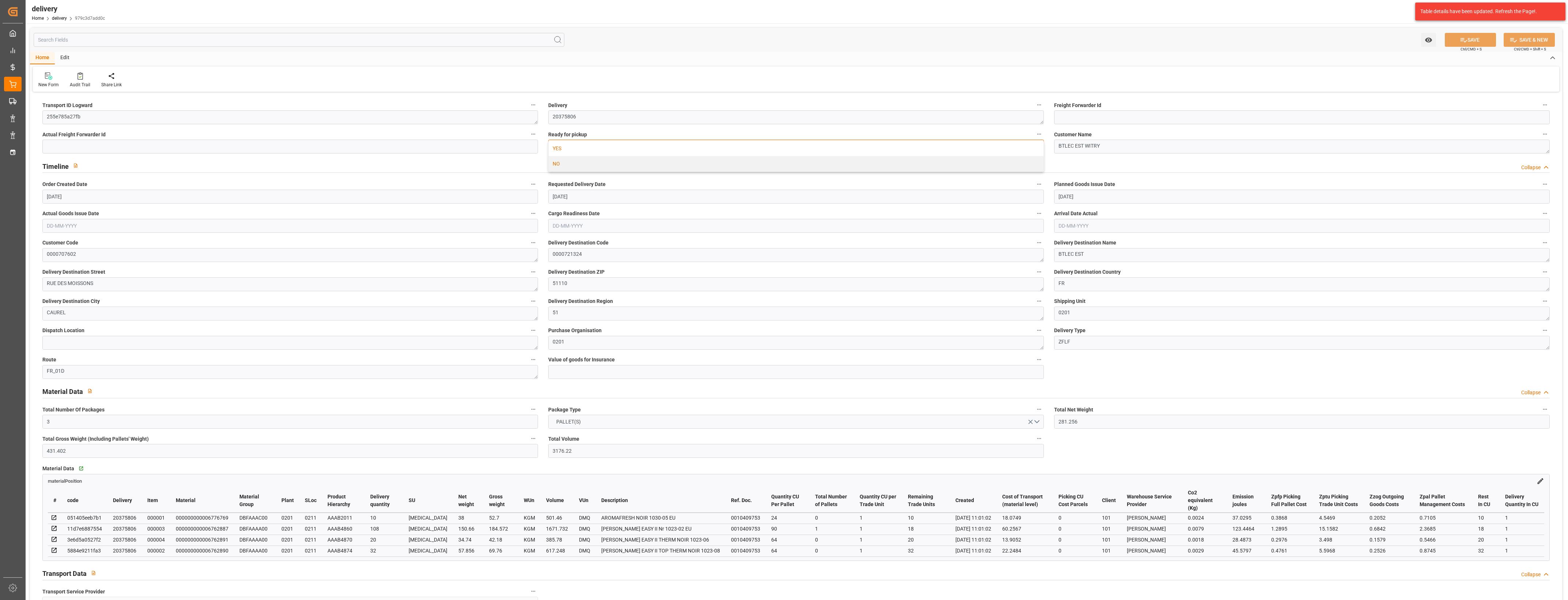
click at [648, 145] on div "YES" at bounding box center [796, 148] width 495 height 15
click at [1455, 37] on button "SAVE" at bounding box center [1471, 40] width 51 height 14
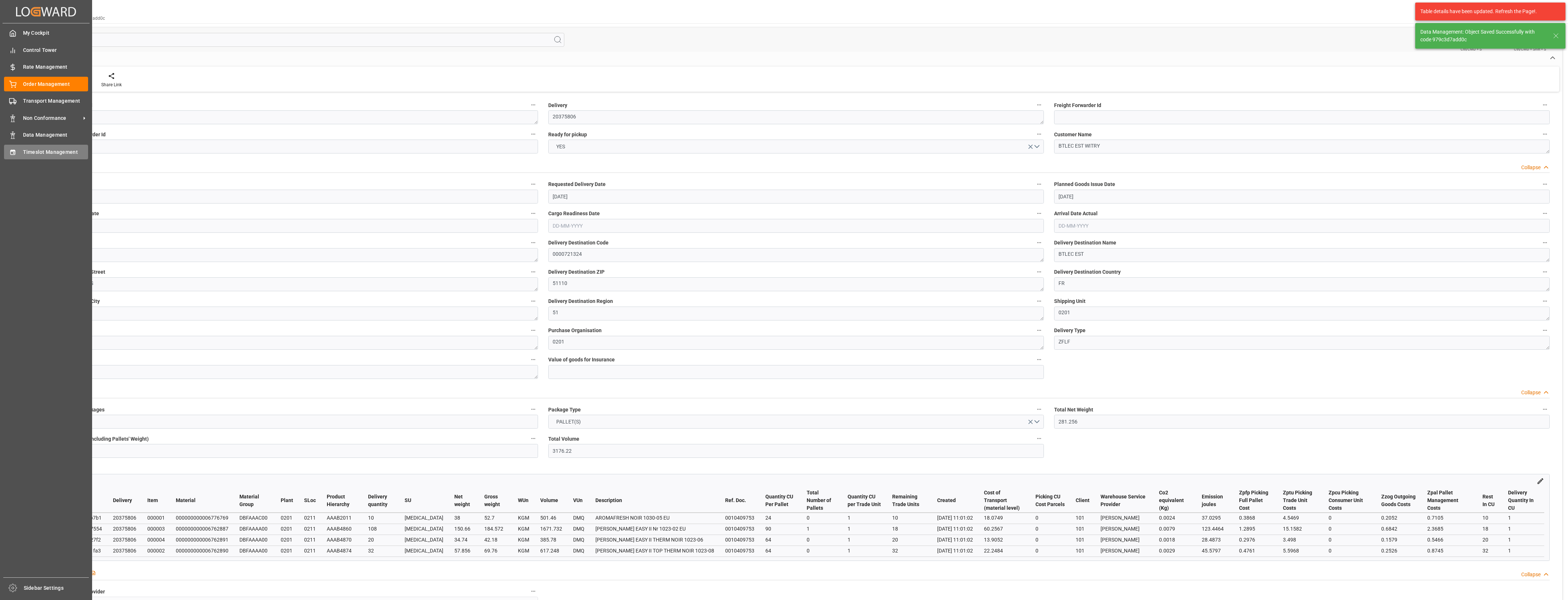
click at [26, 152] on span "Timeslot Management" at bounding box center [55, 152] width 65 height 8
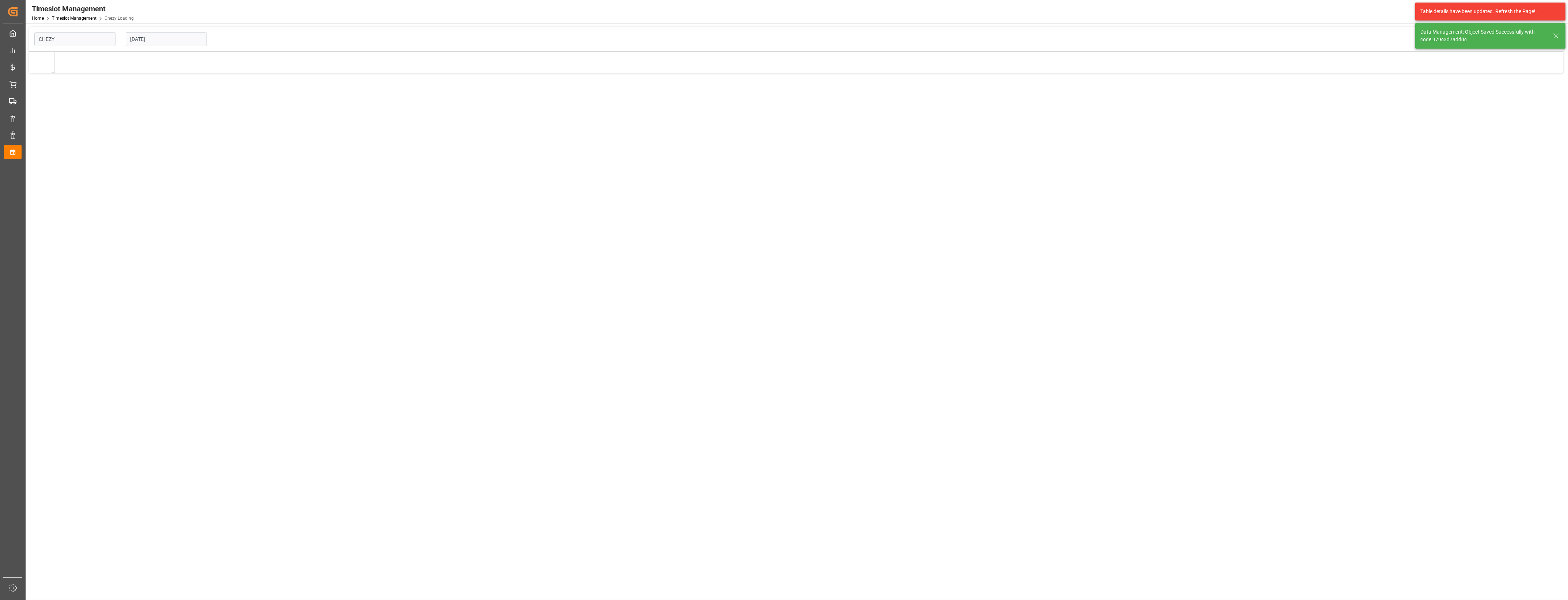
type input "Chezy Loading"
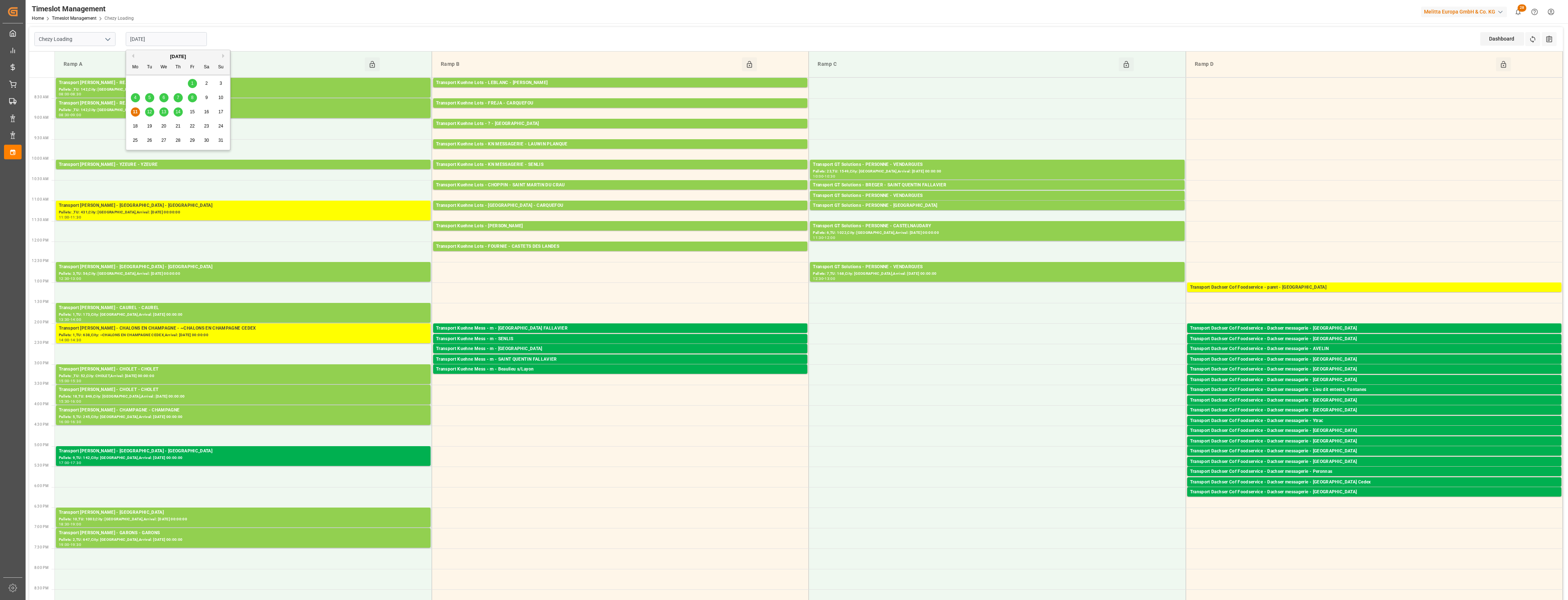
click at [167, 37] on input "[DATE]" at bounding box center [166, 39] width 81 height 14
click at [150, 112] on span "12" at bounding box center [149, 112] width 5 height 5
type input "[DATE]"
